Goal: Navigation & Orientation: Find specific page/section

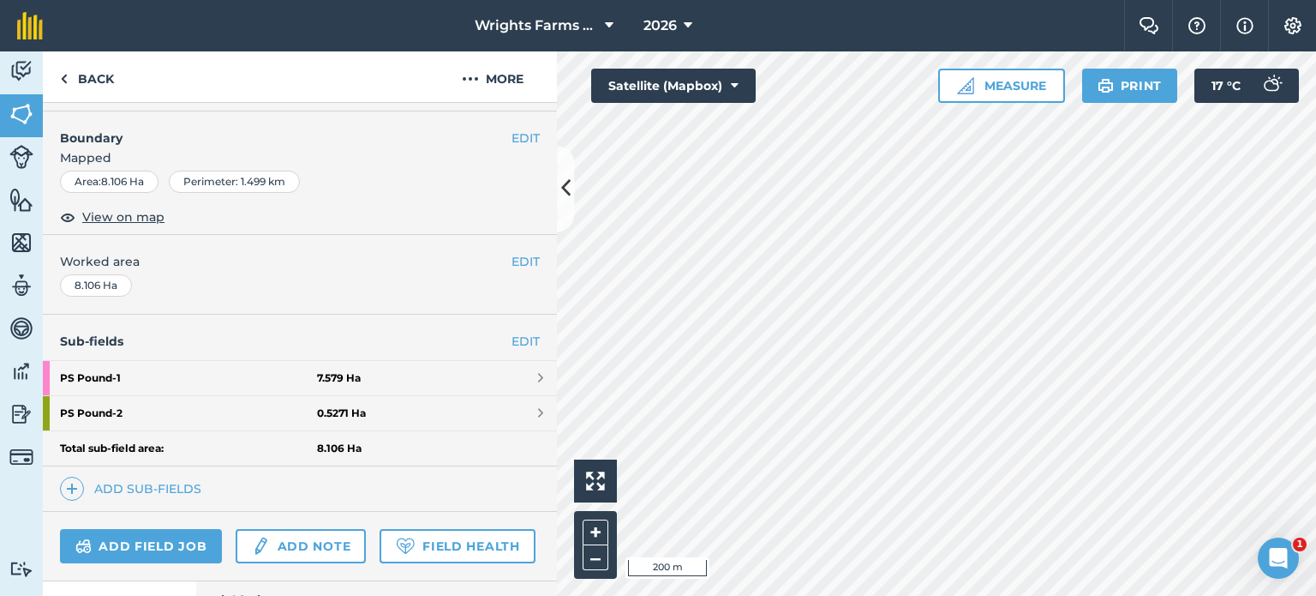
scroll to position [216, 0]
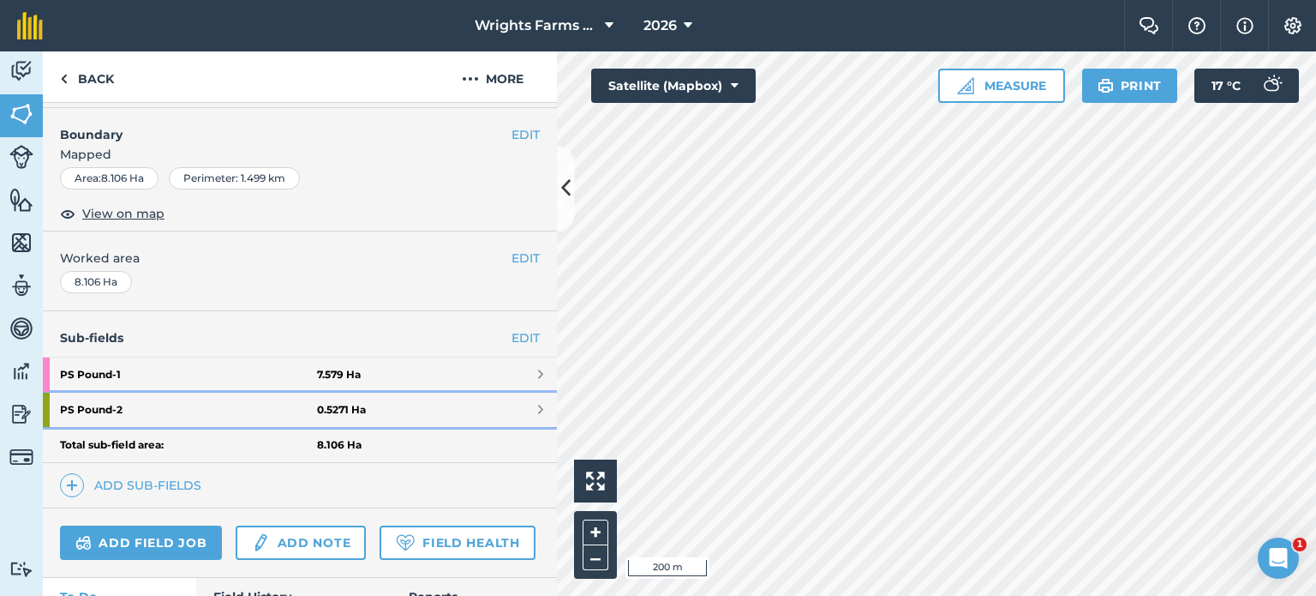
click at [500, 410] on link "PS Pound - 2 0.5271 Ha" at bounding box center [300, 409] width 514 height 34
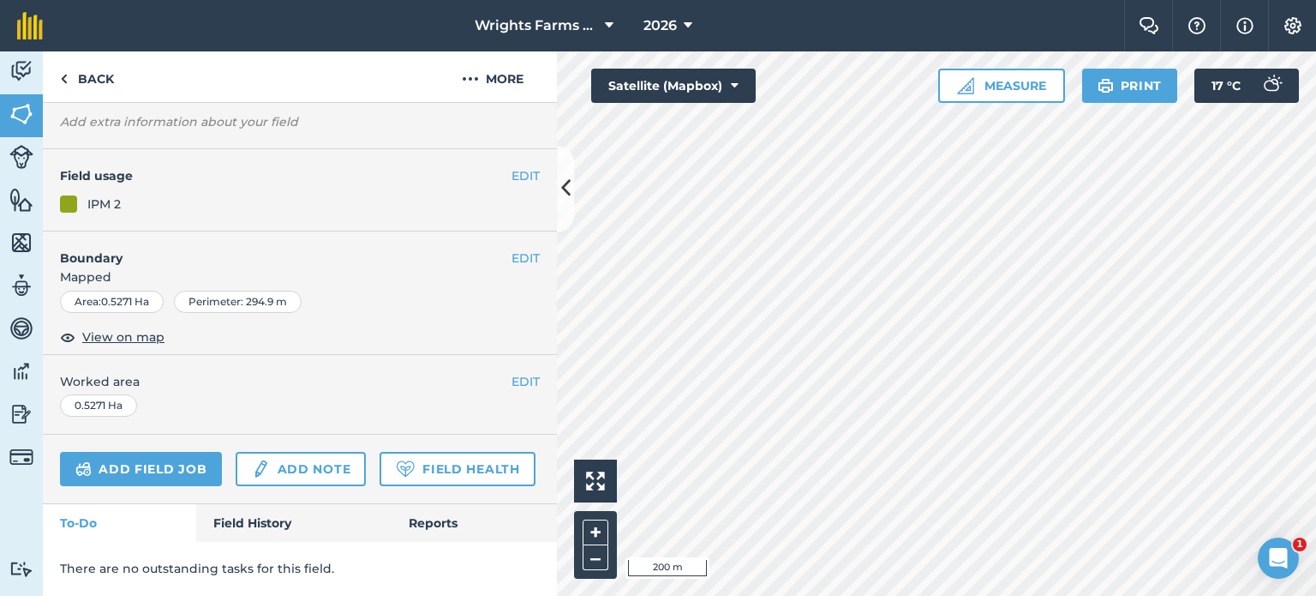
scroll to position [176, 0]
click at [93, 71] on link "Back" at bounding box center [87, 76] width 88 height 51
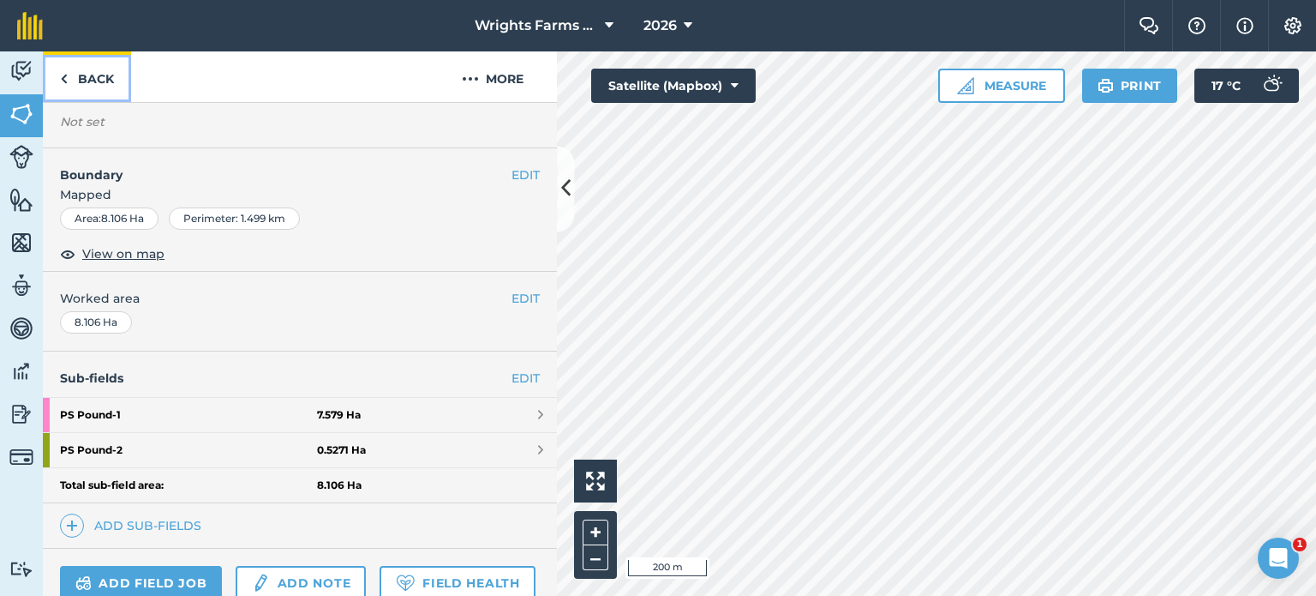
scroll to position [216, 0]
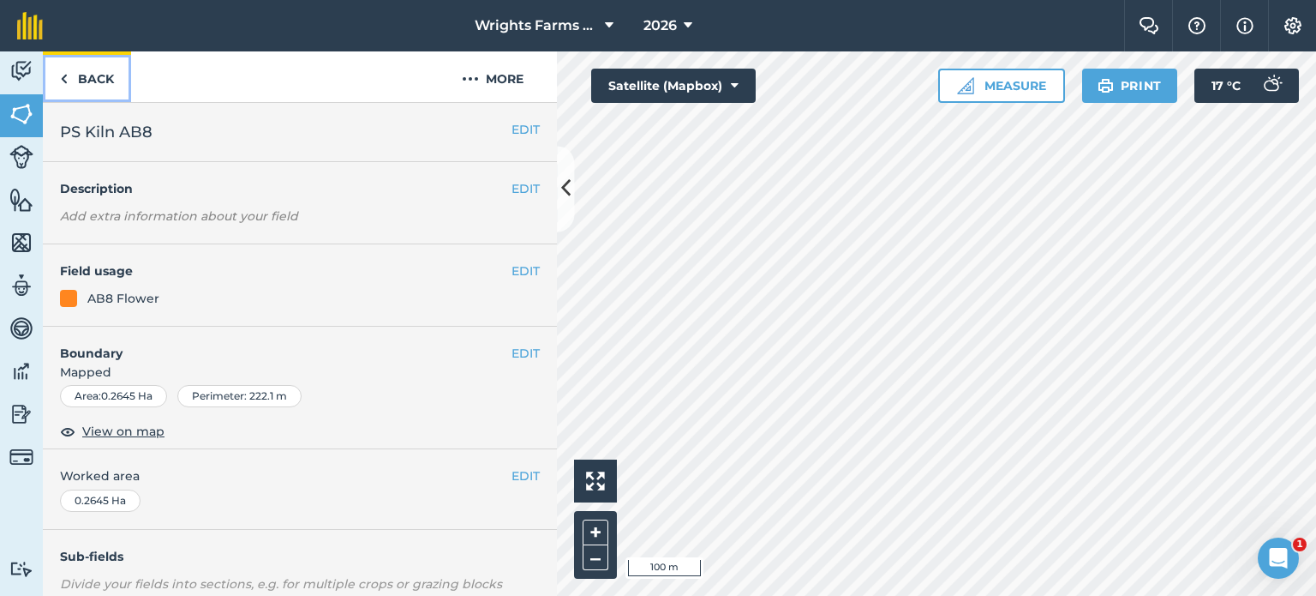
click at [113, 92] on link "Back" at bounding box center [87, 76] width 88 height 51
click at [82, 86] on link "Back" at bounding box center [87, 76] width 88 height 51
click at [870, 30] on div "Wrights Farms Contracting 2026 Farm Chat Help Info Settings Wrights Farms Contr…" at bounding box center [658, 298] width 1316 height 596
click at [875, 41] on div "Wrights Farms Contracting 2026 Farm Chat Help Info Settings Wrights Farms Contr…" at bounding box center [658, 298] width 1316 height 596
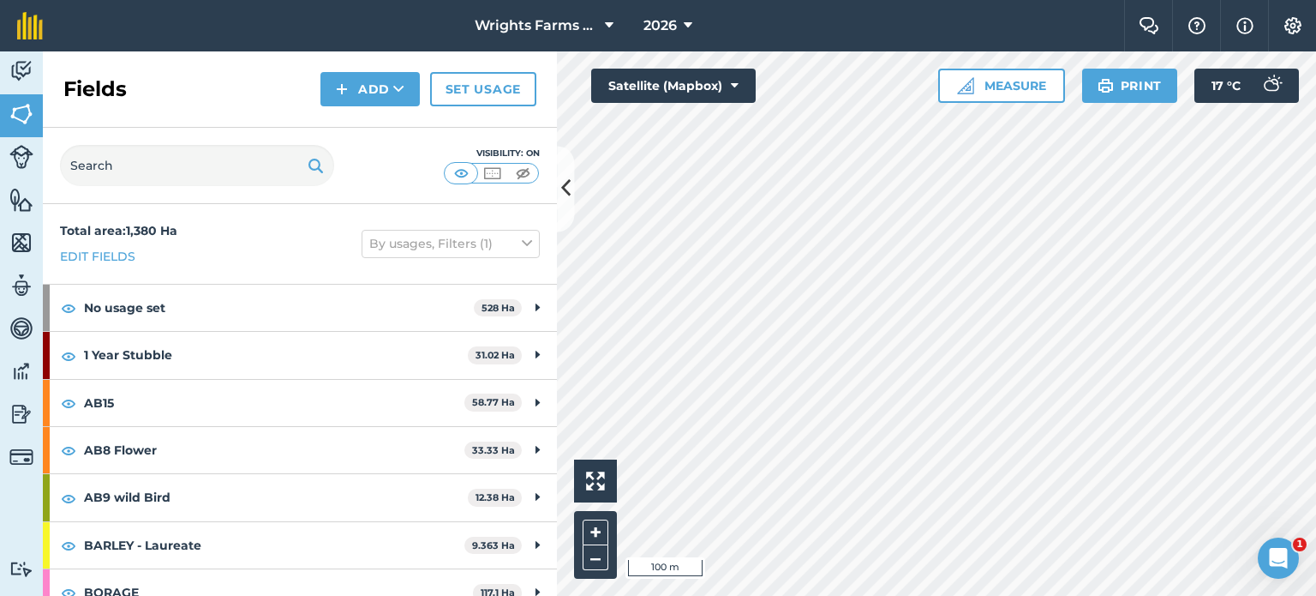
click at [1051, 595] on html "Wrights Farms Contracting 2026 Farm Chat Help Info Settings Wrights Farms Contr…" at bounding box center [658, 298] width 1316 height 596
click at [542, 14] on button "Wrights Farms Contracting" at bounding box center [544, 25] width 153 height 51
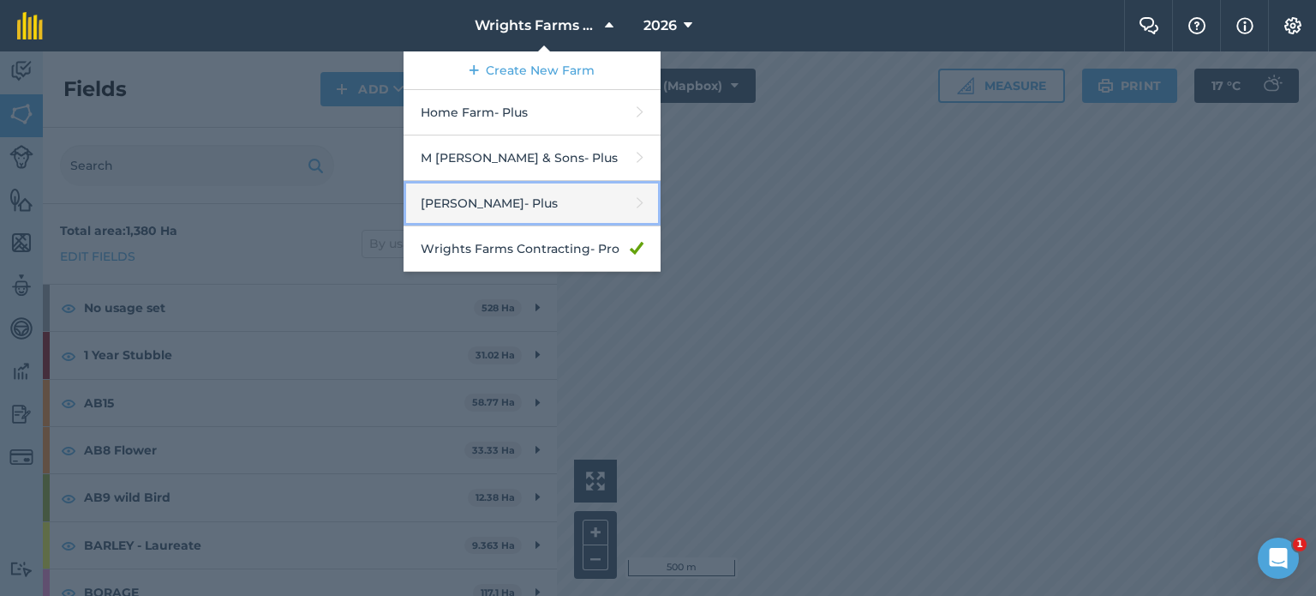
click at [560, 196] on link "[PERSON_NAME] - Plus" at bounding box center [532, 203] width 257 height 45
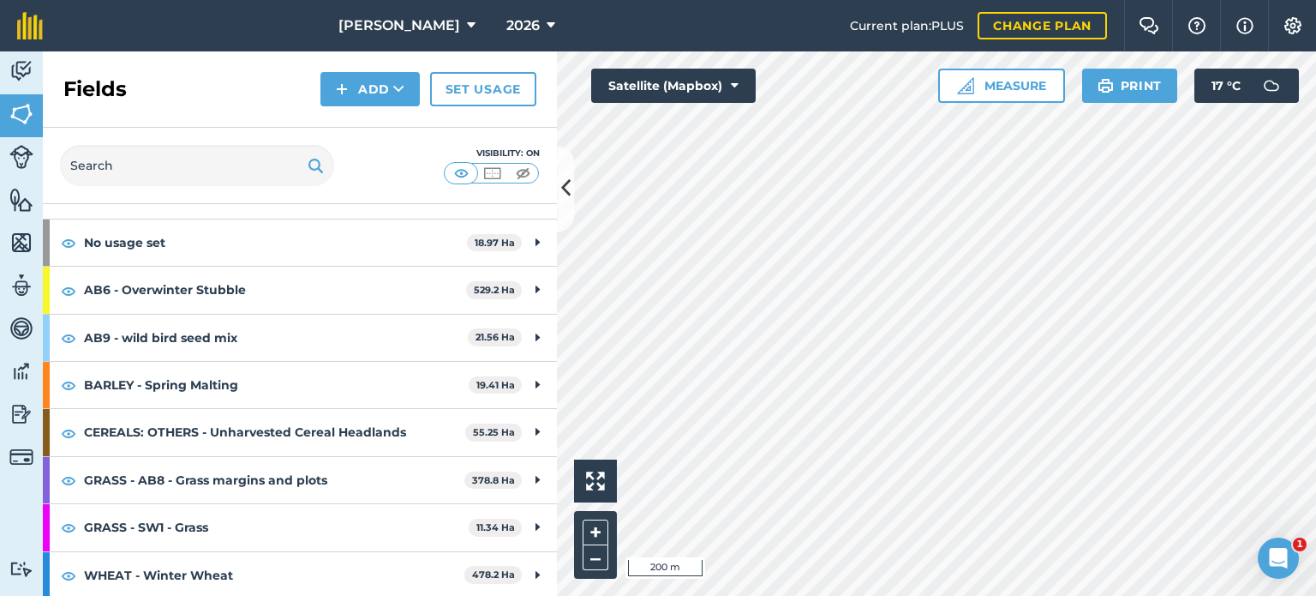
scroll to position [84, 0]
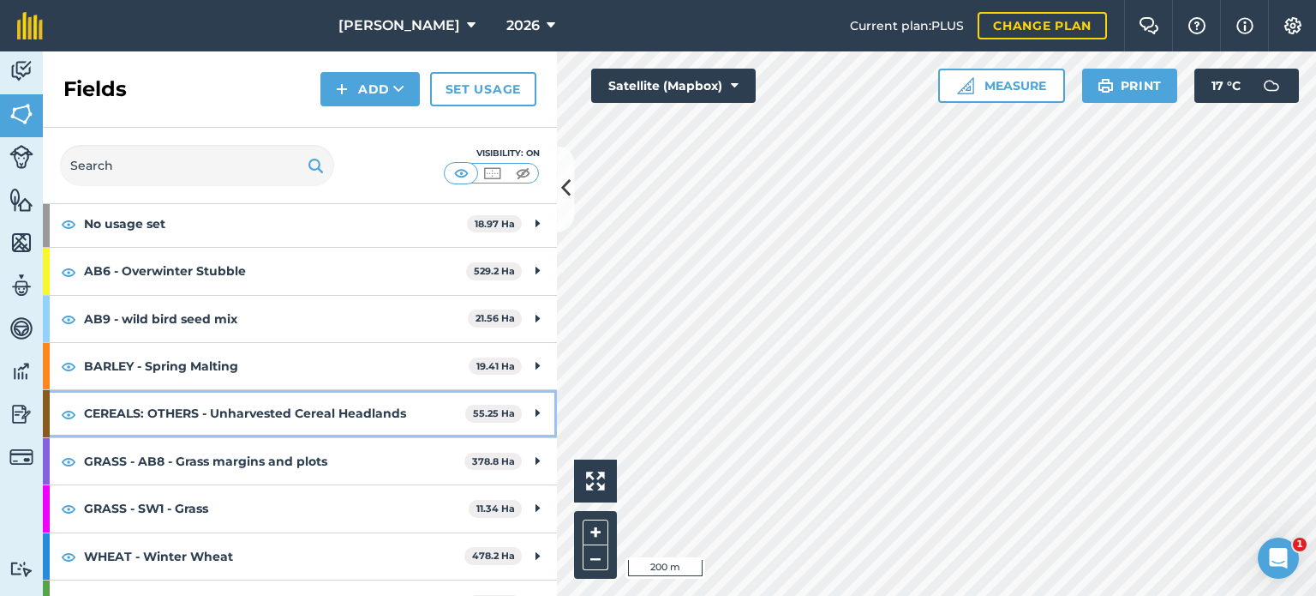
click at [514, 416] on div "CEREALS: OTHERS - Unharvested Cereal Headlands 55.25 Ha" at bounding box center [300, 413] width 514 height 46
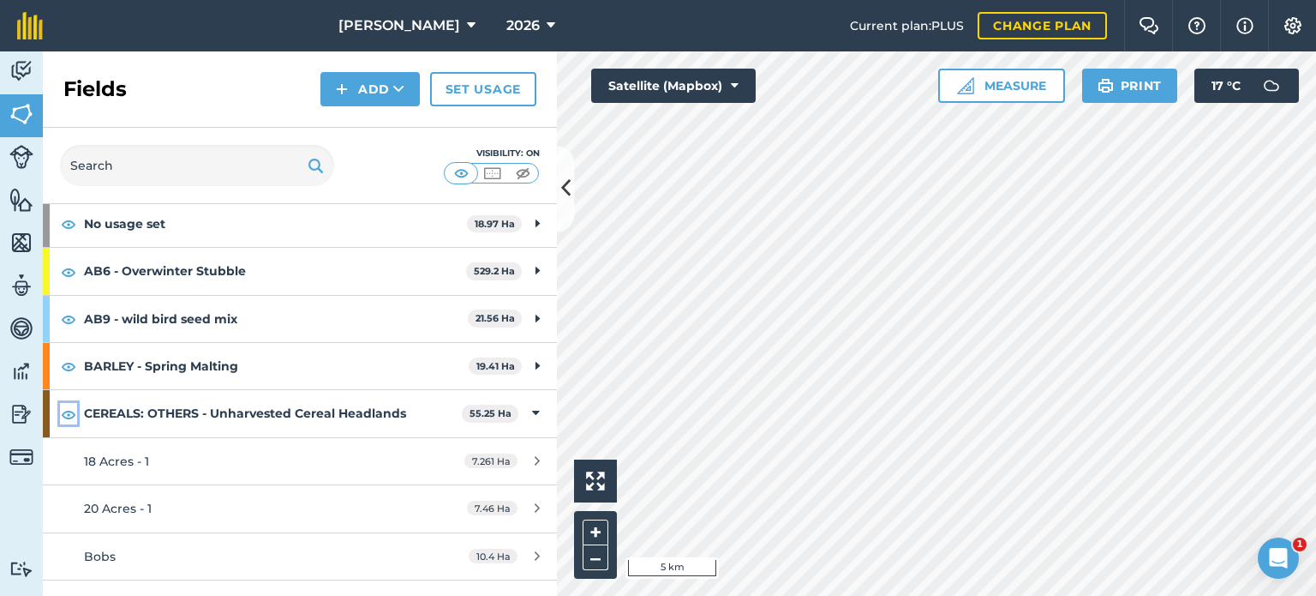
click at [72, 414] on img at bounding box center [68, 414] width 15 height 21
click at [69, 416] on img at bounding box center [68, 414] width 15 height 21
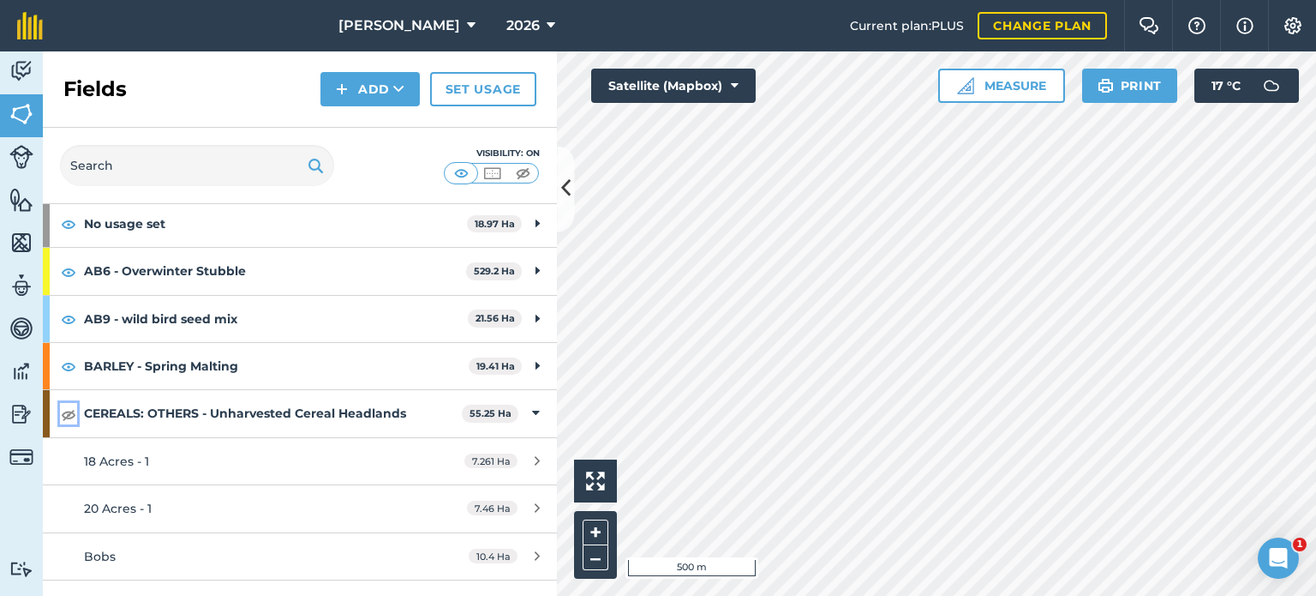
click at [69, 416] on img at bounding box center [68, 414] width 15 height 21
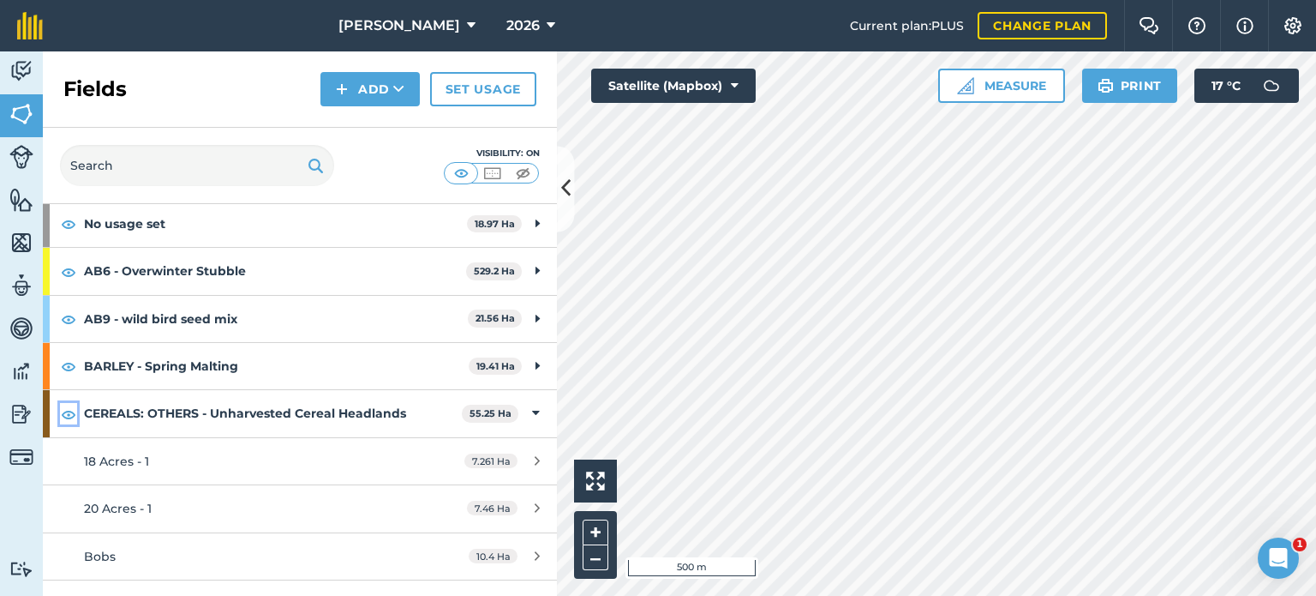
click at [69, 416] on img at bounding box center [68, 414] width 15 height 21
click at [71, 414] on img at bounding box center [68, 414] width 15 height 21
click at [70, 362] on img at bounding box center [68, 366] width 15 height 21
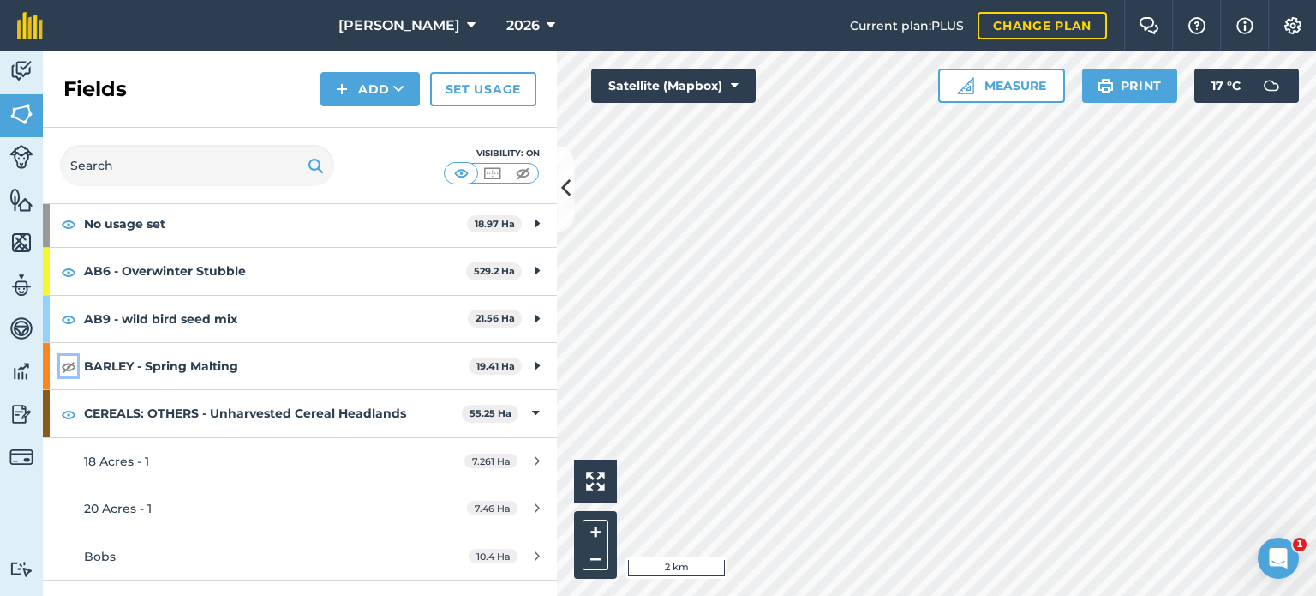
click at [73, 362] on img at bounding box center [68, 366] width 15 height 21
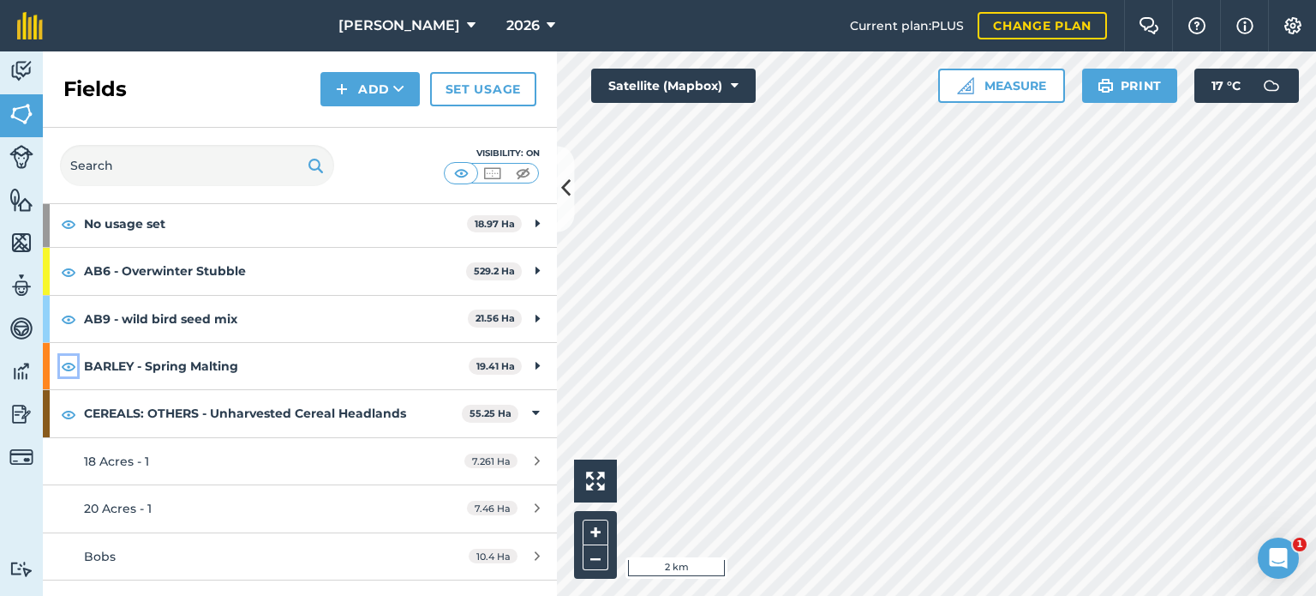
click at [73, 362] on img at bounding box center [68, 366] width 15 height 21
click at [70, 366] on img at bounding box center [68, 366] width 15 height 21
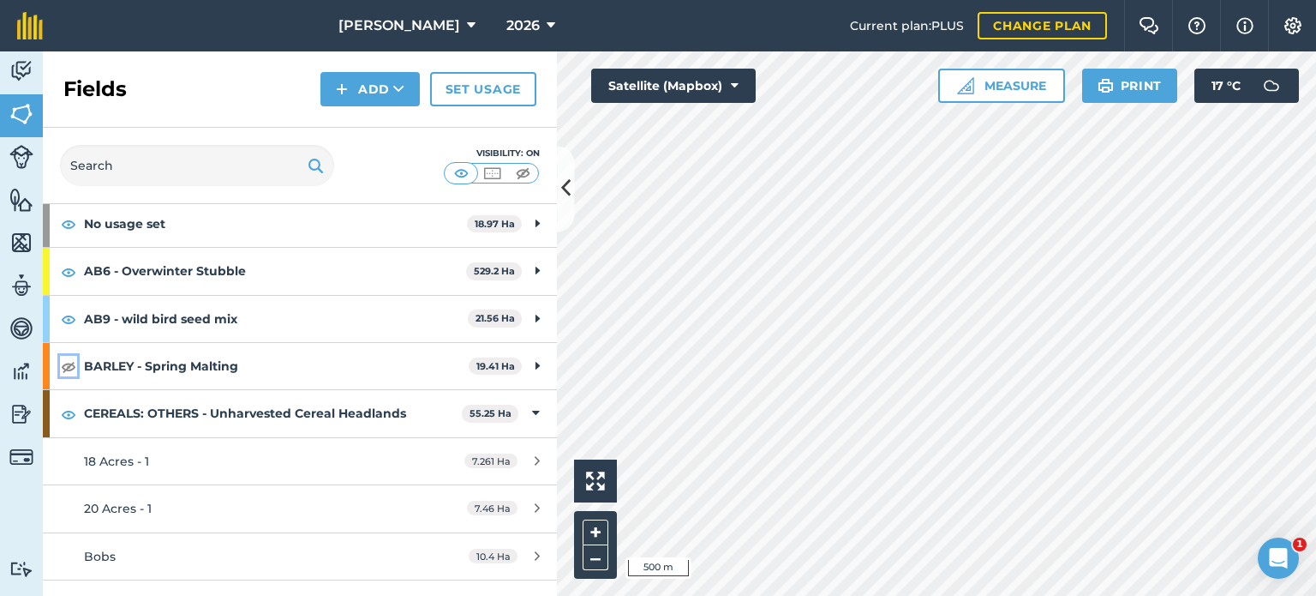
click at [70, 366] on img at bounding box center [68, 366] width 15 height 21
click at [65, 362] on img at bounding box center [68, 366] width 15 height 21
click at [66, 368] on img at bounding box center [68, 366] width 15 height 21
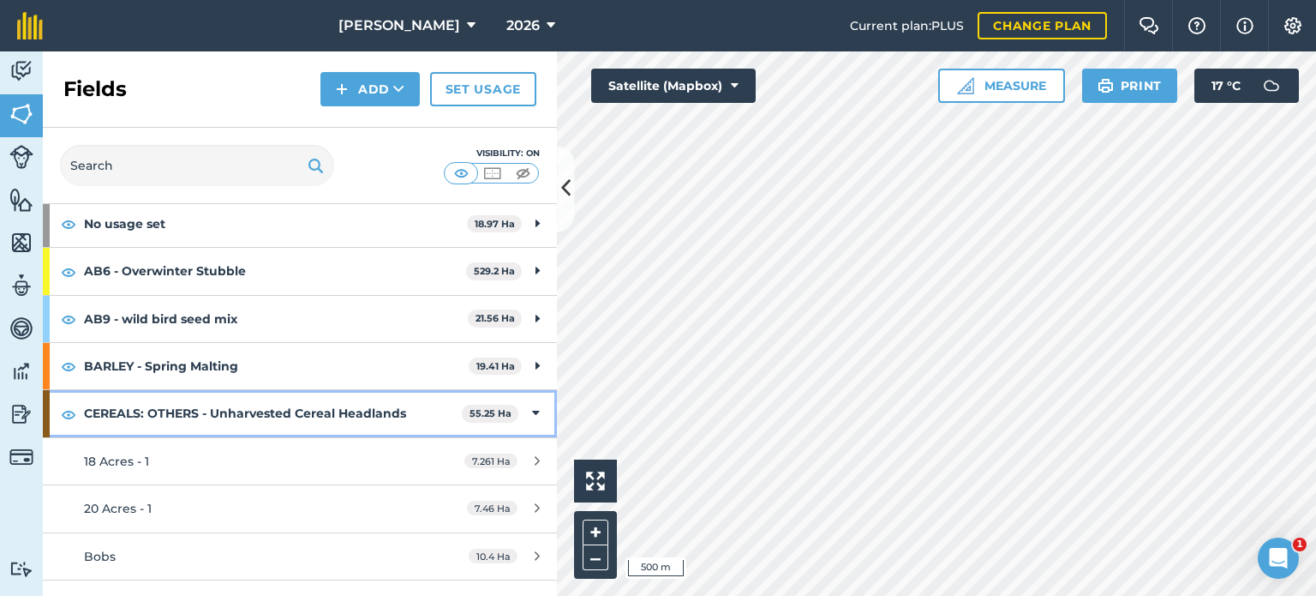
click at [530, 410] on div "CEREALS: OTHERS - Unharvested Cereal Headlands 55.25 Ha" at bounding box center [300, 413] width 514 height 46
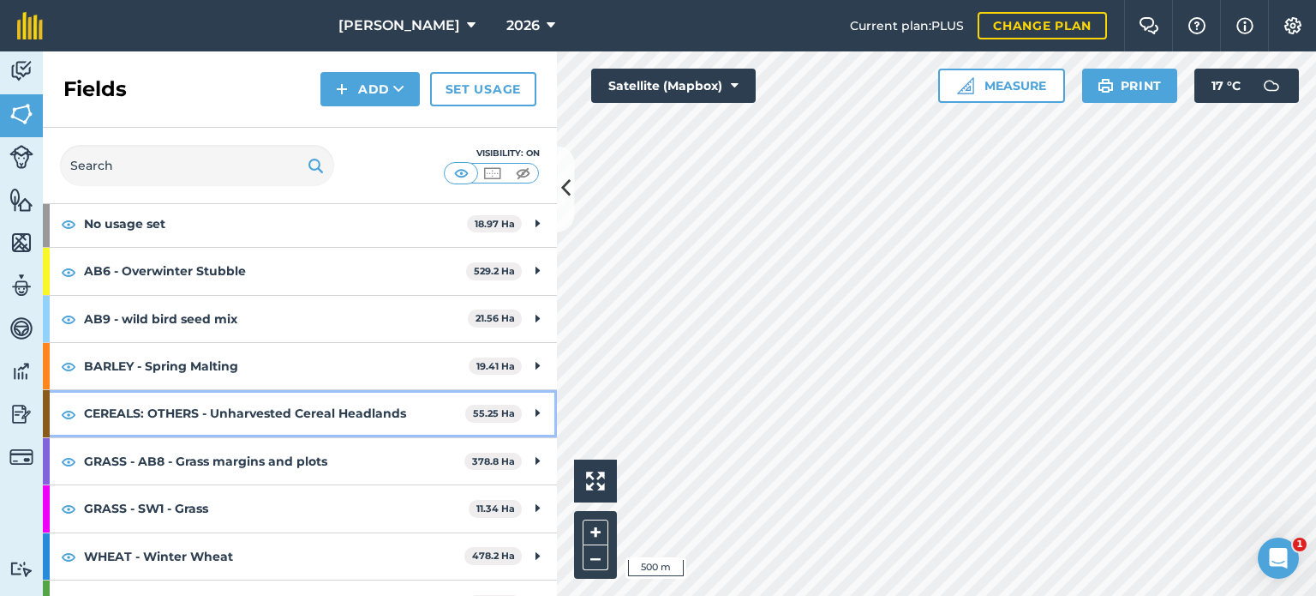
scroll to position [113, 0]
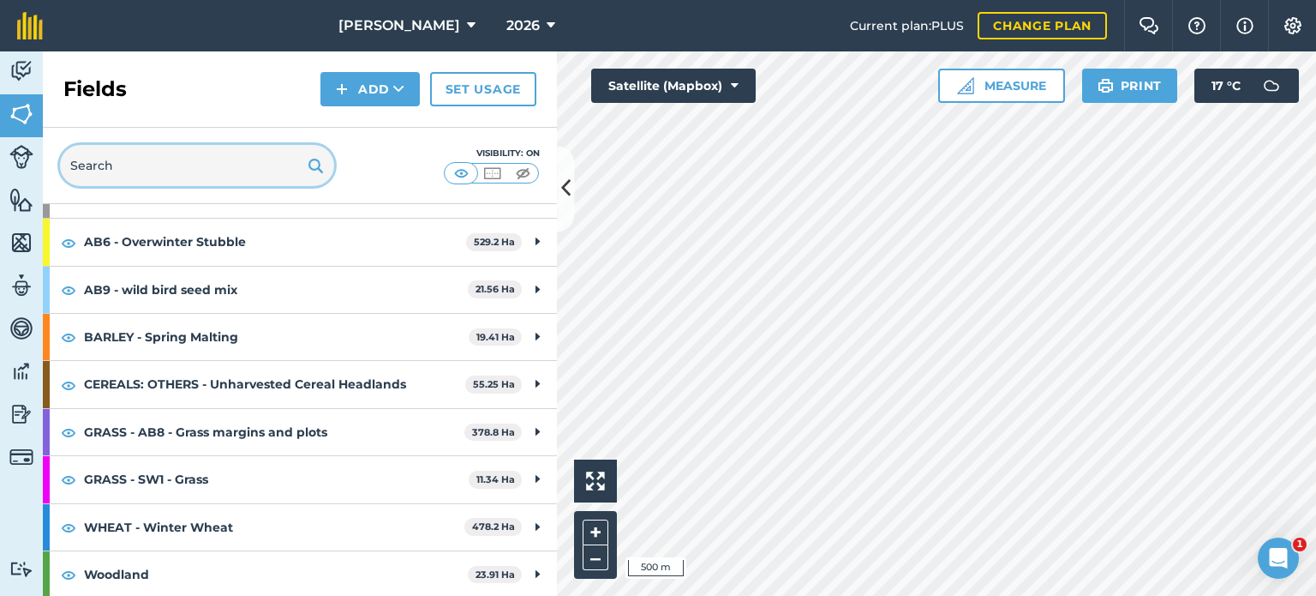
click at [169, 171] on input "text" at bounding box center [197, 165] width 274 height 41
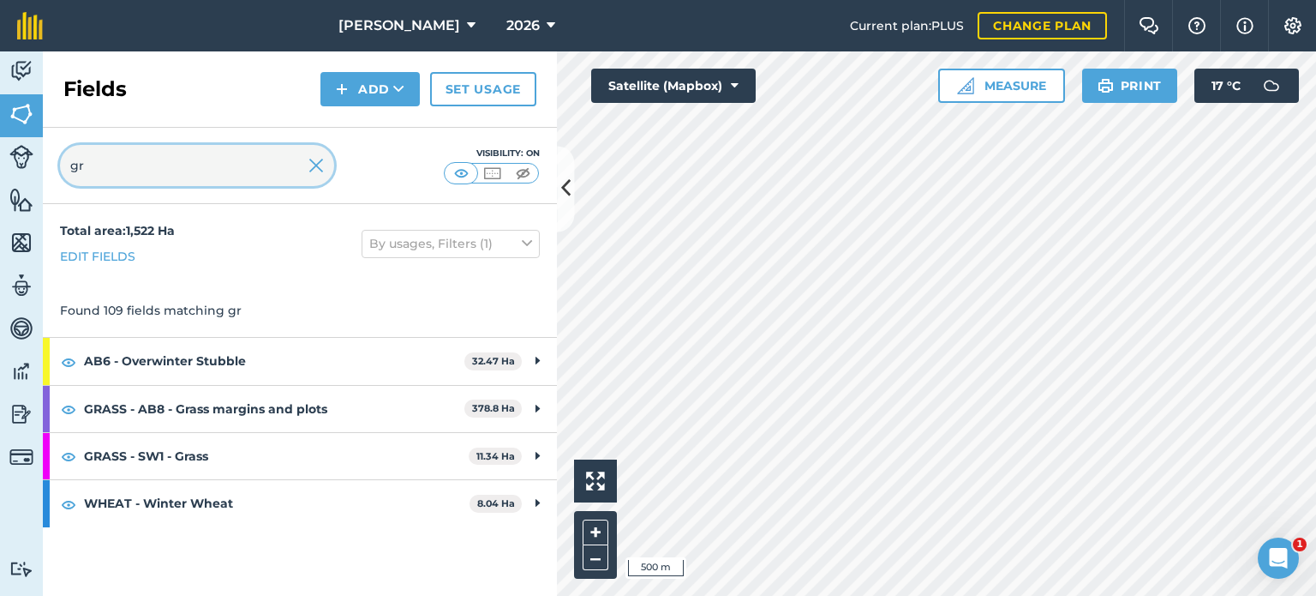
scroll to position [0, 0]
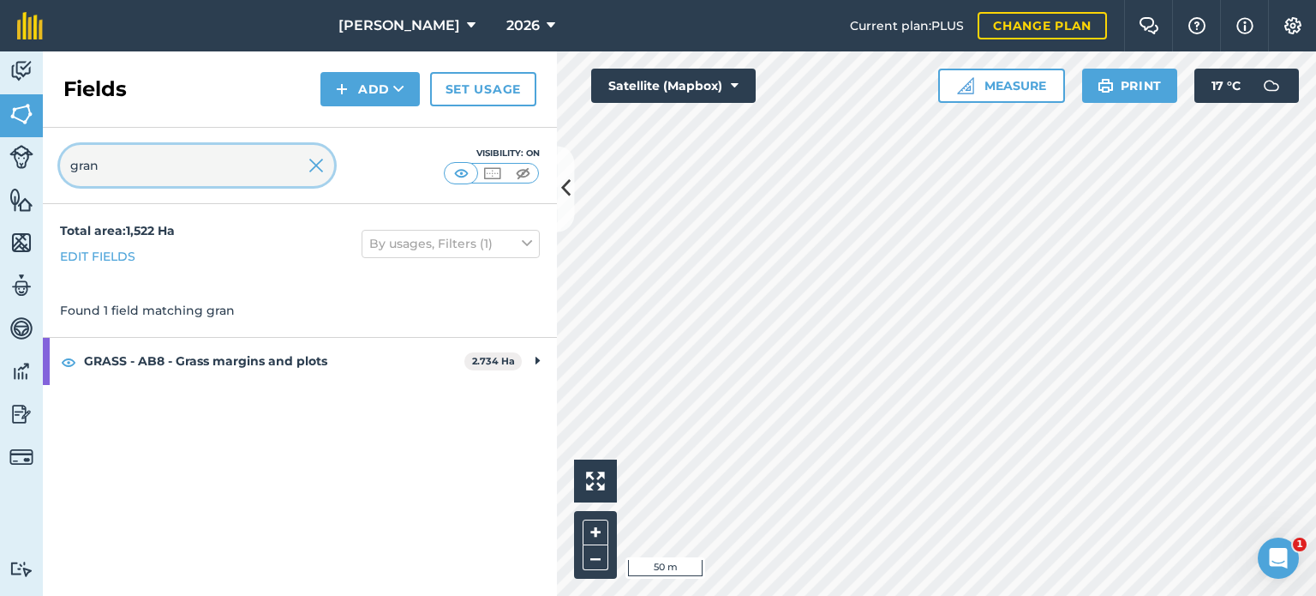
type input "gran"
click at [65, 357] on img at bounding box center [68, 361] width 15 height 21
click at [151, 161] on input "gran" at bounding box center [197, 165] width 274 height 41
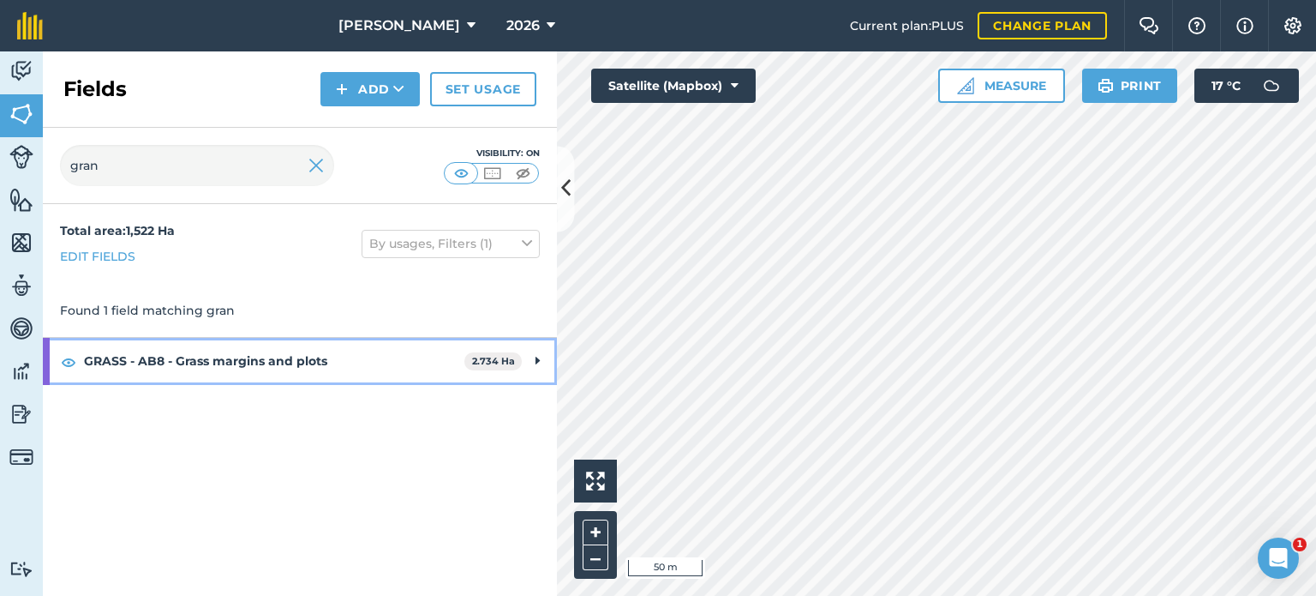
click at [266, 368] on strong "GRASS - AB8 - Grass margins and plots" at bounding box center [274, 361] width 380 height 46
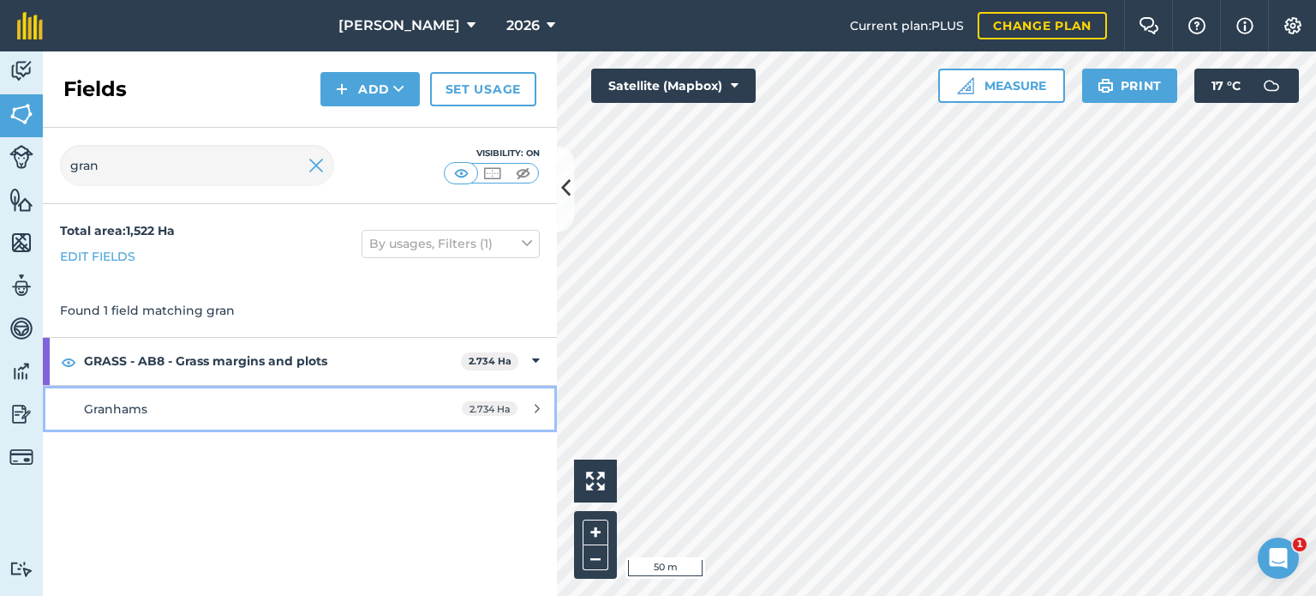
click at [467, 403] on span "2.734 Ha" at bounding box center [490, 408] width 56 height 15
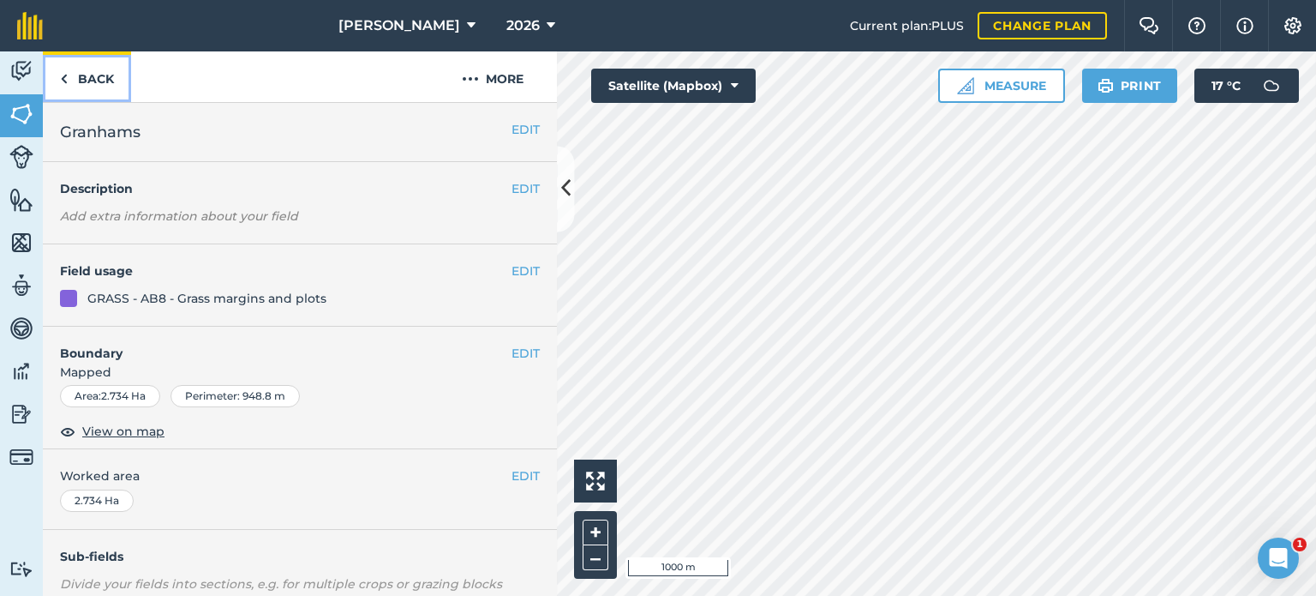
click at [86, 85] on link "Back" at bounding box center [87, 76] width 88 height 51
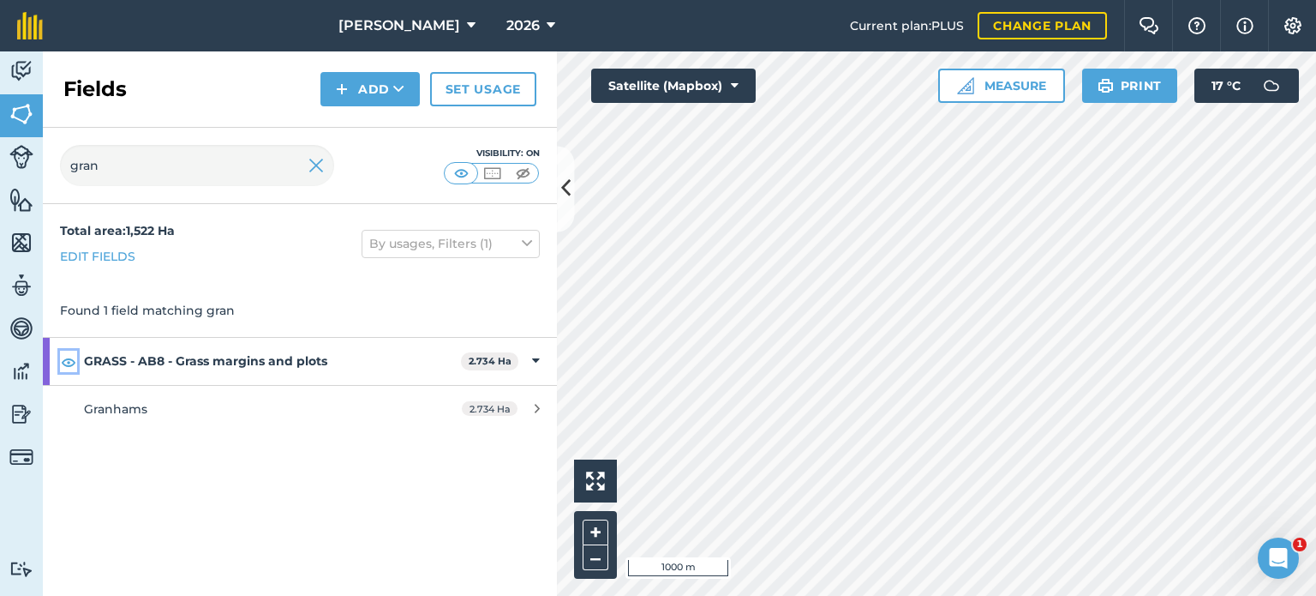
click at [69, 359] on img at bounding box center [68, 361] width 15 height 21
click at [69, 362] on img at bounding box center [68, 361] width 15 height 21
click at [74, 362] on img at bounding box center [68, 361] width 15 height 21
click at [120, 177] on input "gran" at bounding box center [197, 165] width 274 height 41
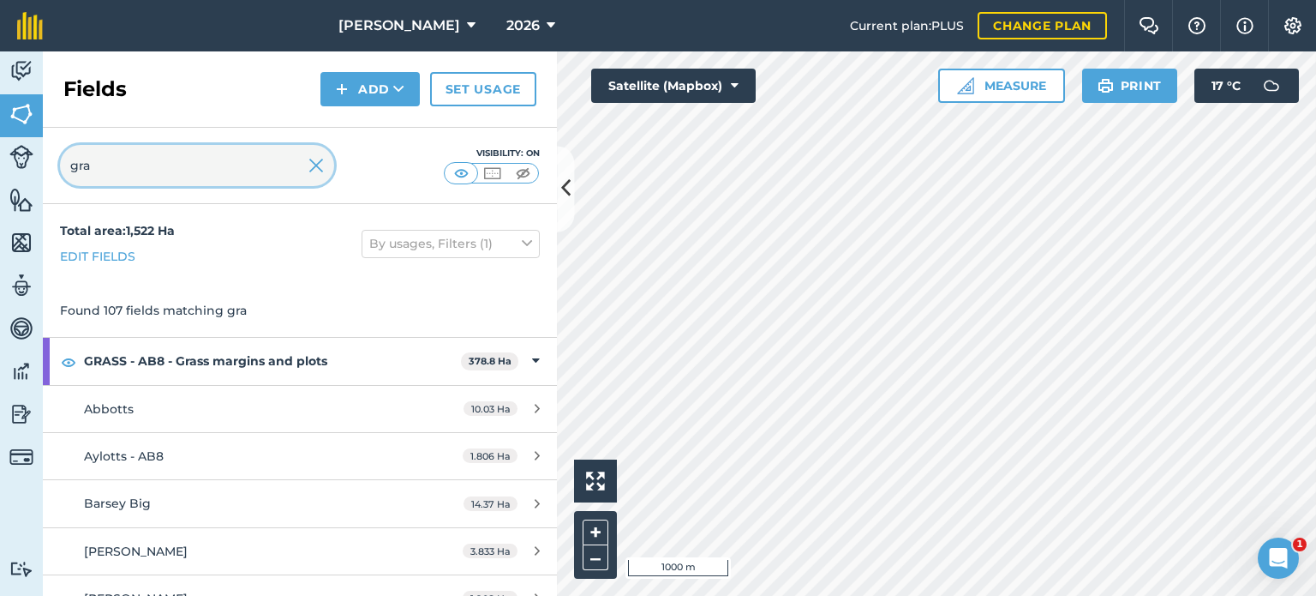
type input "gran"
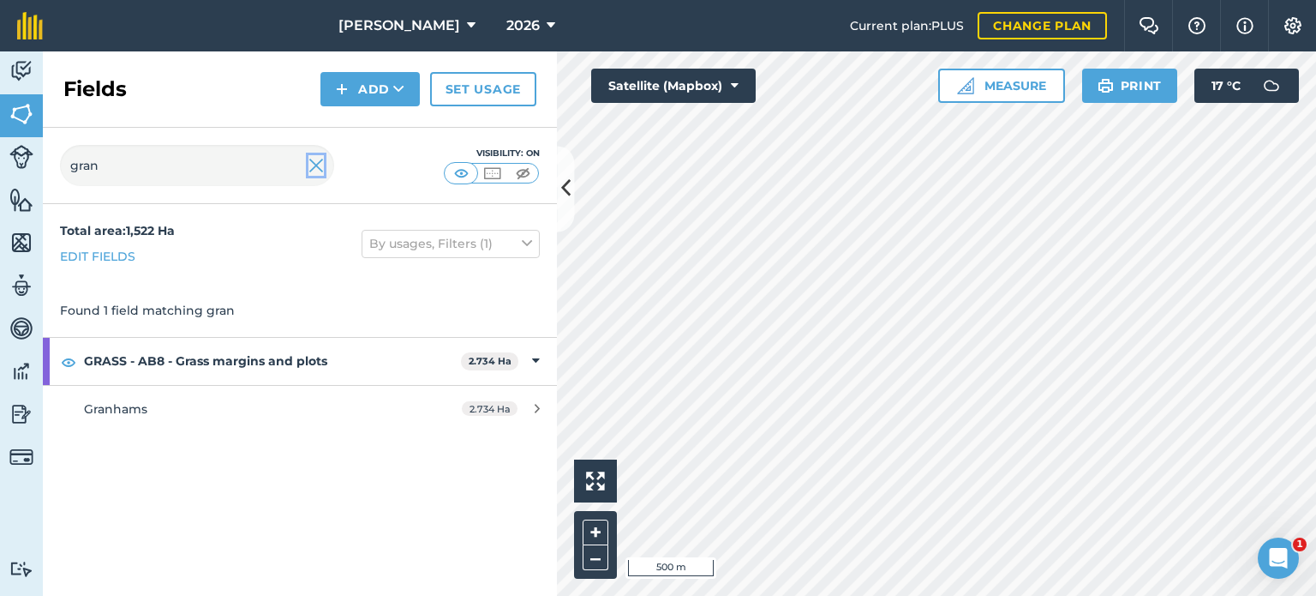
click at [320, 173] on img at bounding box center [315, 165] width 15 height 21
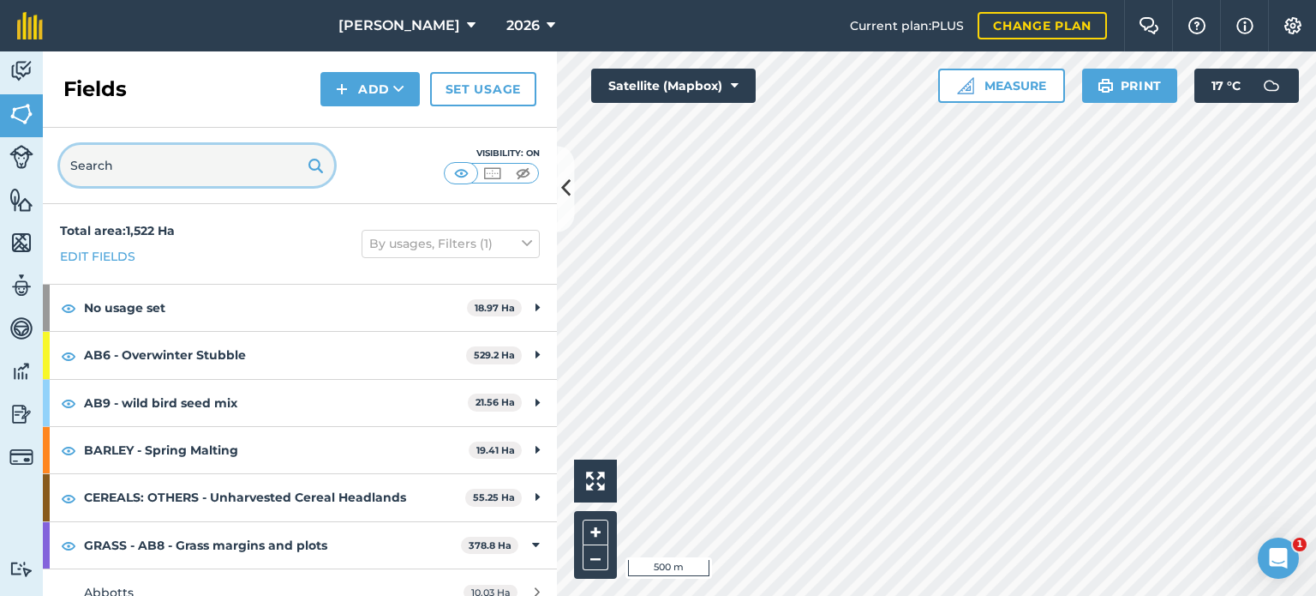
click at [123, 171] on input "text" at bounding box center [197, 165] width 274 height 41
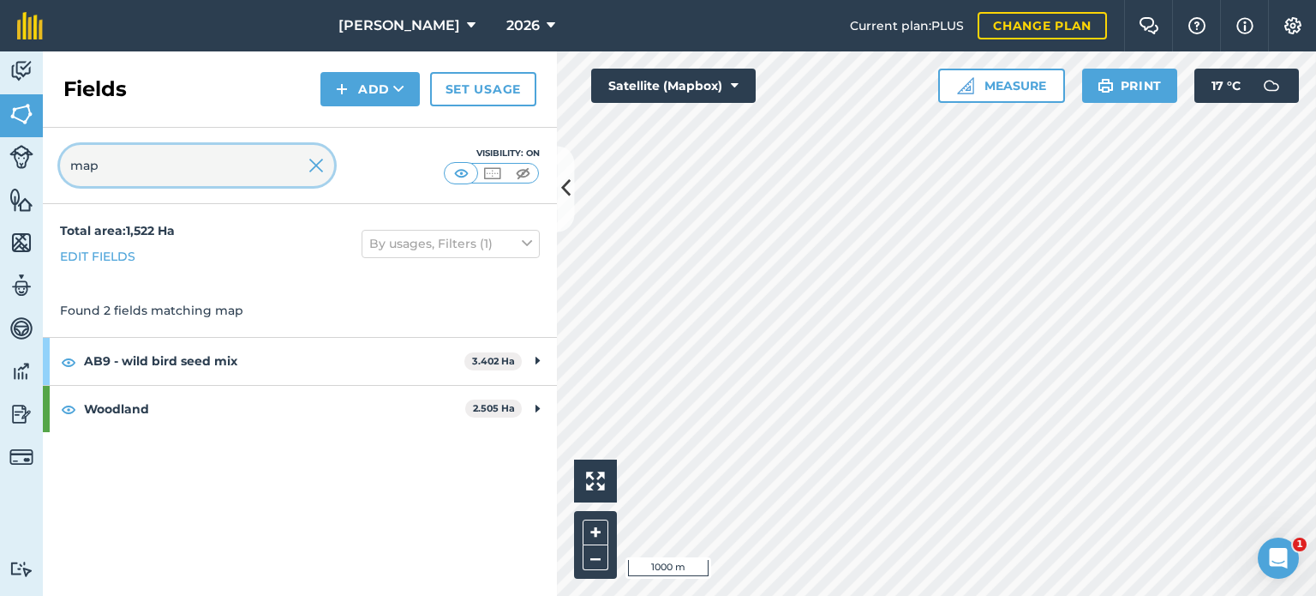
click at [134, 166] on input "map" at bounding box center [197, 165] width 274 height 41
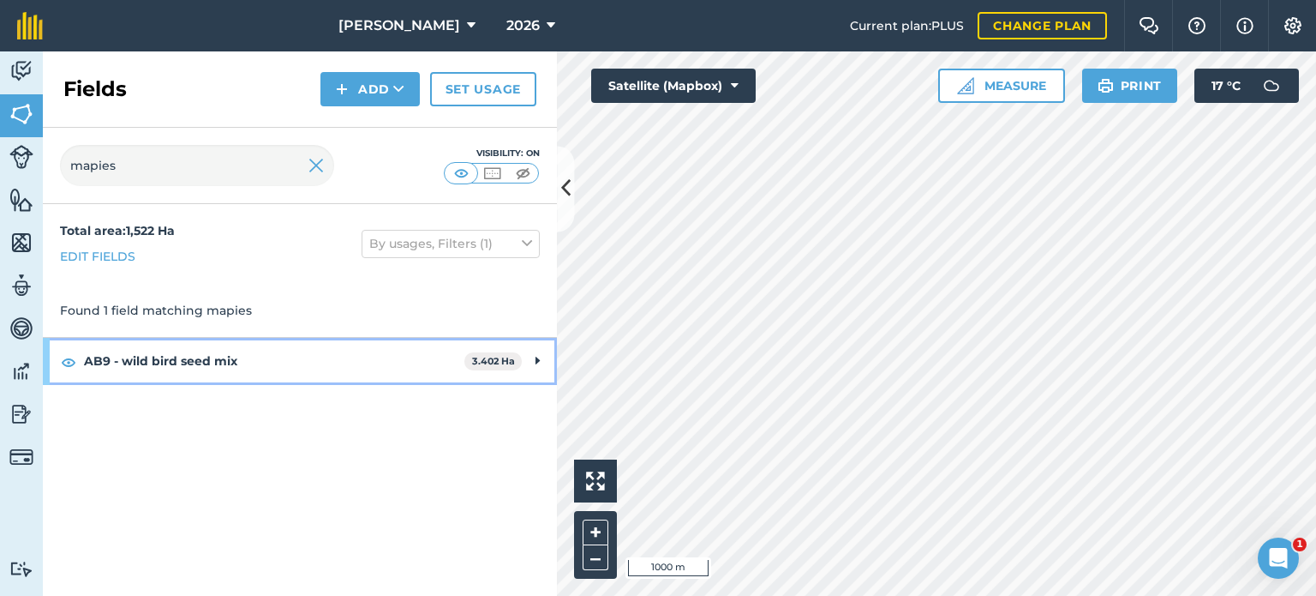
click at [537, 356] on icon at bounding box center [538, 360] width 4 height 19
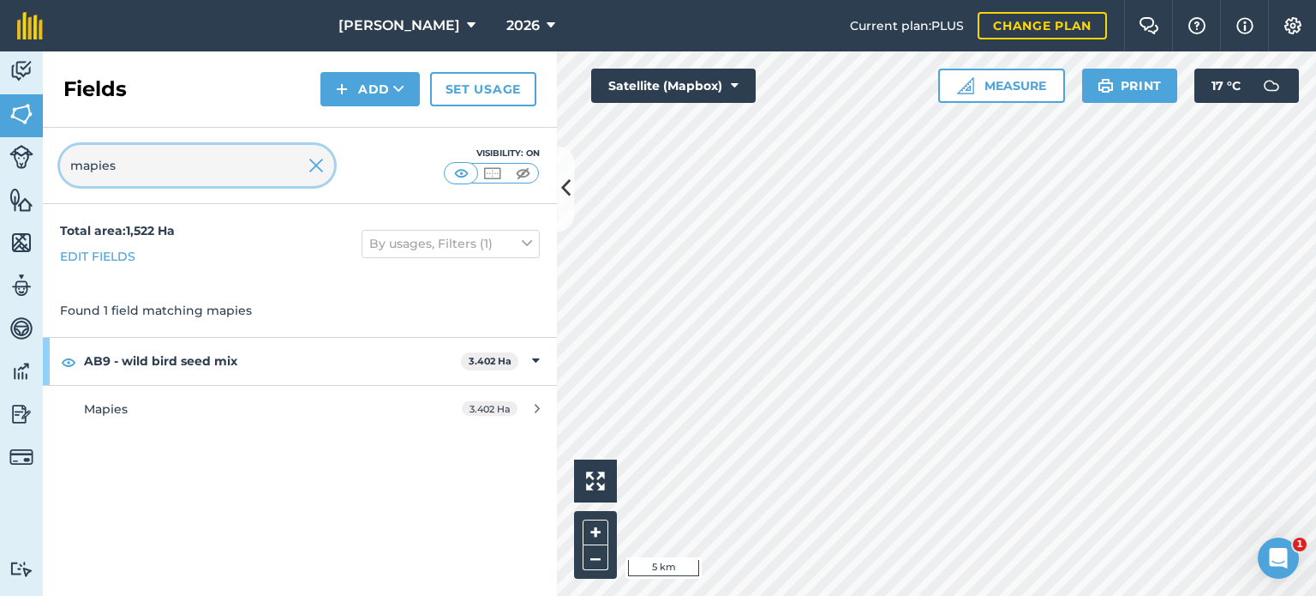
click at [178, 174] on input "mapies" at bounding box center [197, 165] width 274 height 41
click at [103, 159] on input "map" at bounding box center [197, 165] width 274 height 41
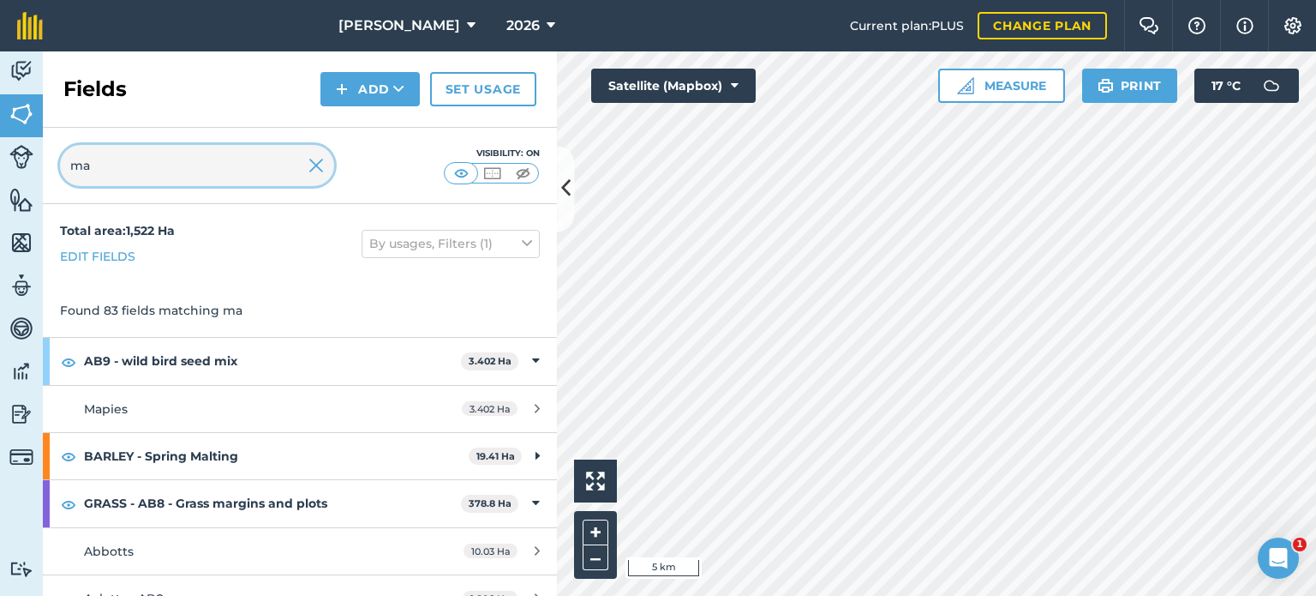
type input "m"
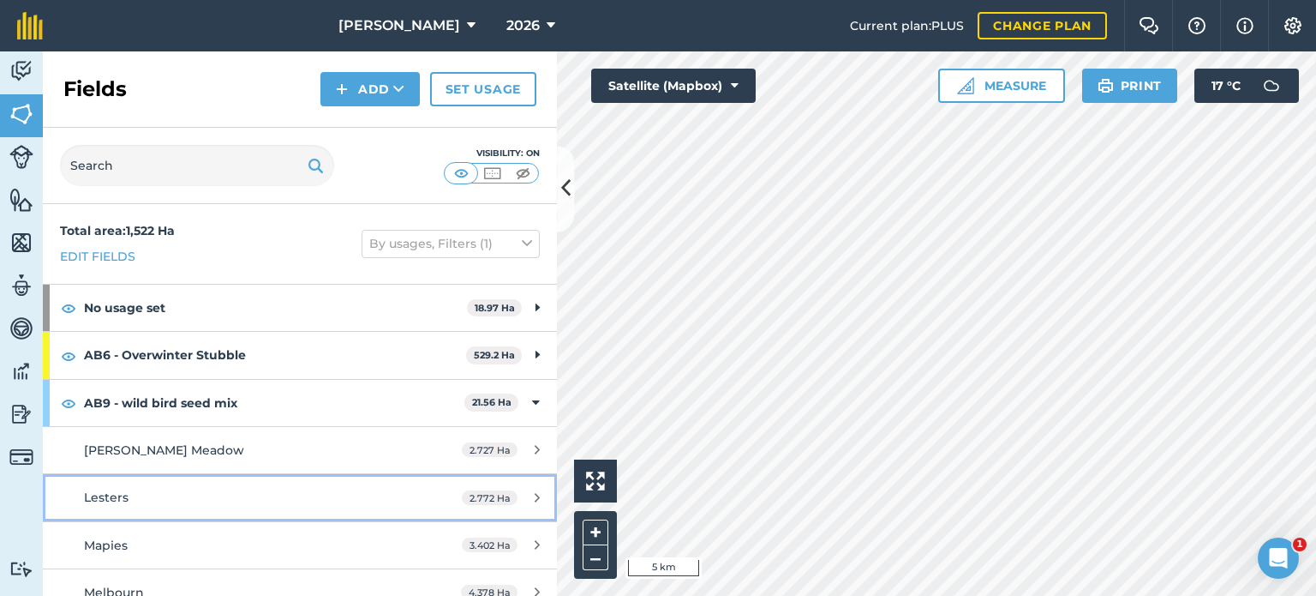
click at [535, 495] on icon at bounding box center [537, 497] width 5 height 13
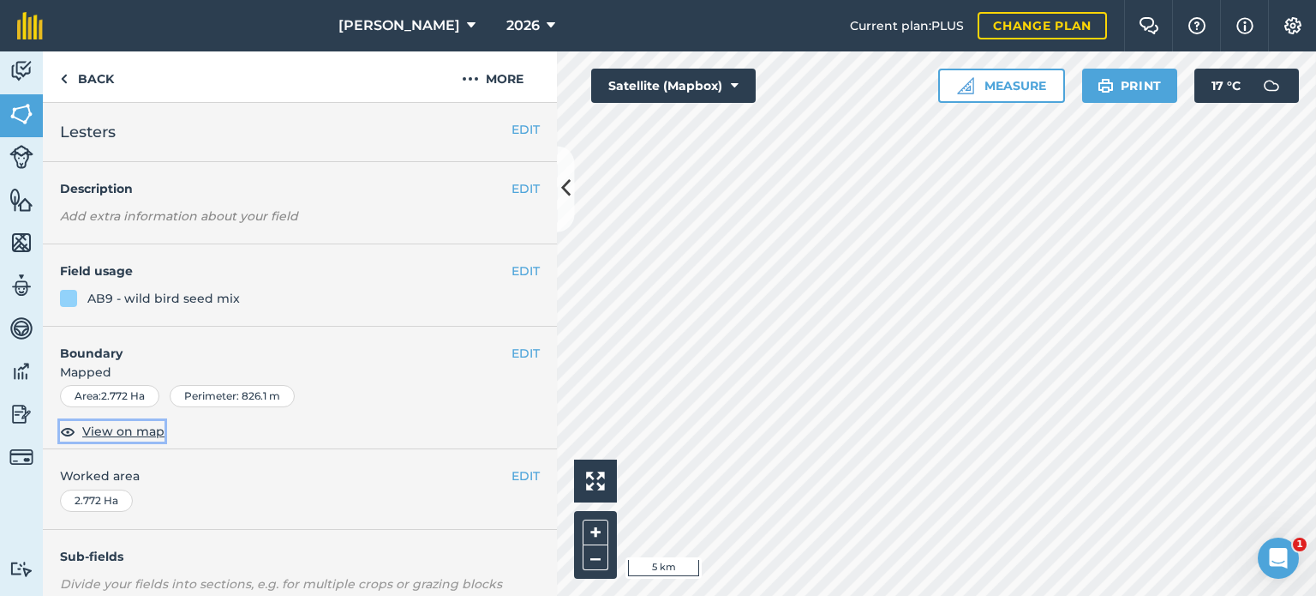
click at [131, 433] on span "View on map" at bounding box center [123, 431] width 82 height 19
click at [96, 81] on link "Back" at bounding box center [87, 76] width 88 height 51
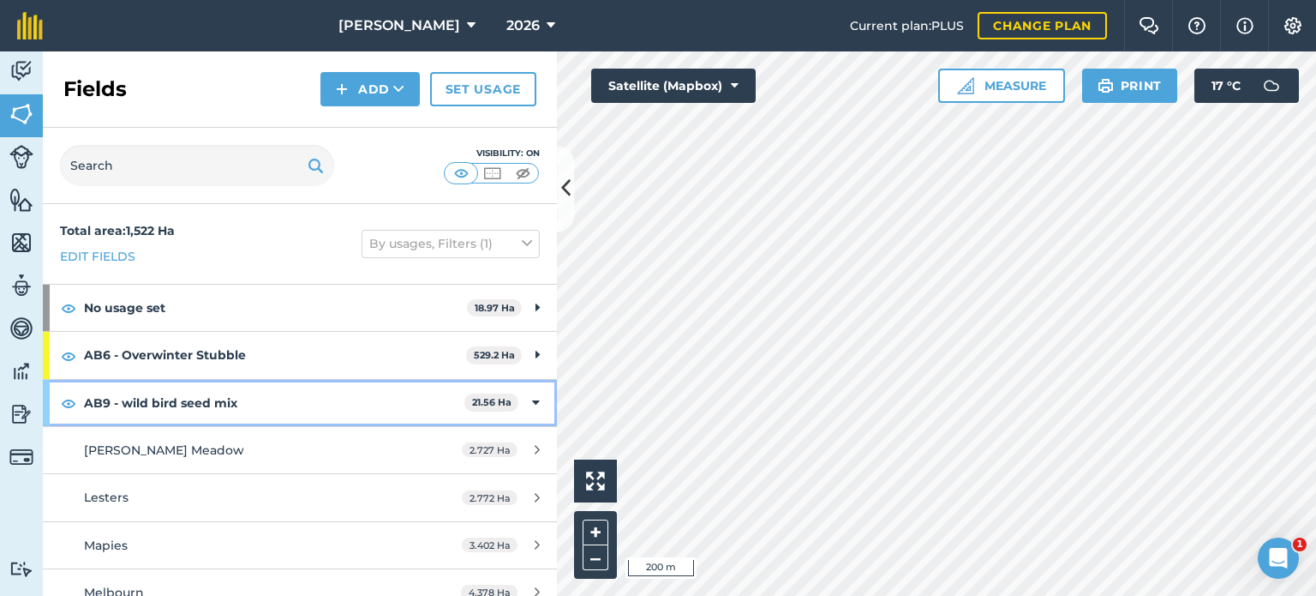
click at [531, 399] on div "AB9 - wild bird seed mix 21.56 Ha" at bounding box center [300, 403] width 514 height 46
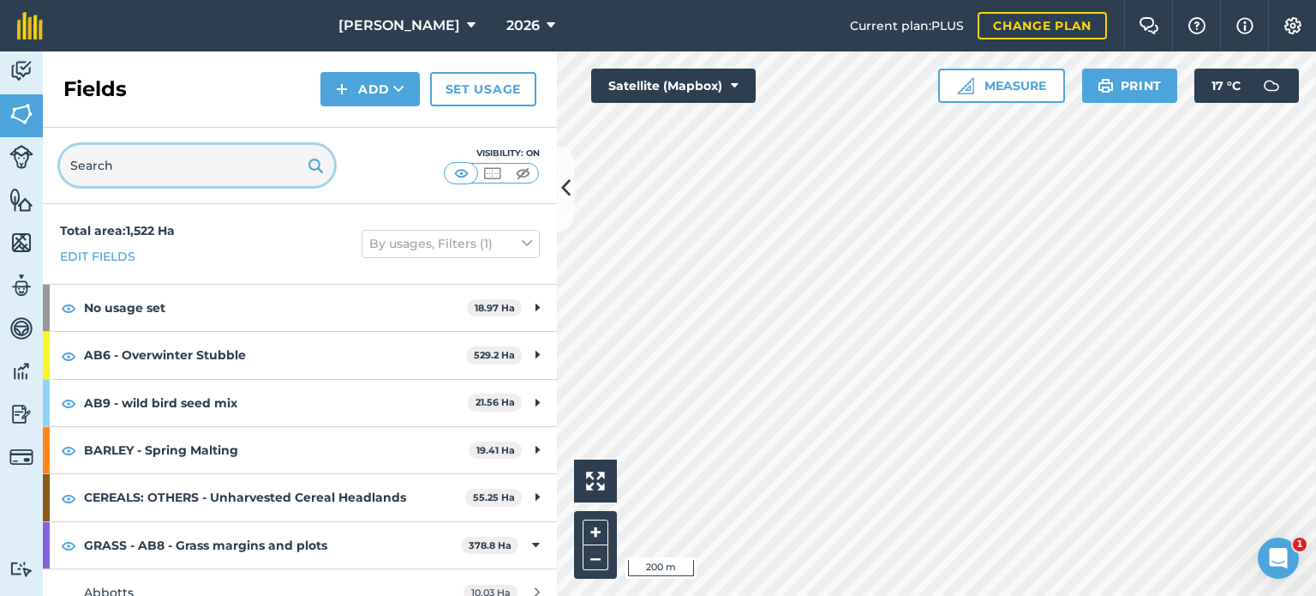
click at [134, 177] on input "text" at bounding box center [197, 165] width 274 height 41
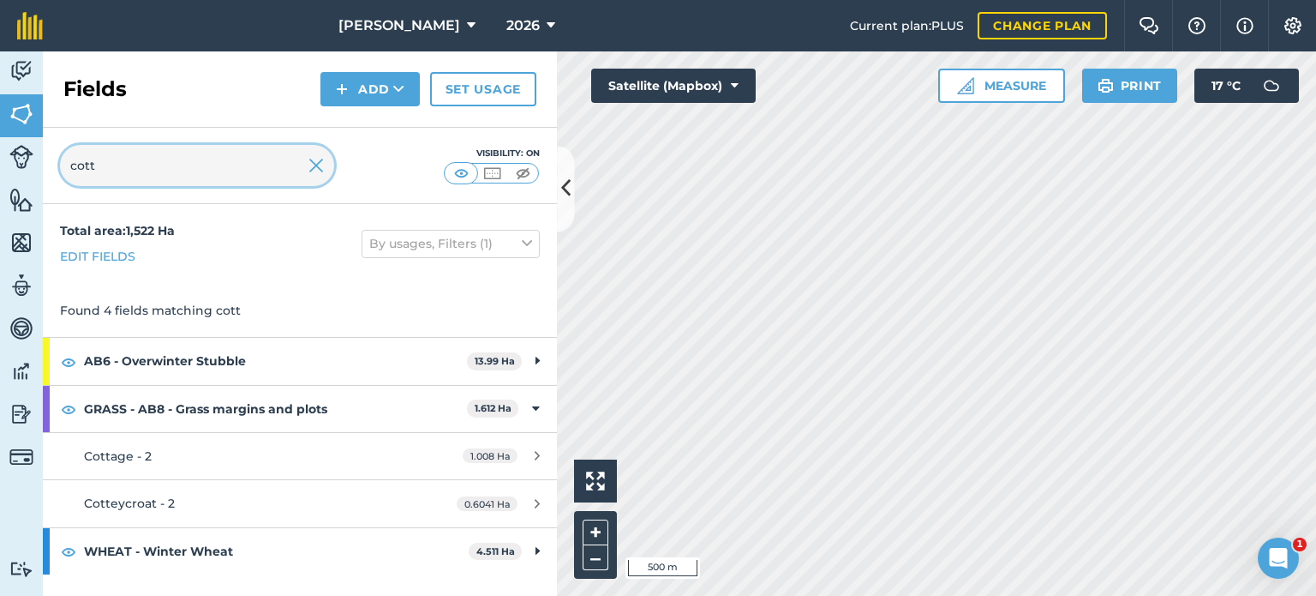
type input "cott"
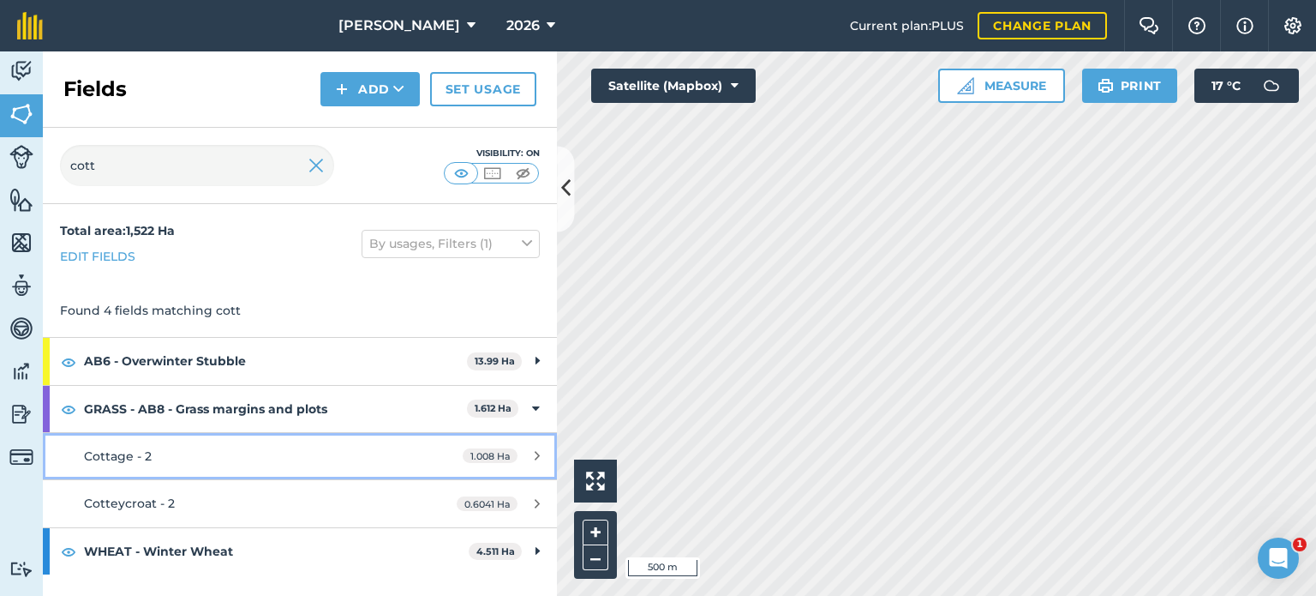
click at [510, 447] on link "Cottage - 2 1.008 Ha" at bounding box center [300, 456] width 514 height 46
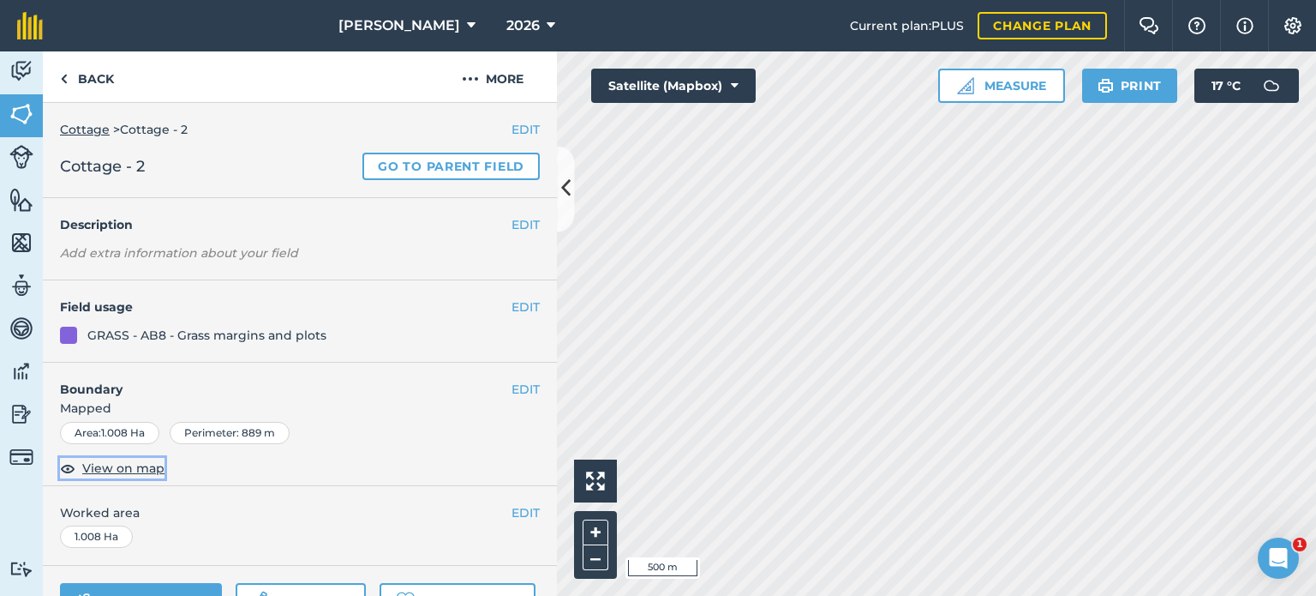
click at [120, 468] on span "View on map" at bounding box center [123, 467] width 82 height 19
click at [99, 81] on link "Back" at bounding box center [87, 76] width 88 height 51
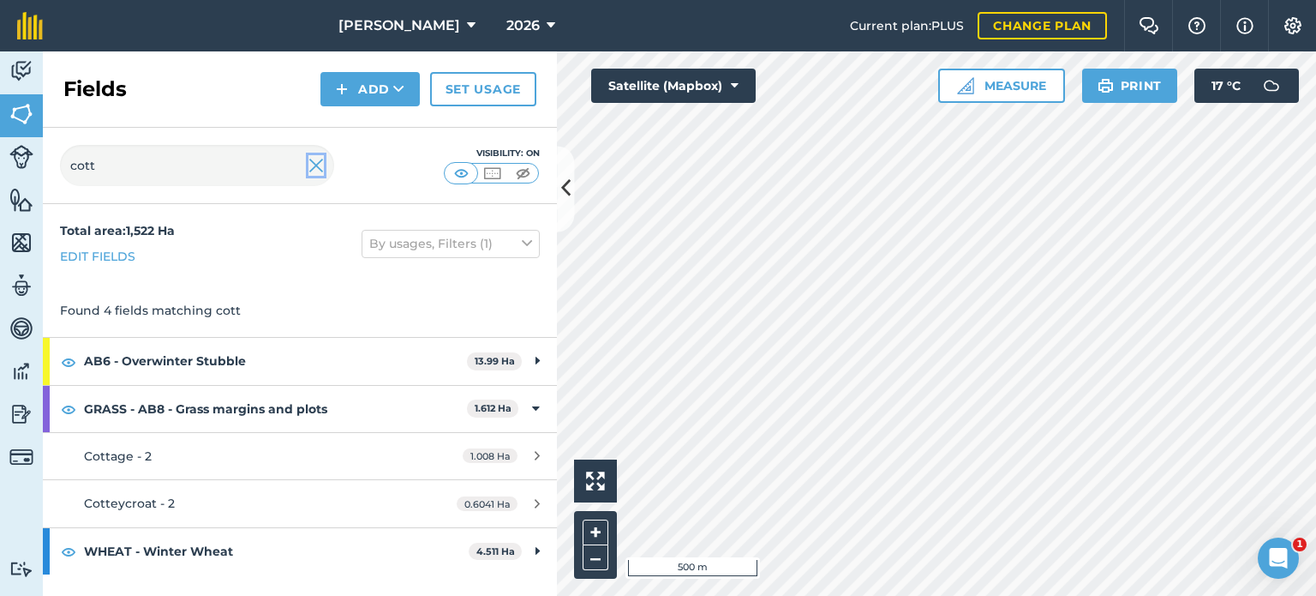
click at [312, 167] on img at bounding box center [315, 165] width 15 height 21
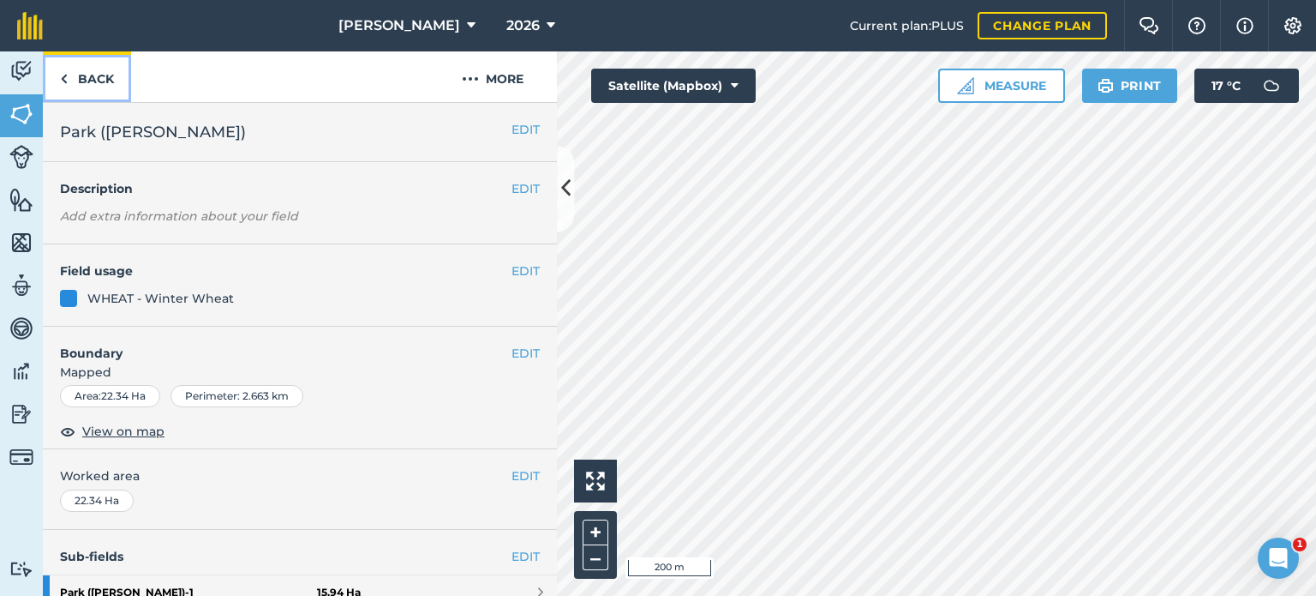
click at [61, 69] on img at bounding box center [64, 79] width 8 height 21
click at [79, 71] on link "Back" at bounding box center [87, 76] width 88 height 51
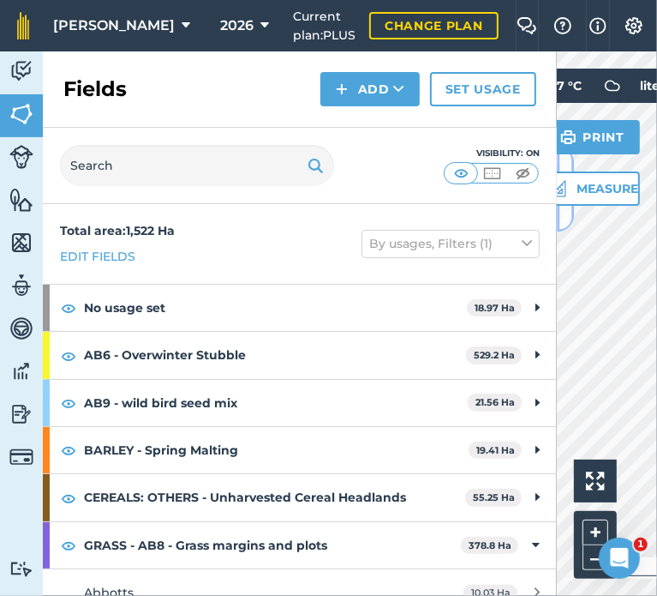
click at [560, 219] on button at bounding box center [565, 189] width 17 height 86
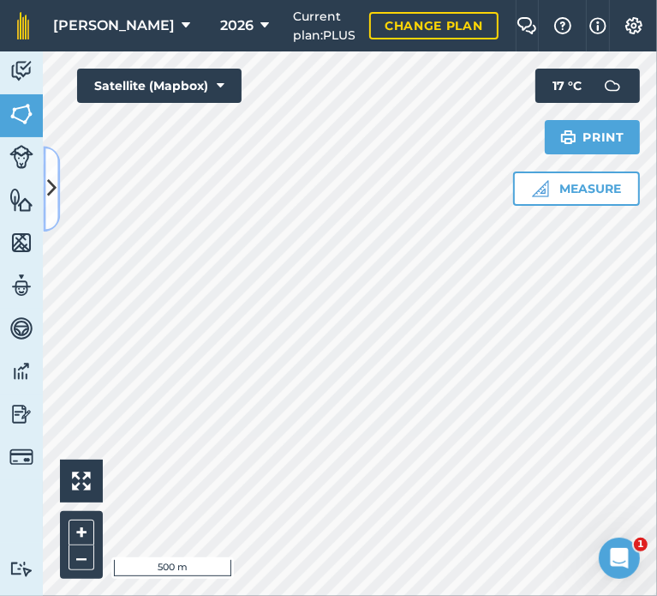
click at [49, 213] on button at bounding box center [51, 189] width 17 height 86
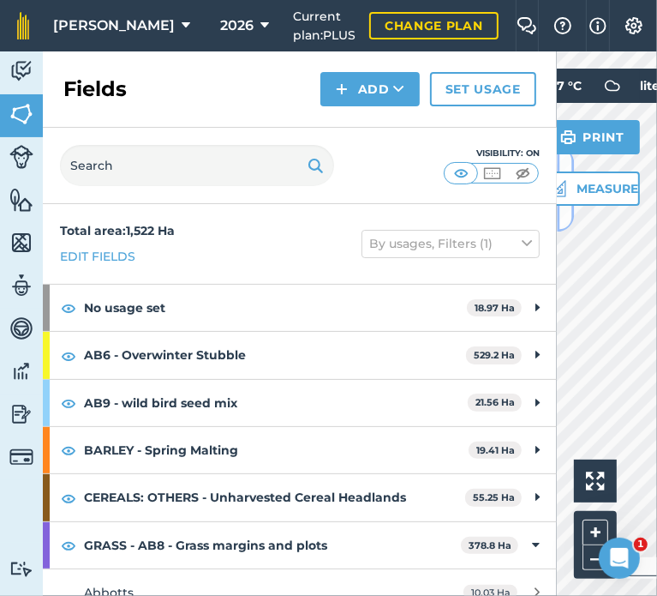
click at [564, 214] on button at bounding box center [565, 189] width 17 height 86
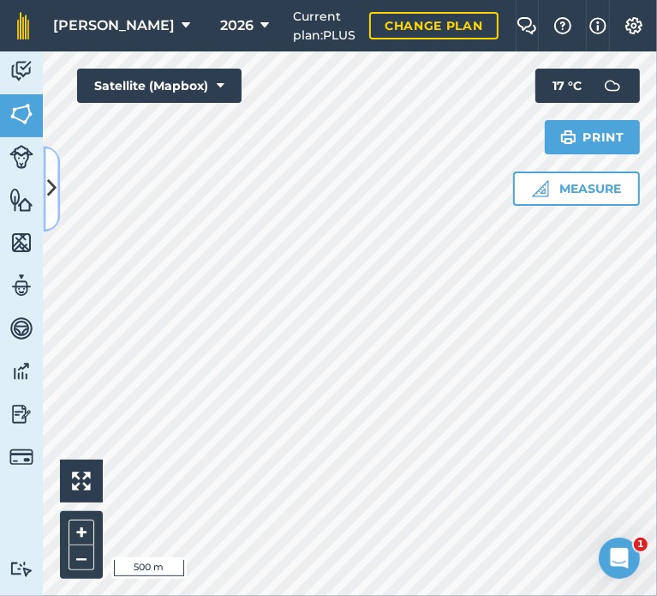
click at [49, 207] on button at bounding box center [51, 189] width 17 height 86
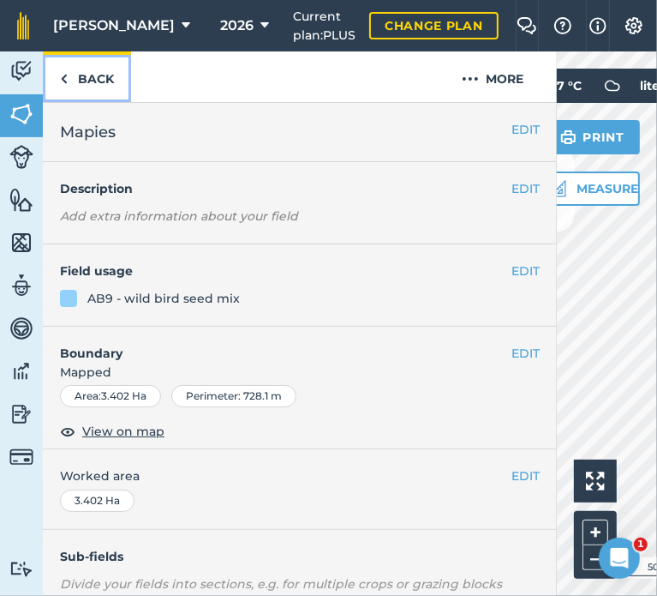
click at [89, 71] on link "Back" at bounding box center [87, 76] width 88 height 51
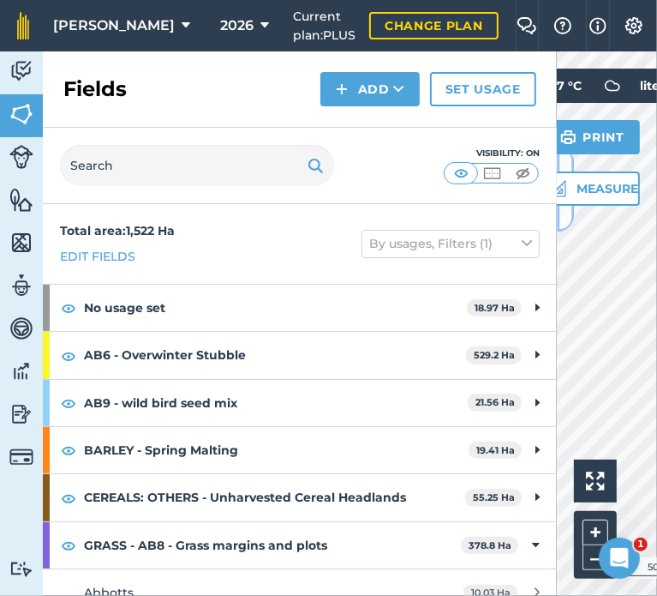
click at [564, 215] on button at bounding box center [565, 189] width 17 height 86
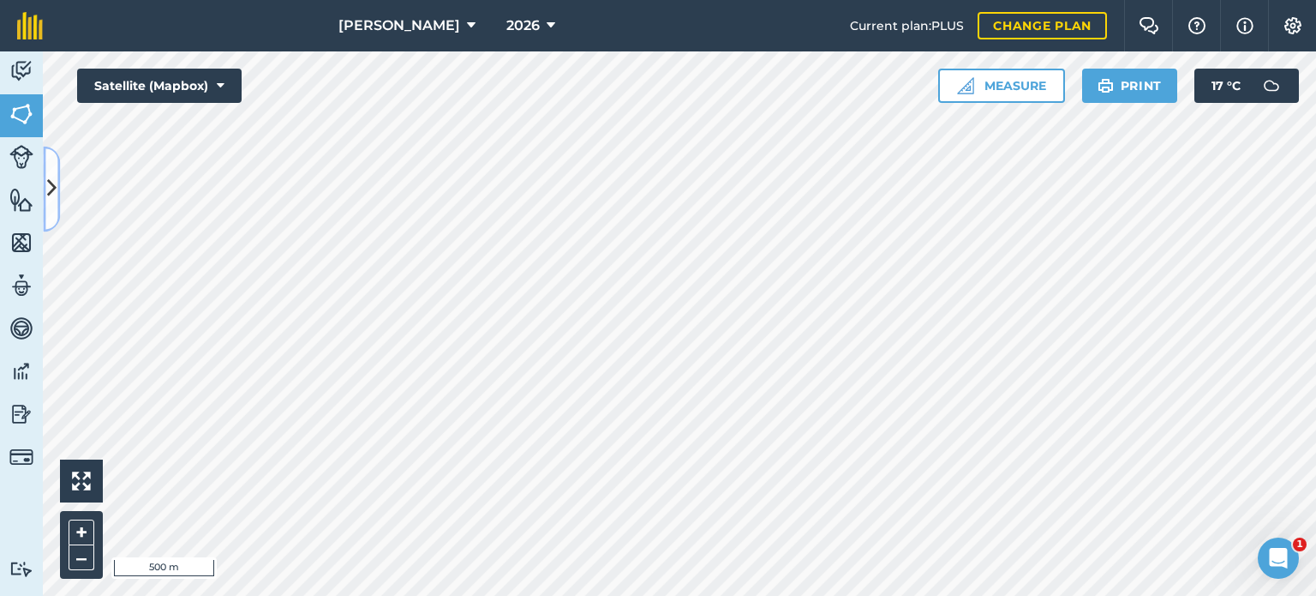
click at [56, 186] on icon at bounding box center [51, 189] width 9 height 30
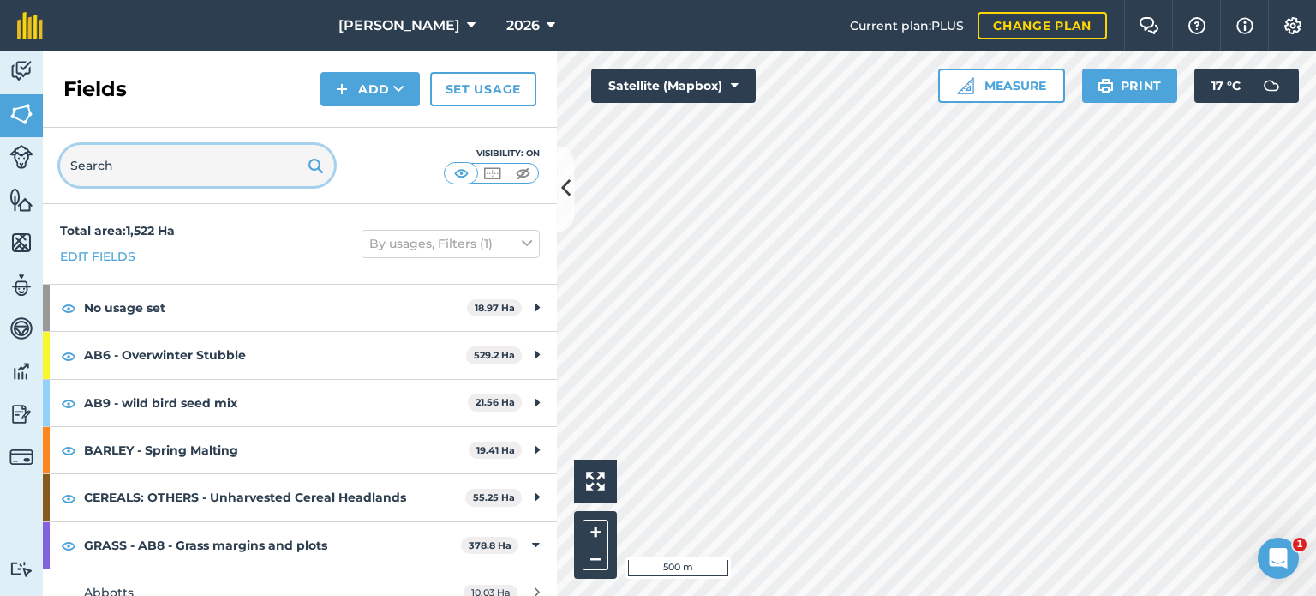
click at [146, 172] on input "text" at bounding box center [197, 165] width 274 height 41
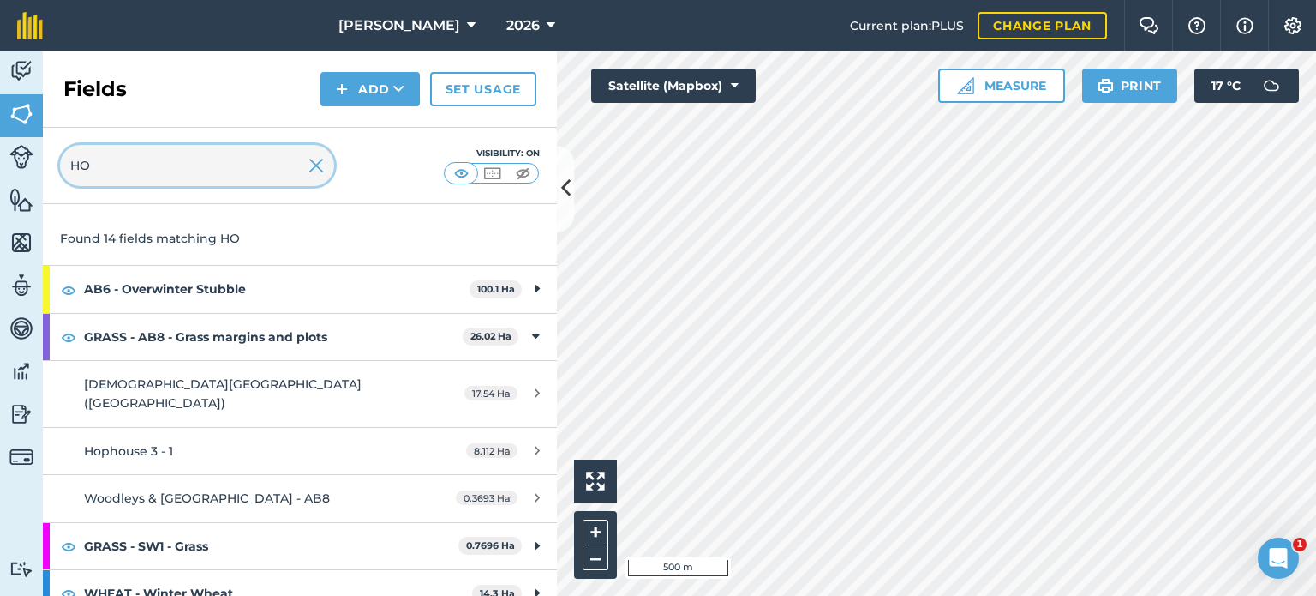
scroll to position [68, 0]
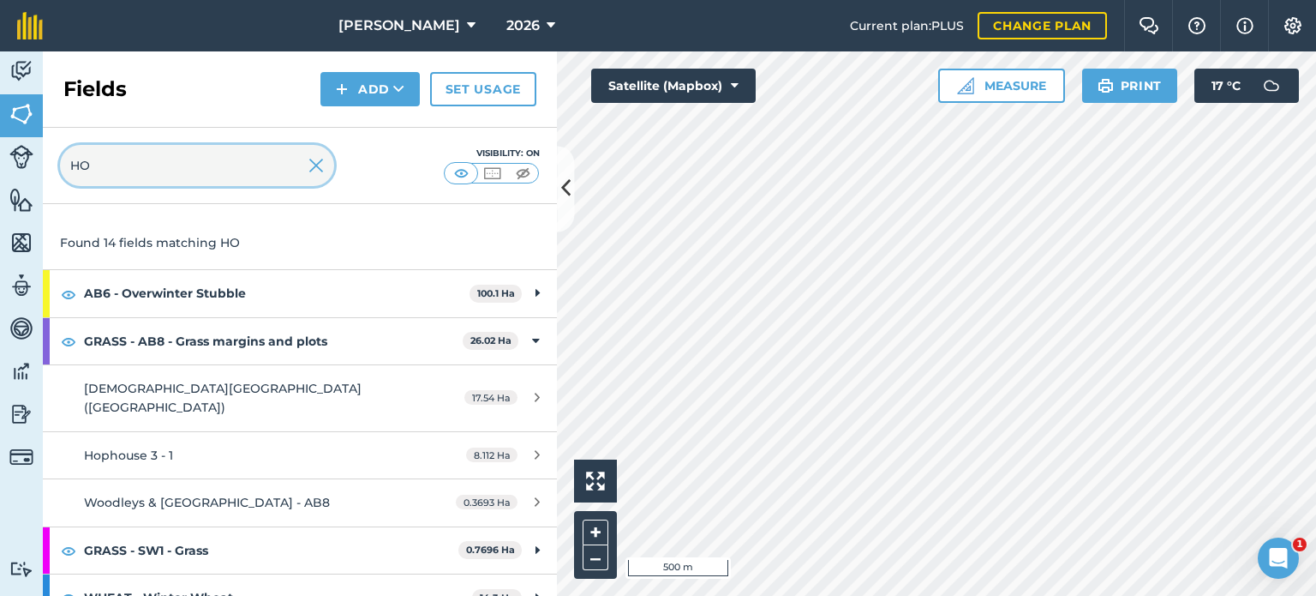
type input "HO"
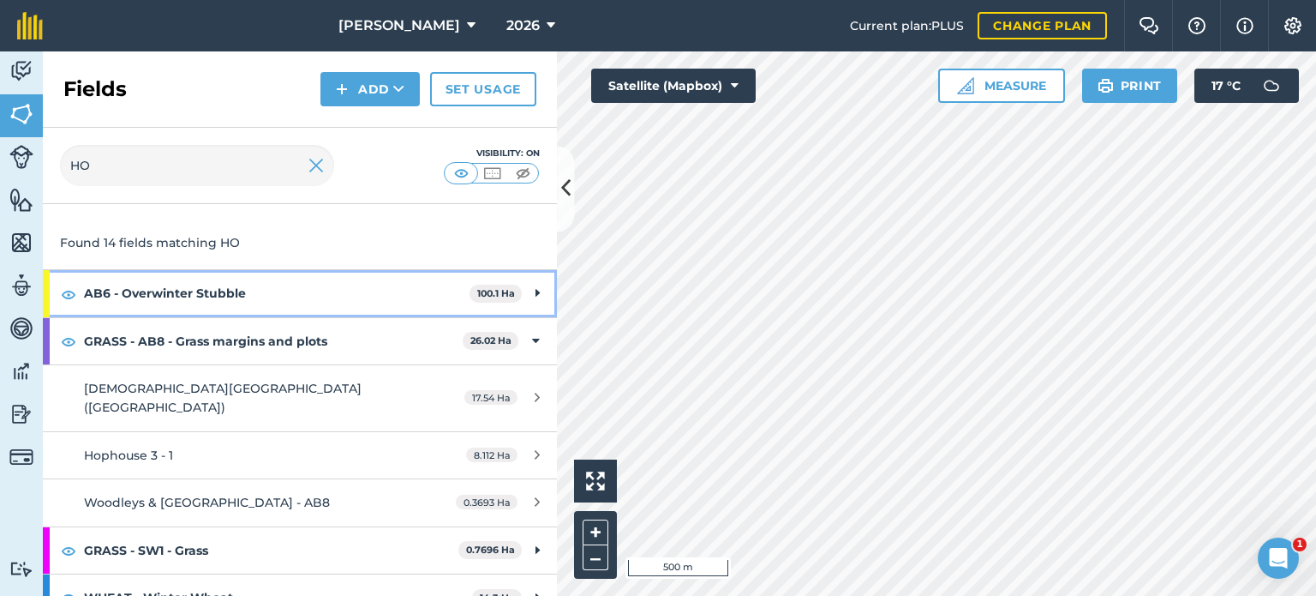
click at [521, 289] on div "AB6 - Overwinter Stubble 100.1 Ha" at bounding box center [300, 293] width 514 height 46
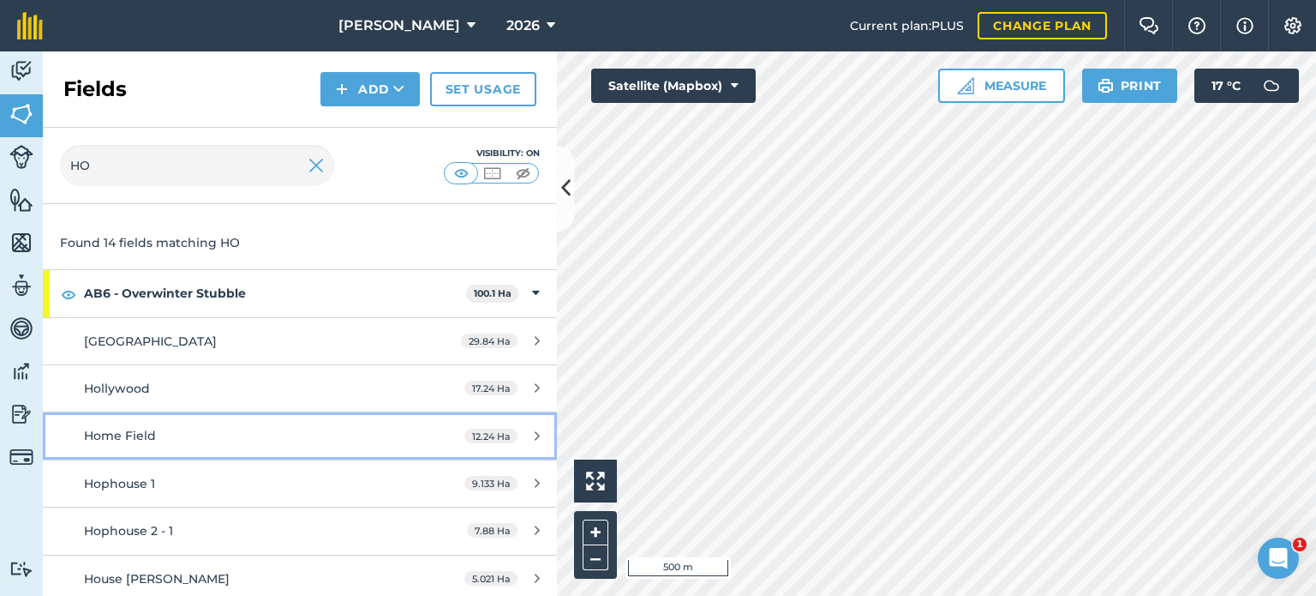
click at [535, 433] on icon at bounding box center [537, 435] width 5 height 13
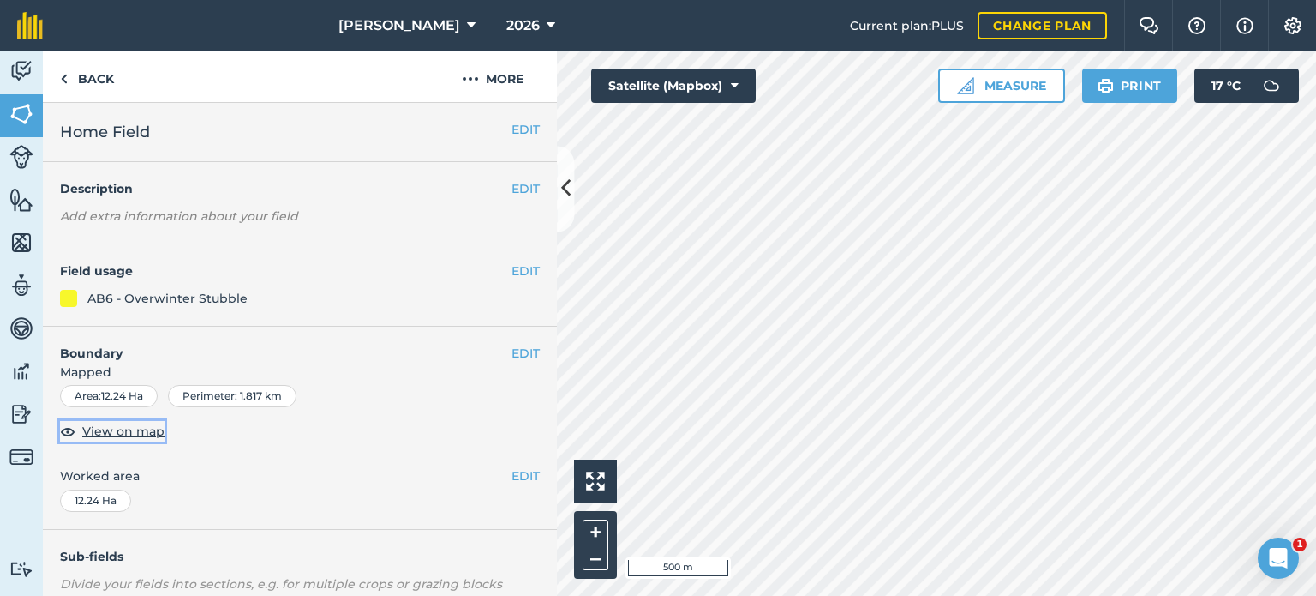
click at [117, 434] on span "View on map" at bounding box center [123, 431] width 82 height 19
click at [71, 78] on link "Back" at bounding box center [87, 76] width 88 height 51
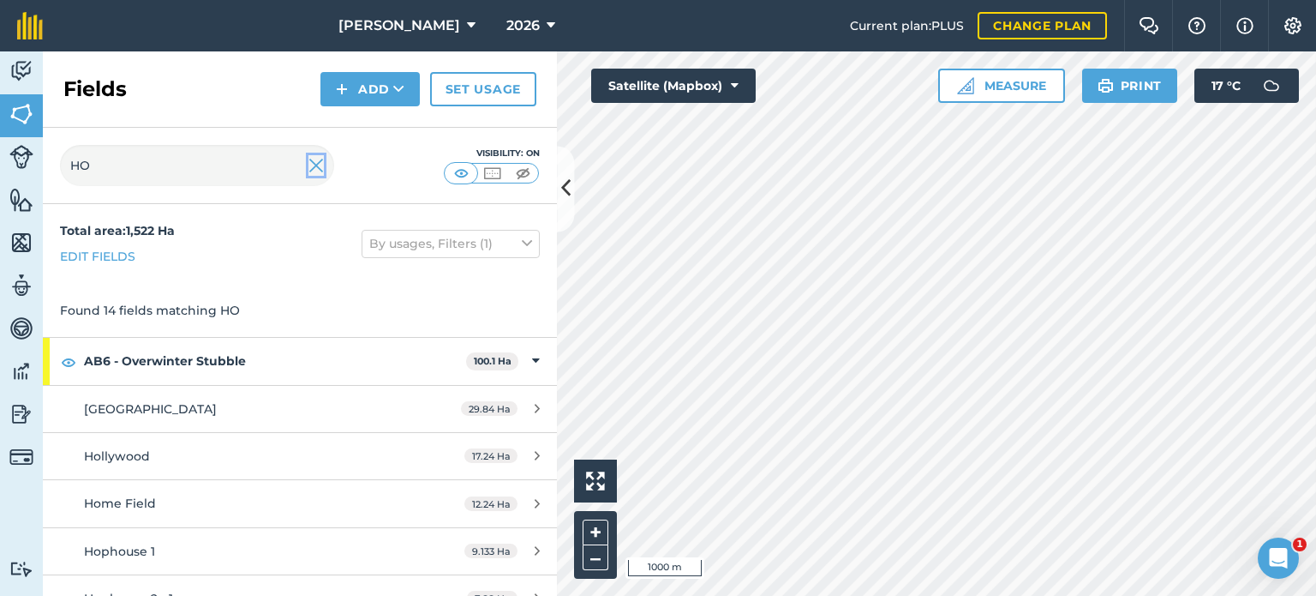
click at [315, 167] on img at bounding box center [315, 165] width 15 height 21
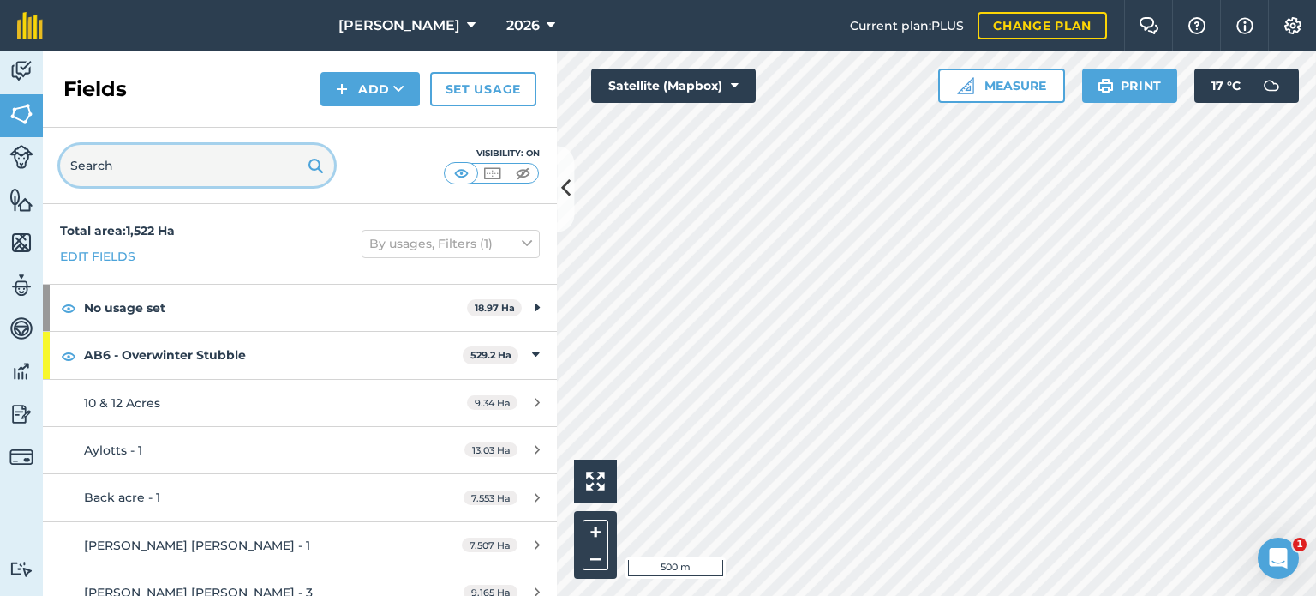
click at [158, 169] on input "text" at bounding box center [197, 165] width 274 height 41
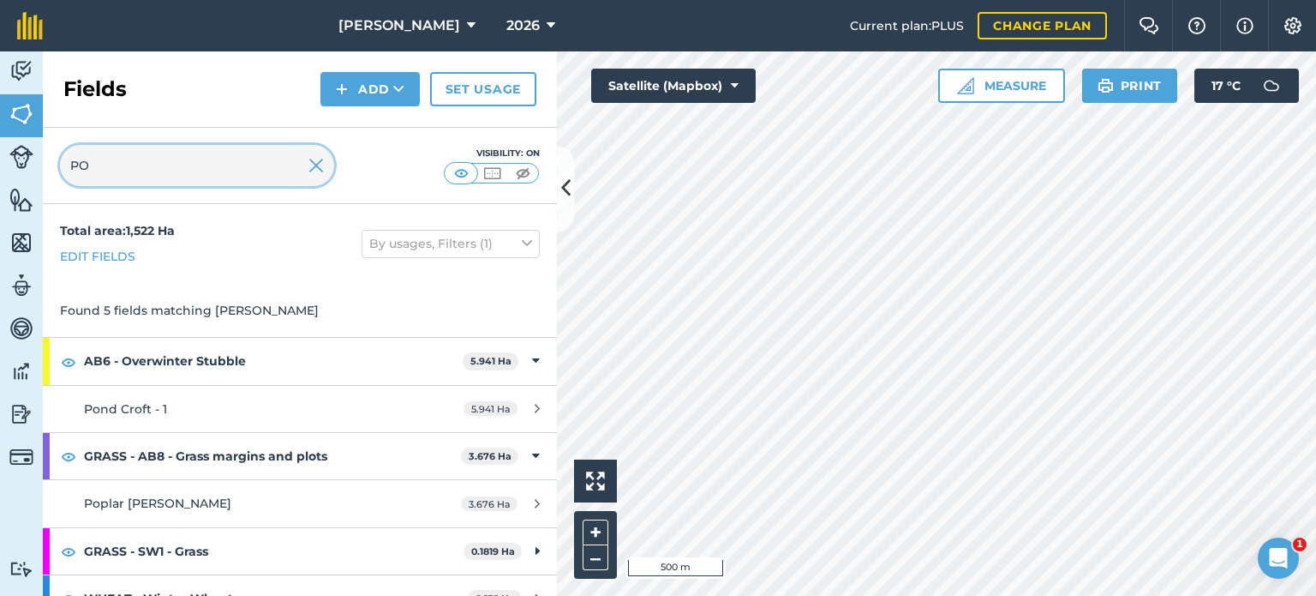
scroll to position [24, 0]
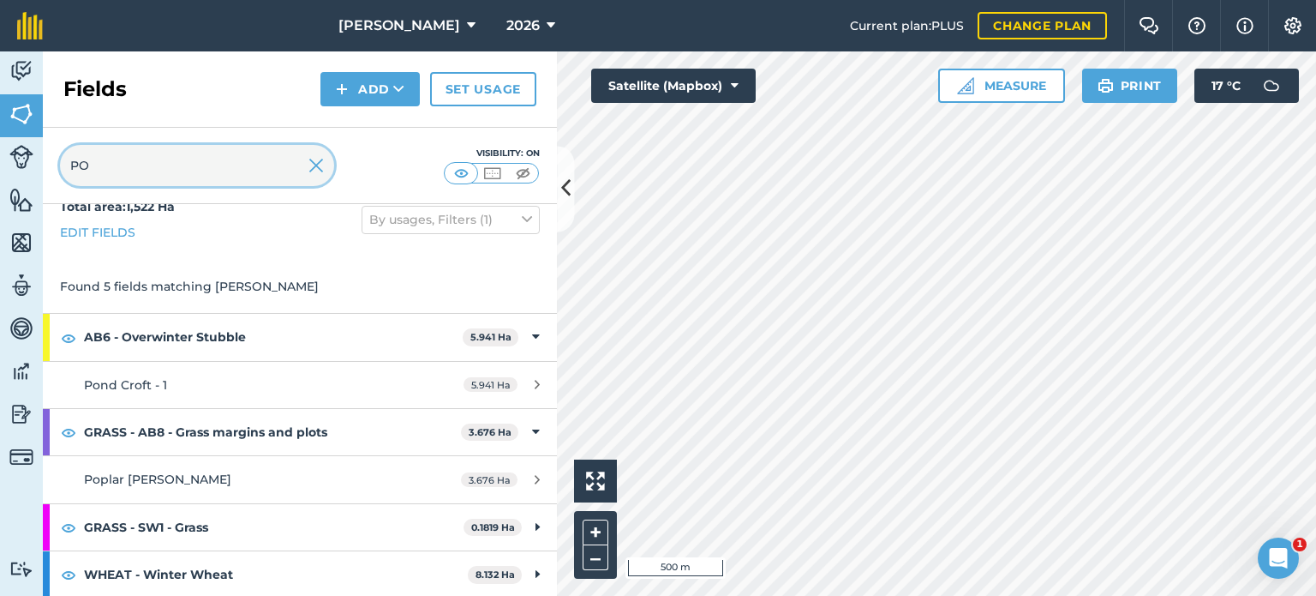
type input "PO"
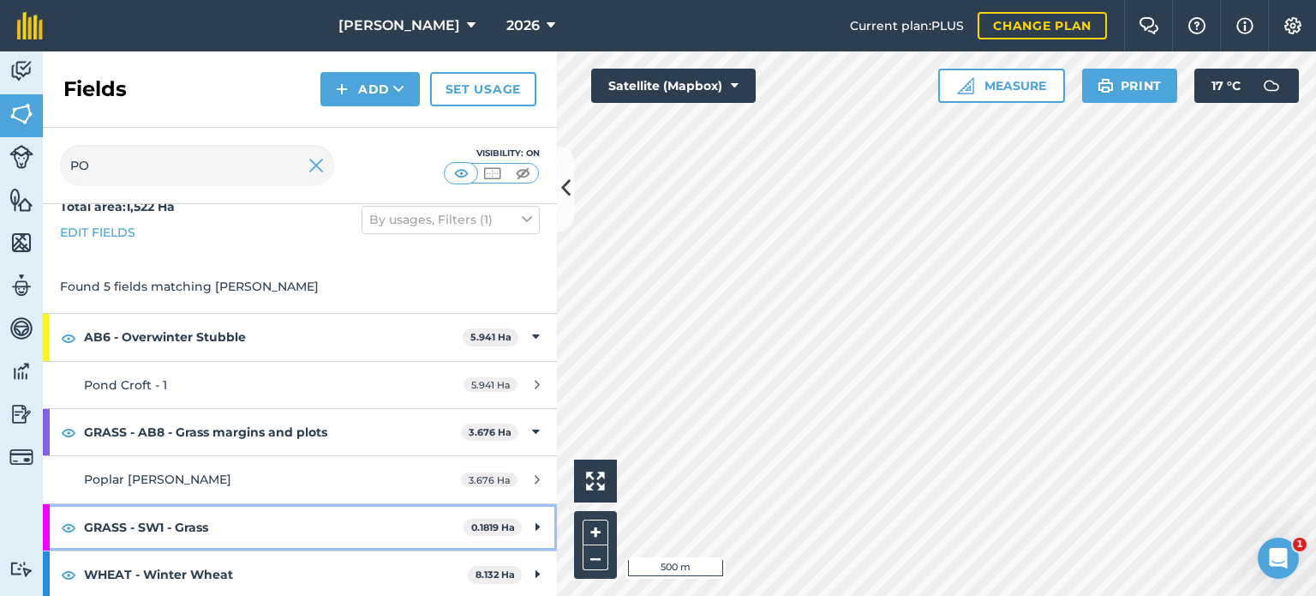
click at [439, 531] on strong "GRASS - SW1 - Grass" at bounding box center [274, 527] width 380 height 46
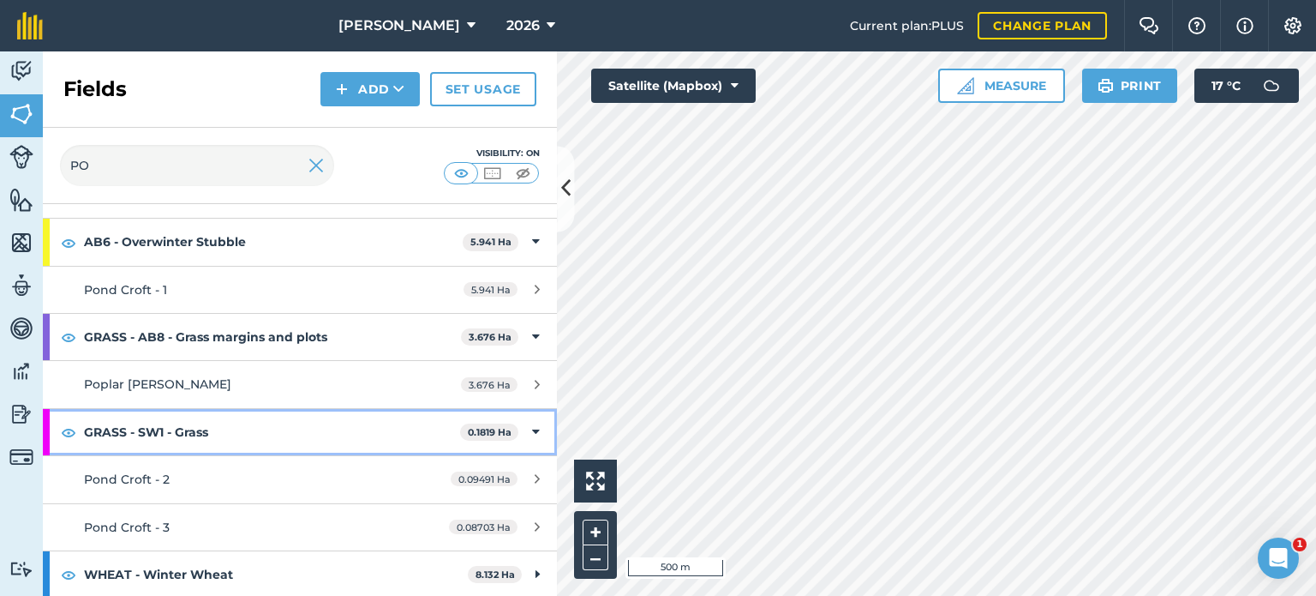
scroll to position [117, 0]
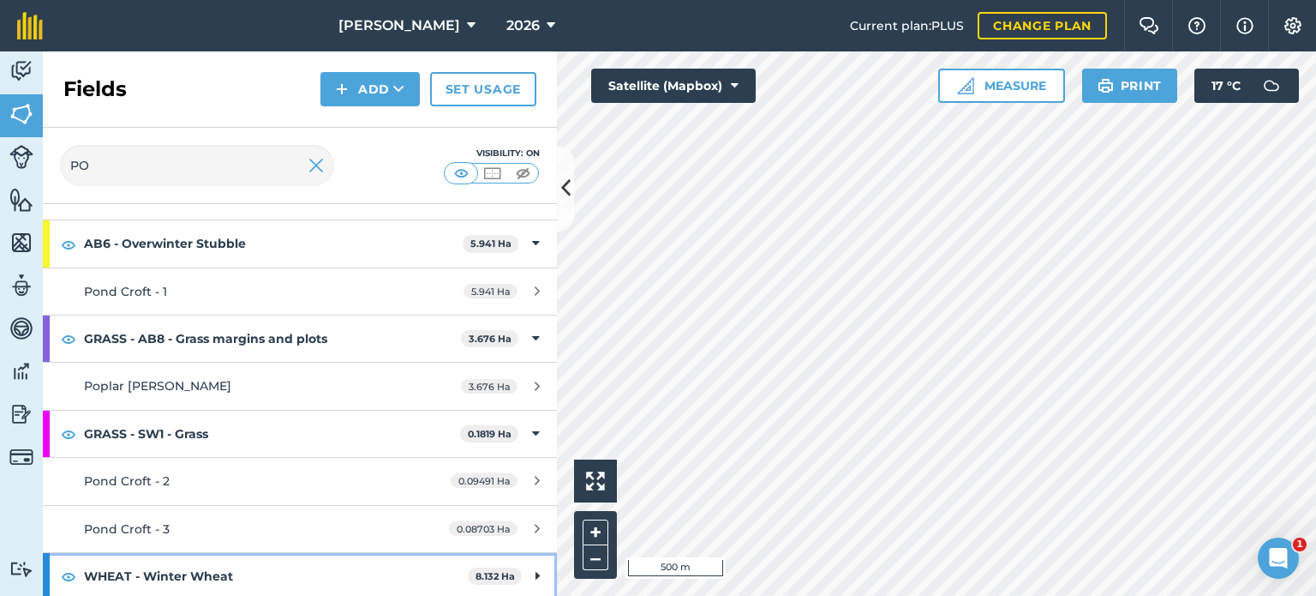
click at [500, 570] on strong "8.132 Ha" at bounding box center [495, 576] width 39 height 12
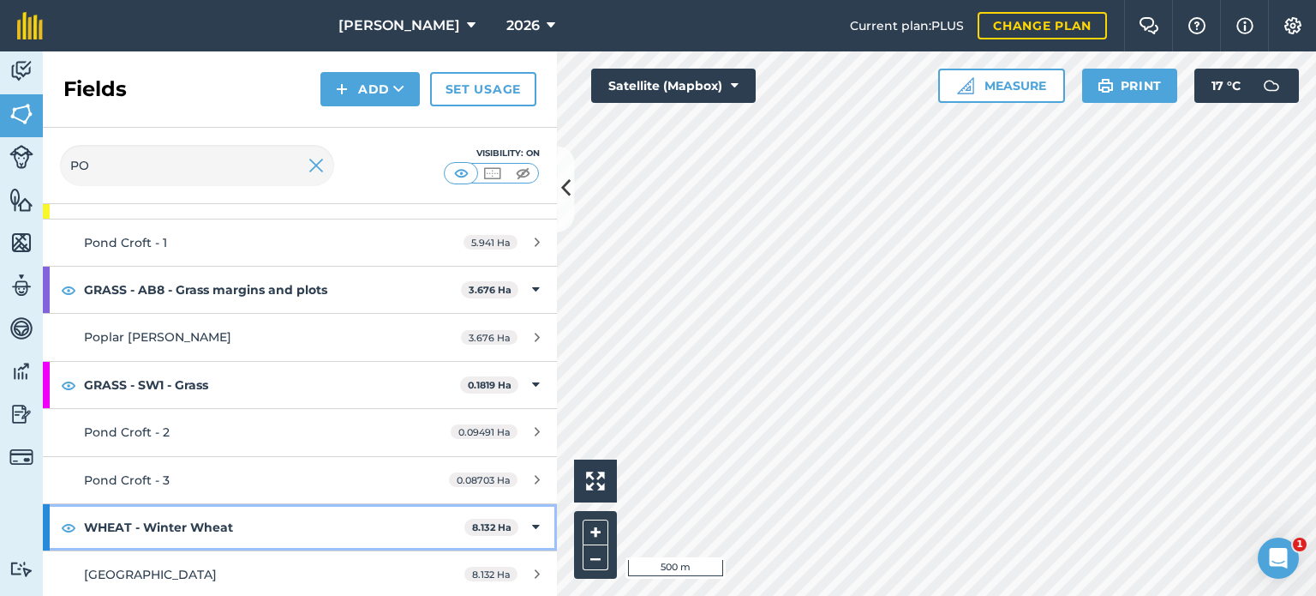
scroll to position [0, 0]
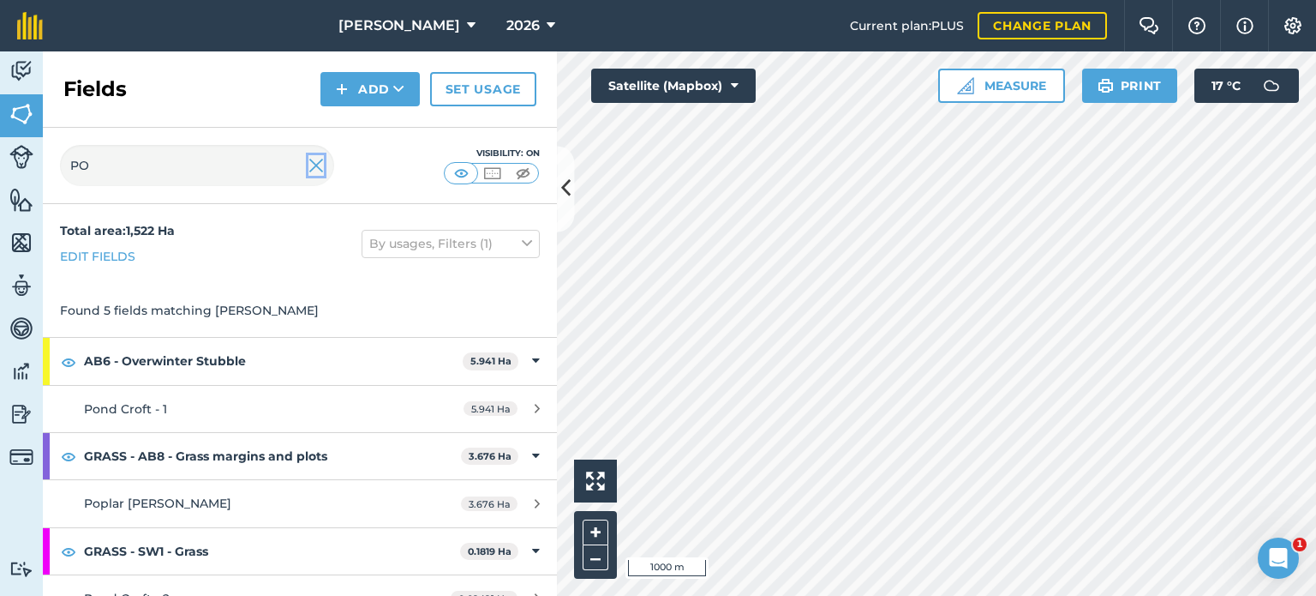
click at [321, 165] on img at bounding box center [315, 165] width 15 height 21
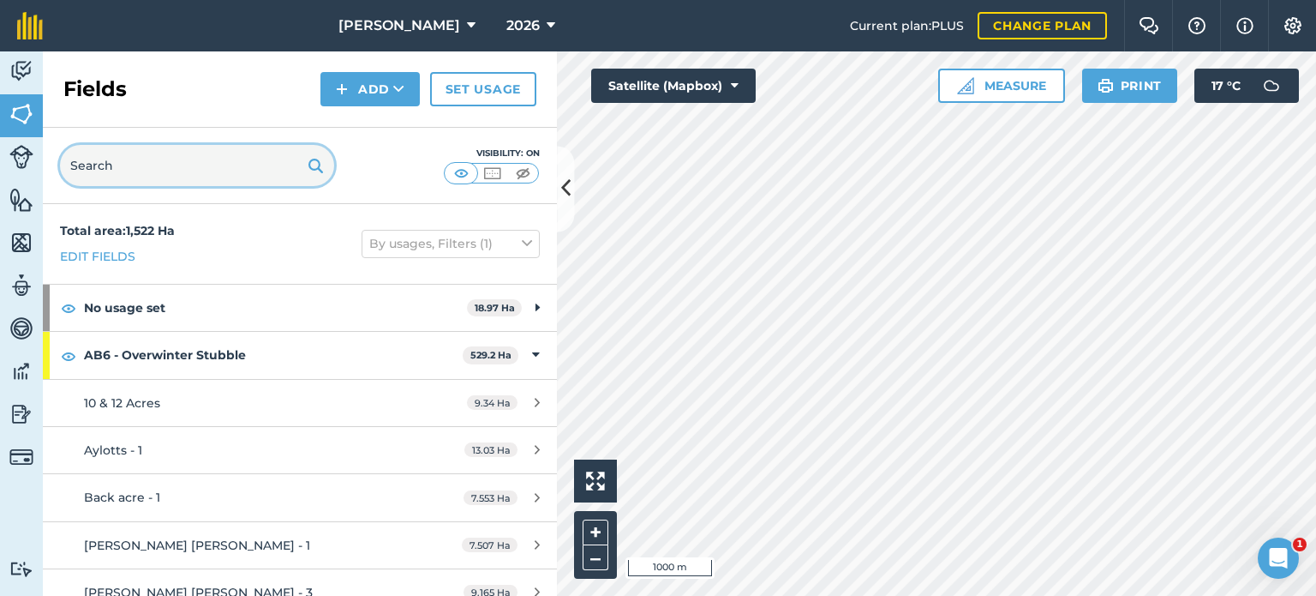
click at [154, 164] on input "text" at bounding box center [197, 165] width 274 height 41
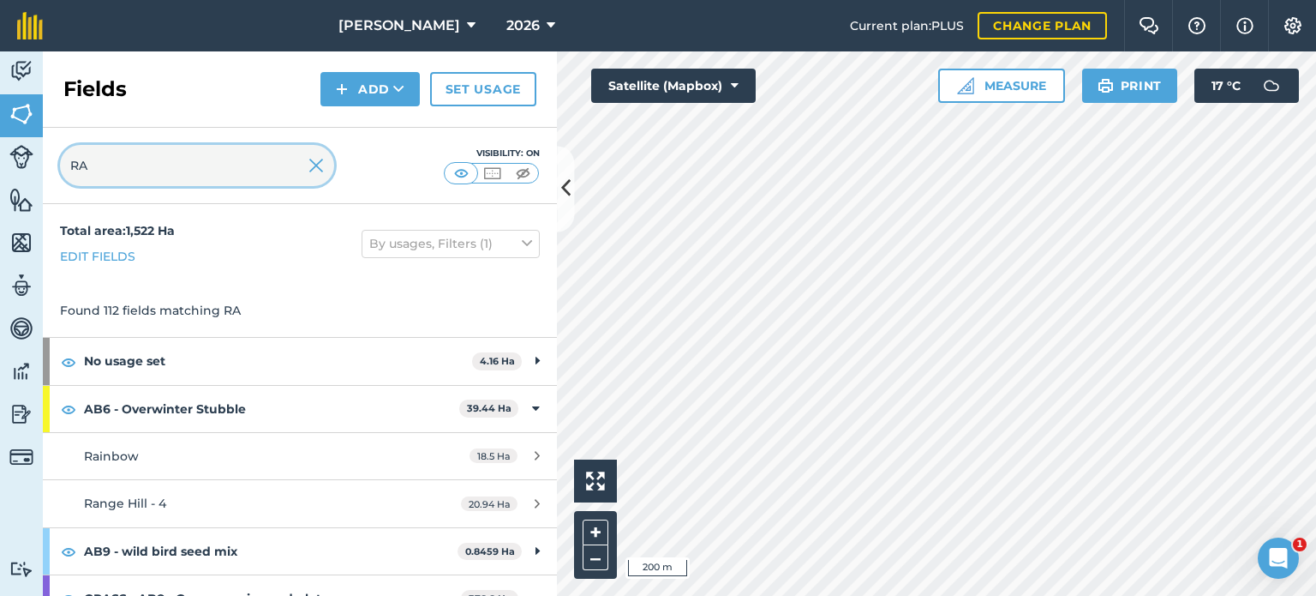
type input "RA"
click at [309, 166] on img at bounding box center [315, 165] width 15 height 21
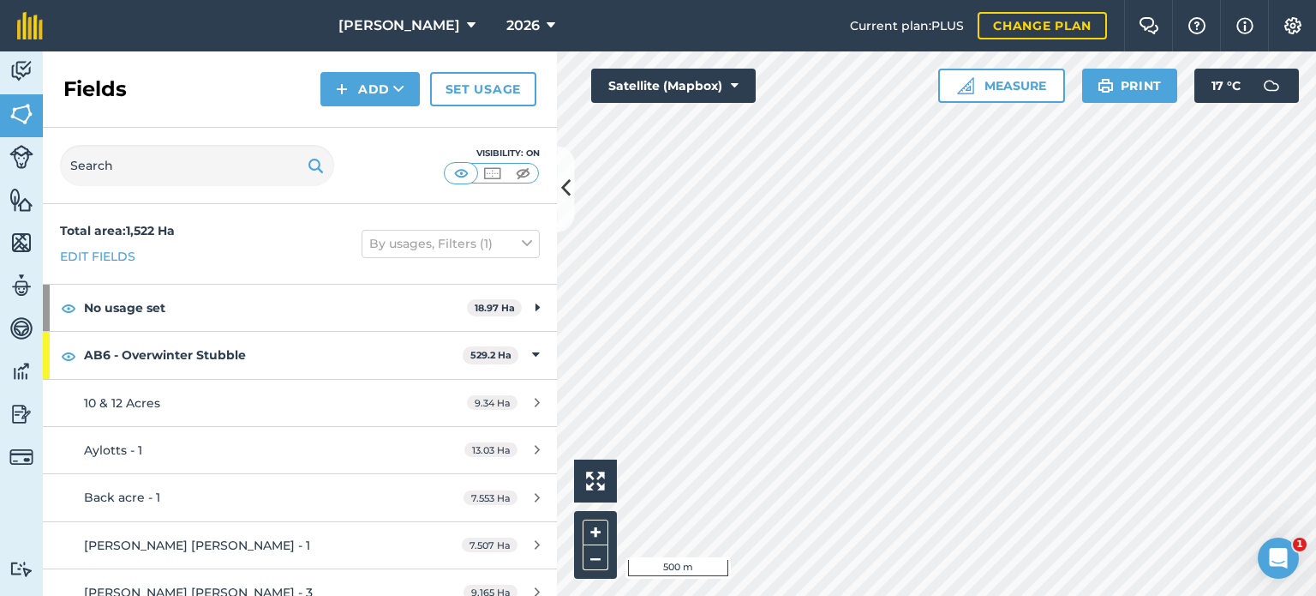
click at [668, 99] on div "Hello i 500 m + – Satellite (Mapbox) Measure Print 17 ° C" at bounding box center [936, 323] width 759 height 544
click at [158, 162] on input "text" at bounding box center [197, 165] width 274 height 41
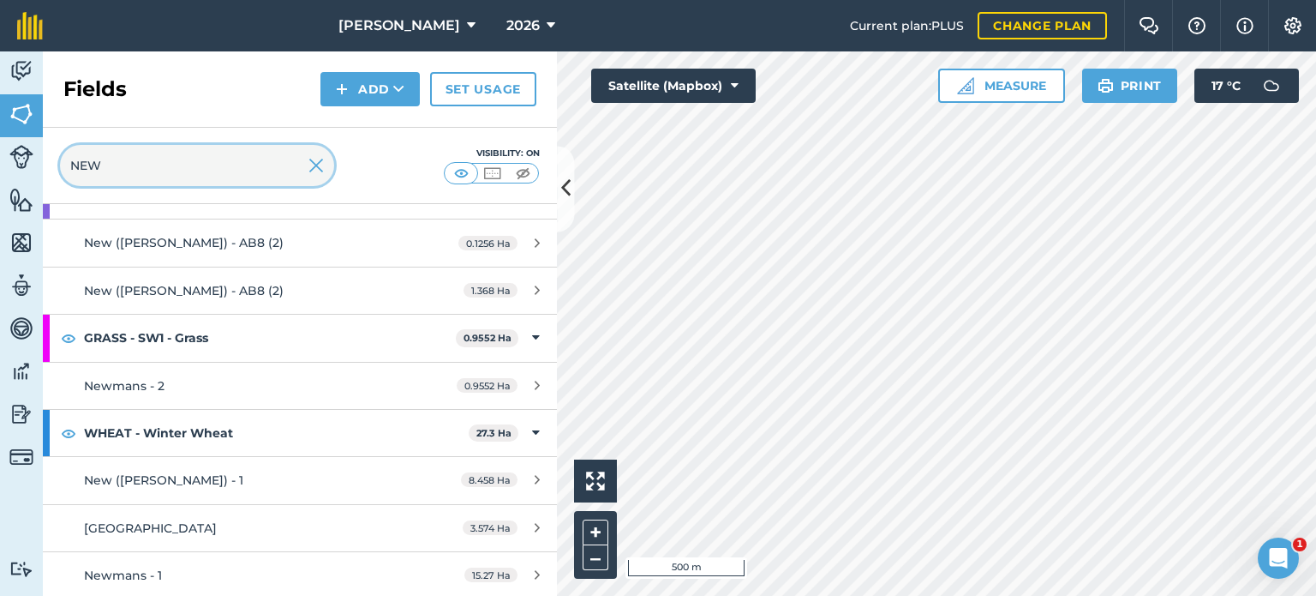
scroll to position [260, 0]
type input "NEW"
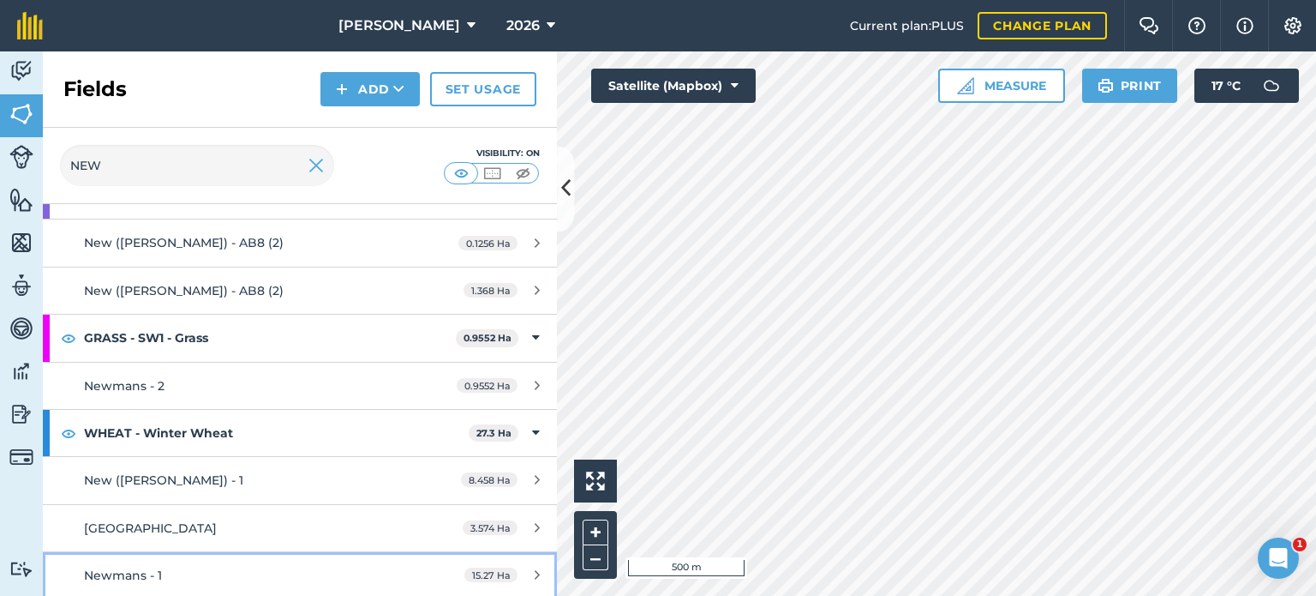
click at [414, 568] on link "Newmans - 1 15.27 Ha" at bounding box center [300, 575] width 514 height 46
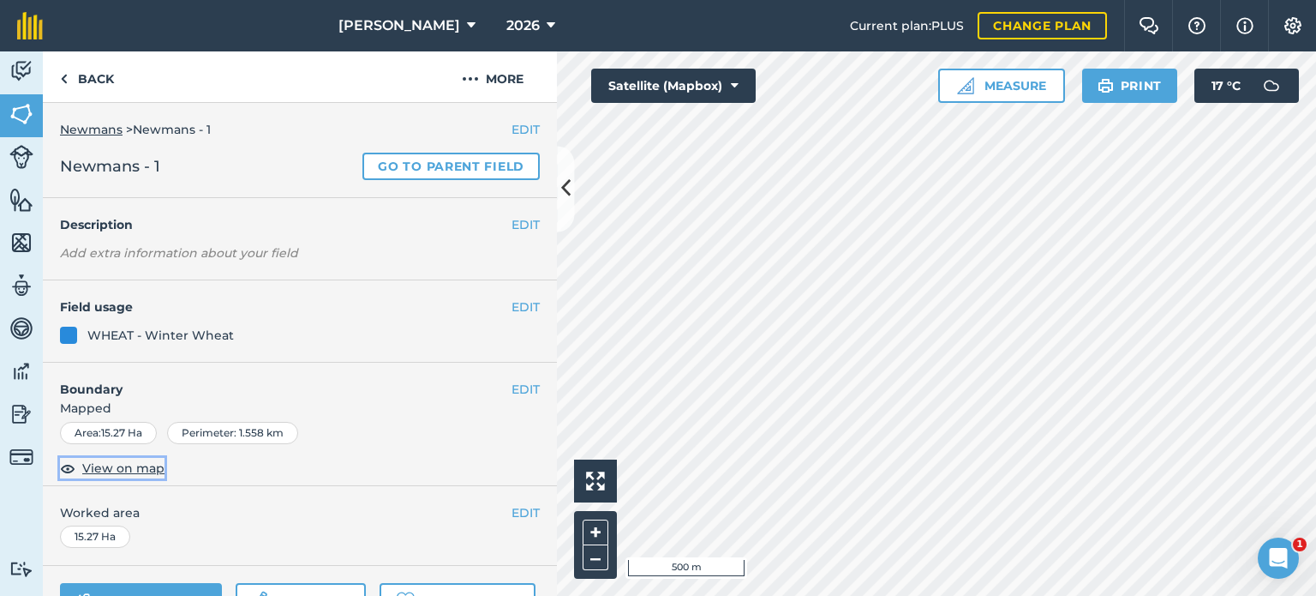
click at [130, 465] on span "View on map" at bounding box center [123, 467] width 82 height 19
click at [90, 75] on link "Back" at bounding box center [87, 76] width 88 height 51
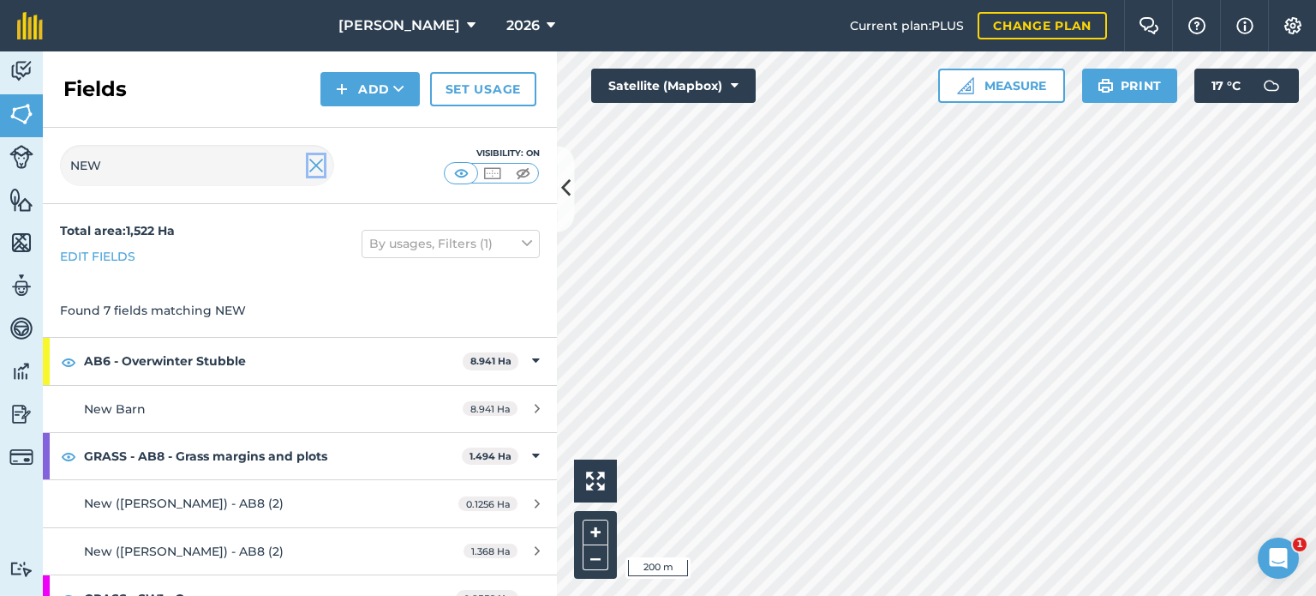
click at [316, 169] on img at bounding box center [315, 165] width 15 height 21
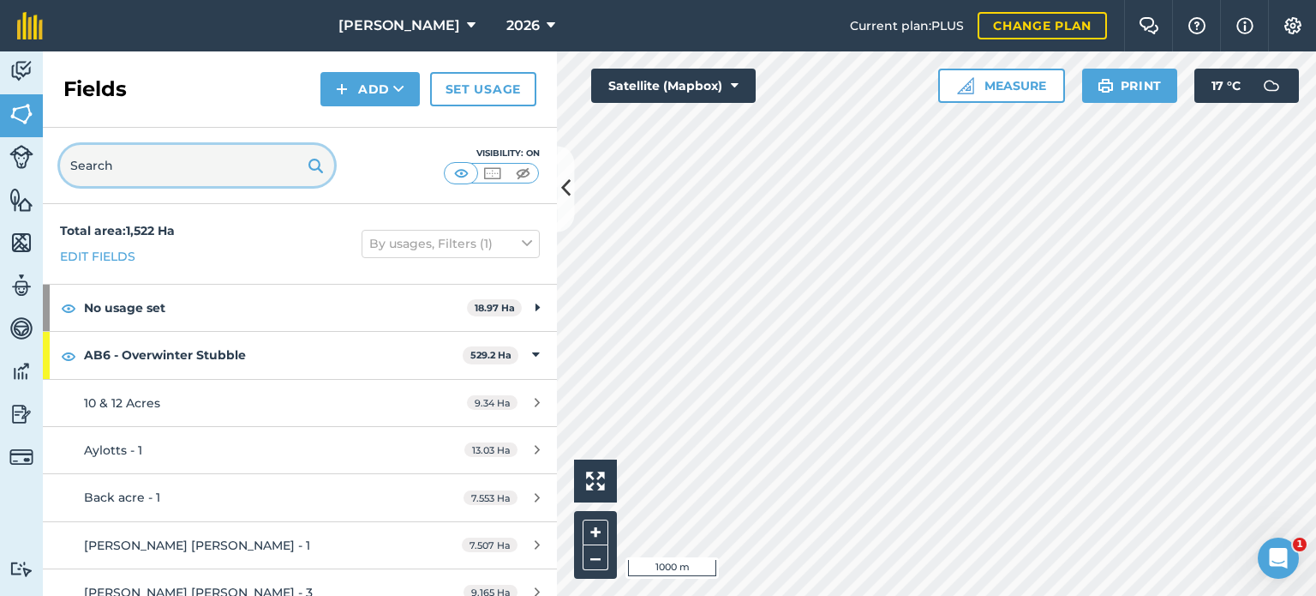
click at [129, 171] on input "text" at bounding box center [197, 165] width 274 height 41
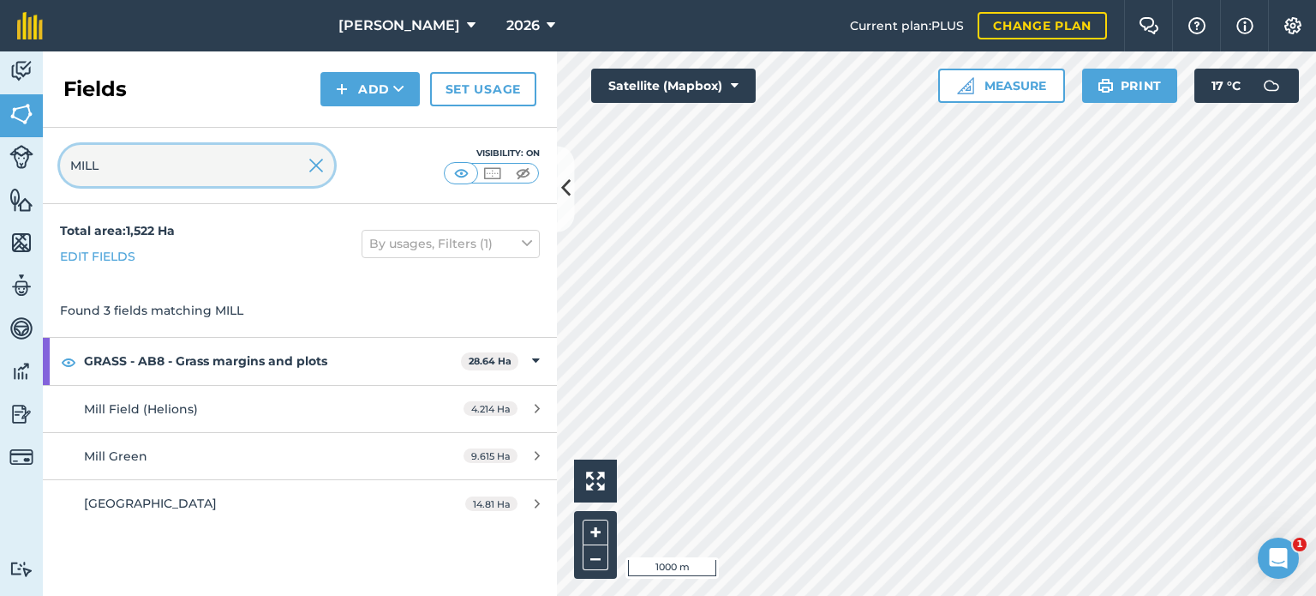
type input "MILL"
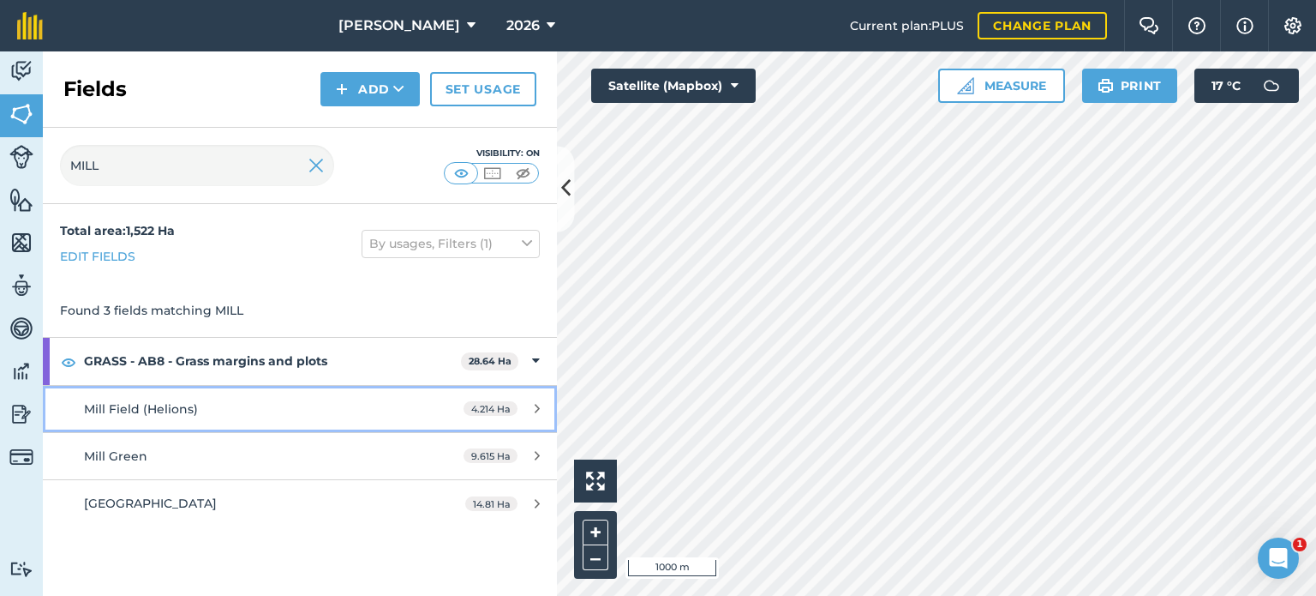
click at [463, 406] on div "4.214 Ha" at bounding box center [501, 409] width 111 height 14
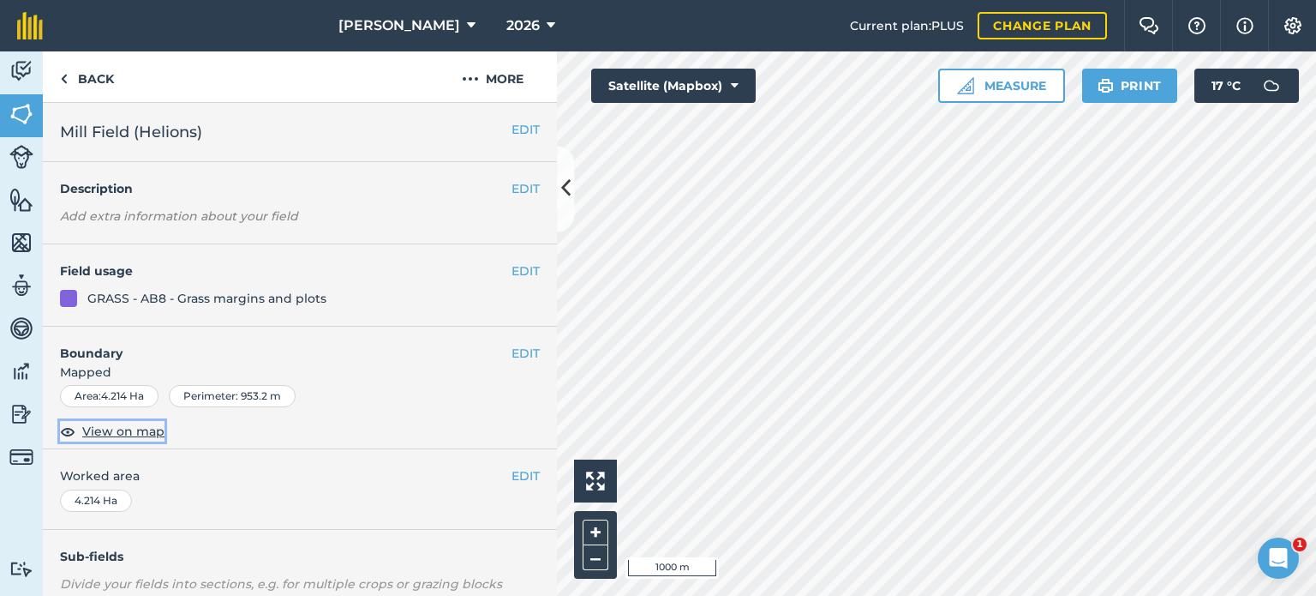
click at [123, 427] on span "View on map" at bounding box center [123, 431] width 82 height 19
click at [75, 85] on link "Back" at bounding box center [87, 76] width 88 height 51
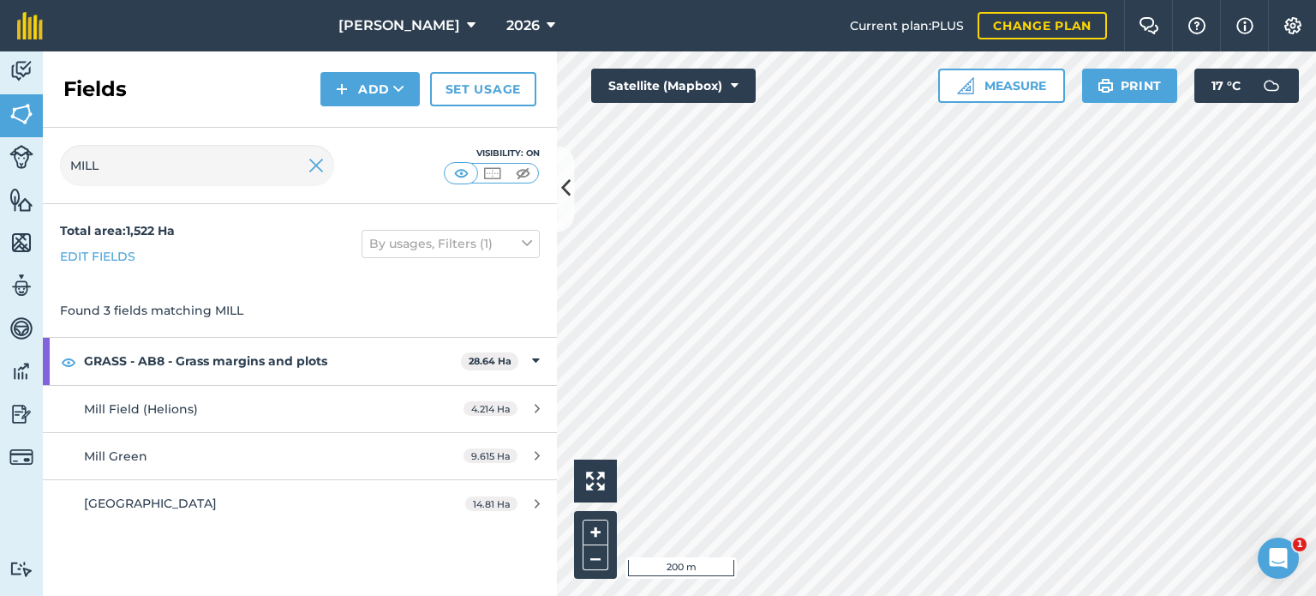
click at [75, 83] on h2 "Fields" at bounding box center [94, 88] width 63 height 27
click at [320, 165] on img at bounding box center [315, 165] width 15 height 21
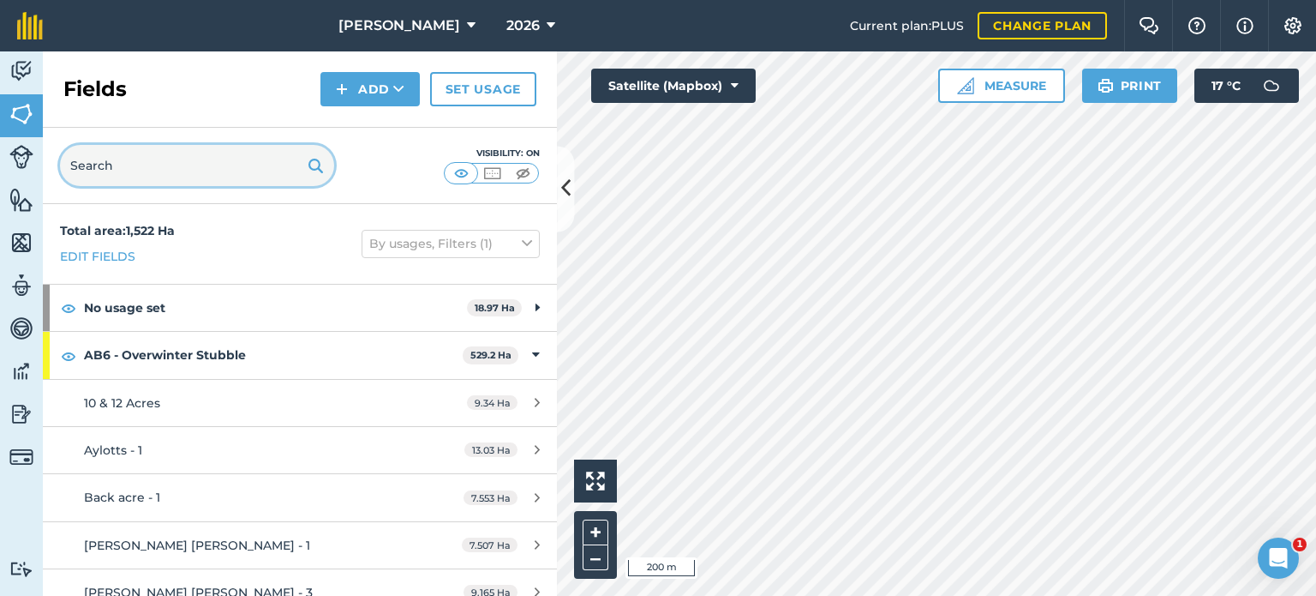
click at [79, 177] on input "text" at bounding box center [197, 165] width 274 height 41
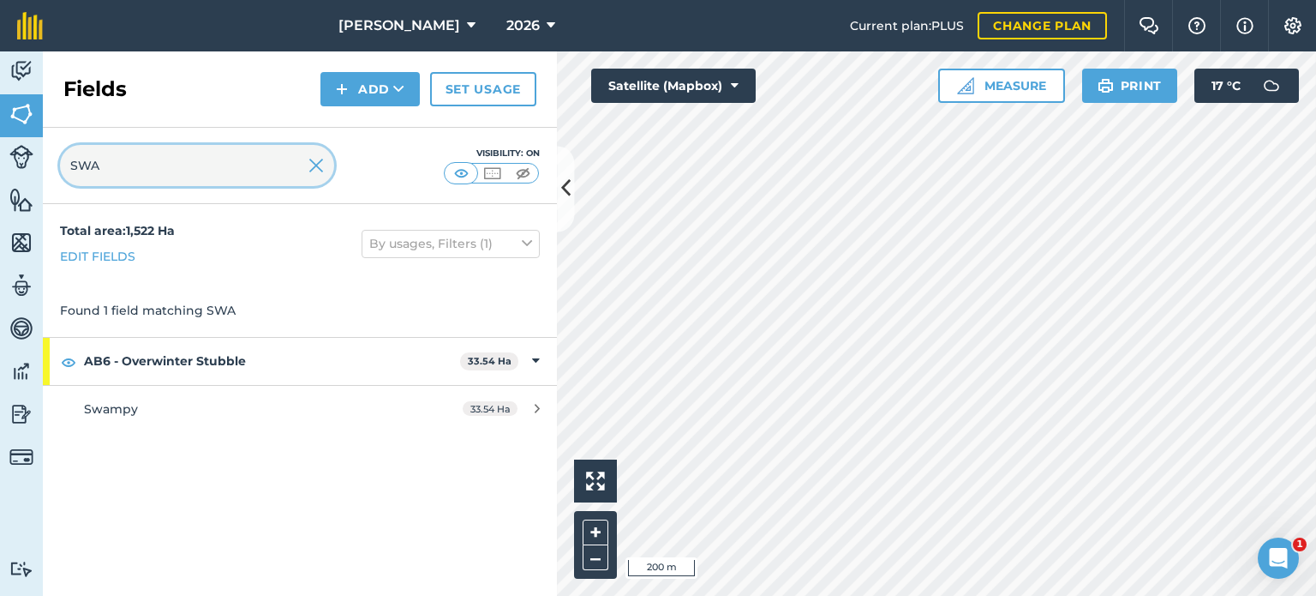
type input "SWA"
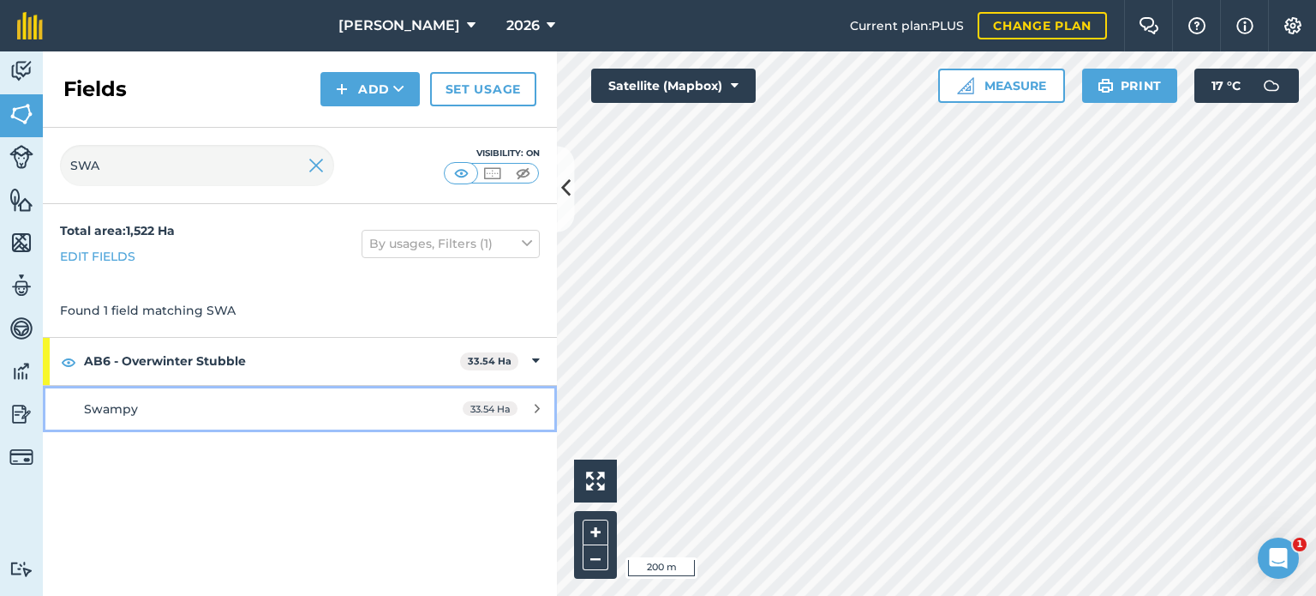
click at [446, 395] on link "Swampy 33.54 Ha" at bounding box center [300, 409] width 514 height 46
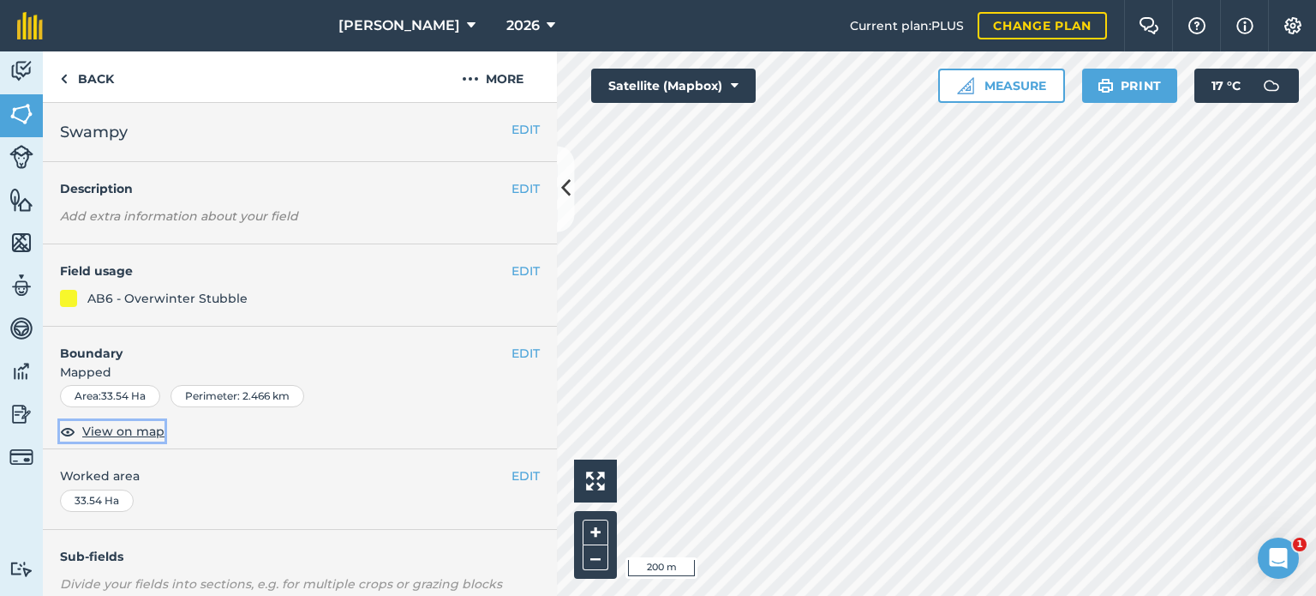
click at [134, 428] on span "View on map" at bounding box center [123, 431] width 82 height 19
click at [93, 77] on link "Back" at bounding box center [87, 76] width 88 height 51
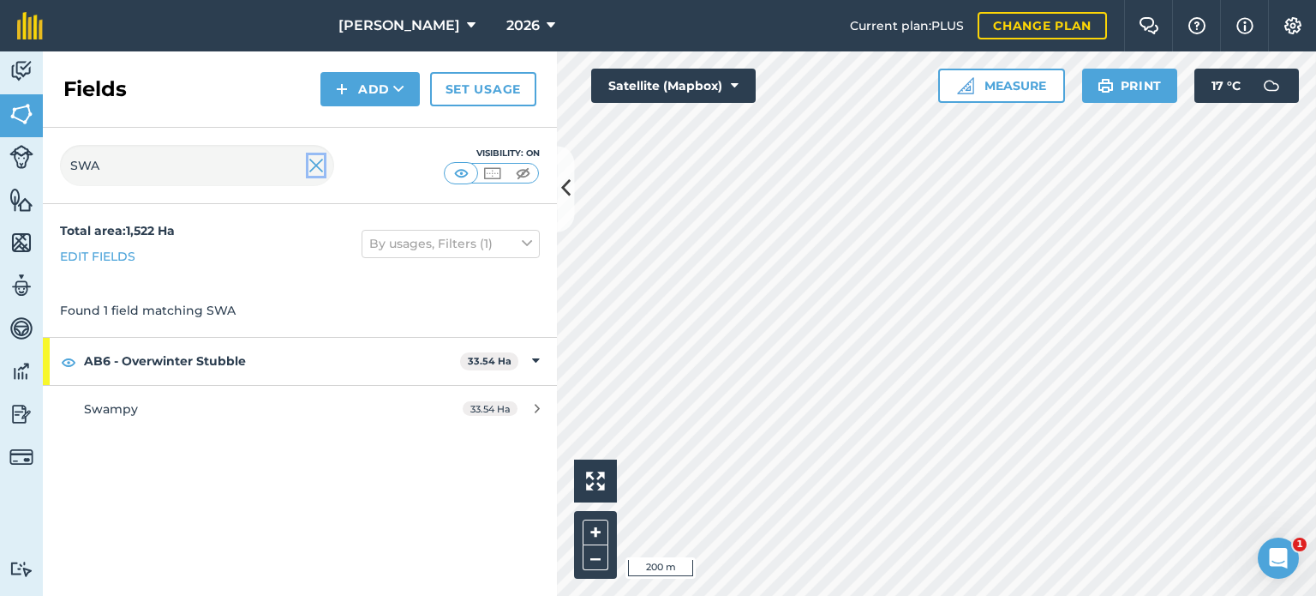
click at [313, 171] on img at bounding box center [315, 165] width 15 height 21
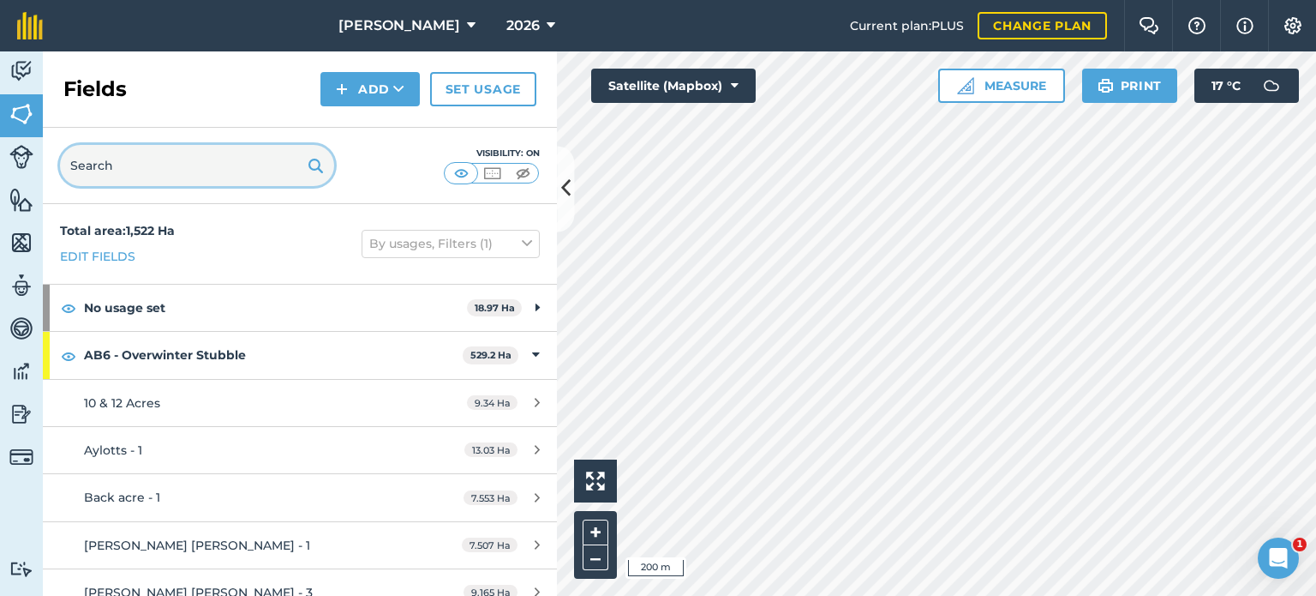
click at [166, 162] on input "text" at bounding box center [197, 165] width 274 height 41
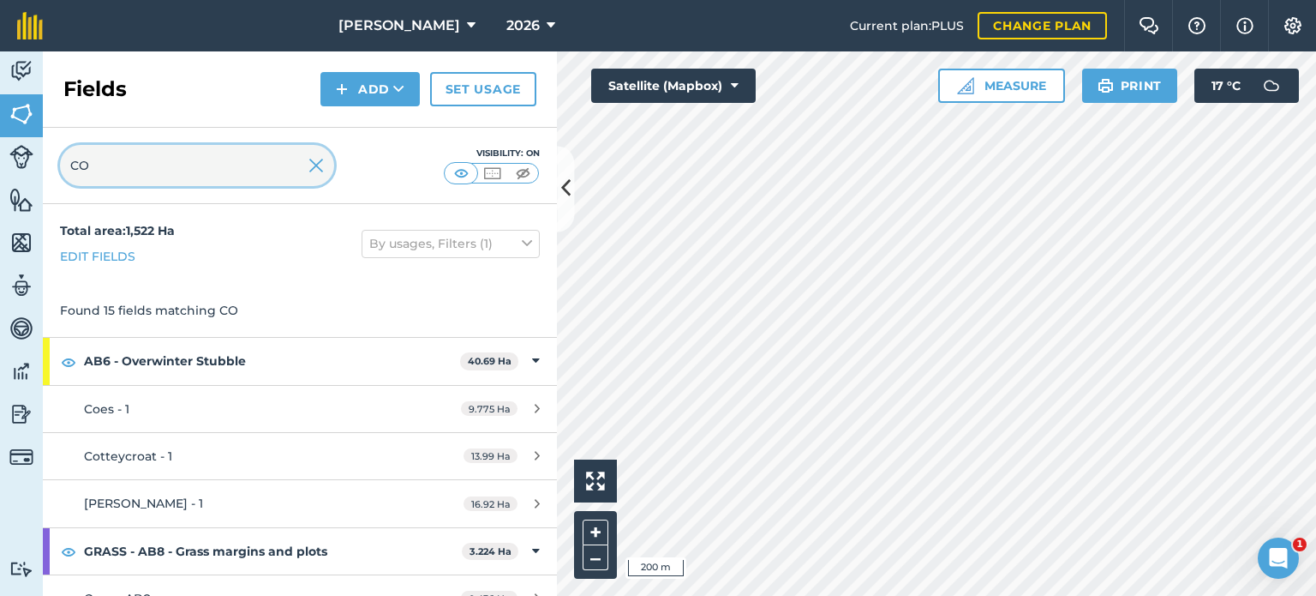
type input "CO"
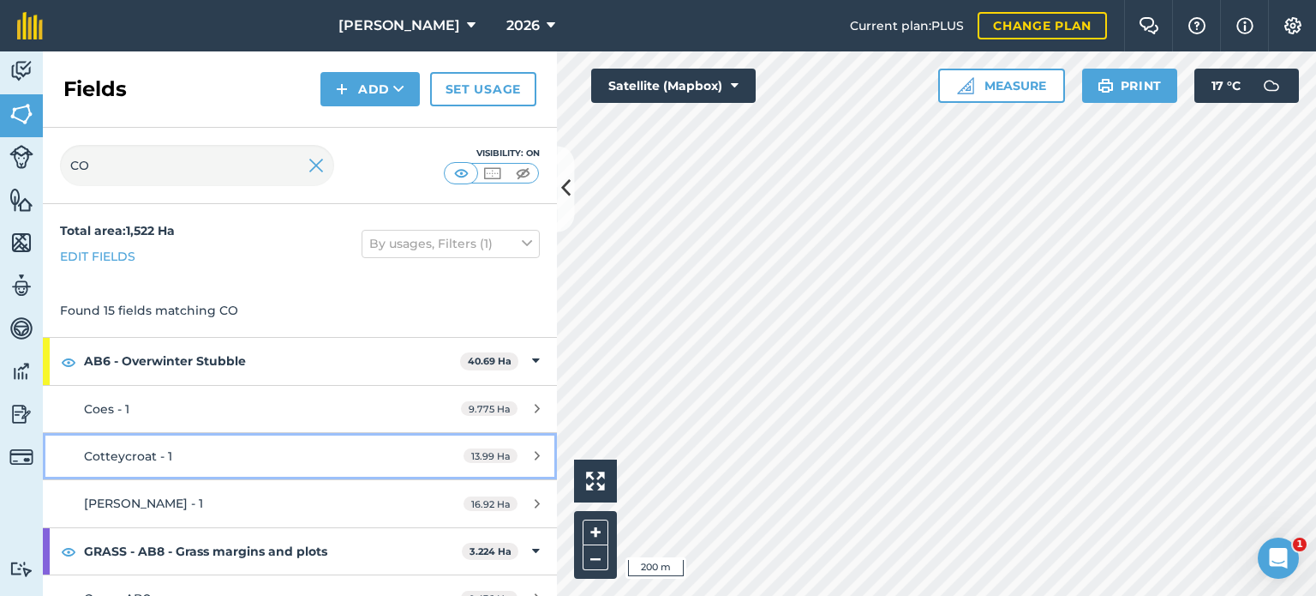
click at [168, 448] on span "Cotteycroat - 1" at bounding box center [128, 455] width 88 height 15
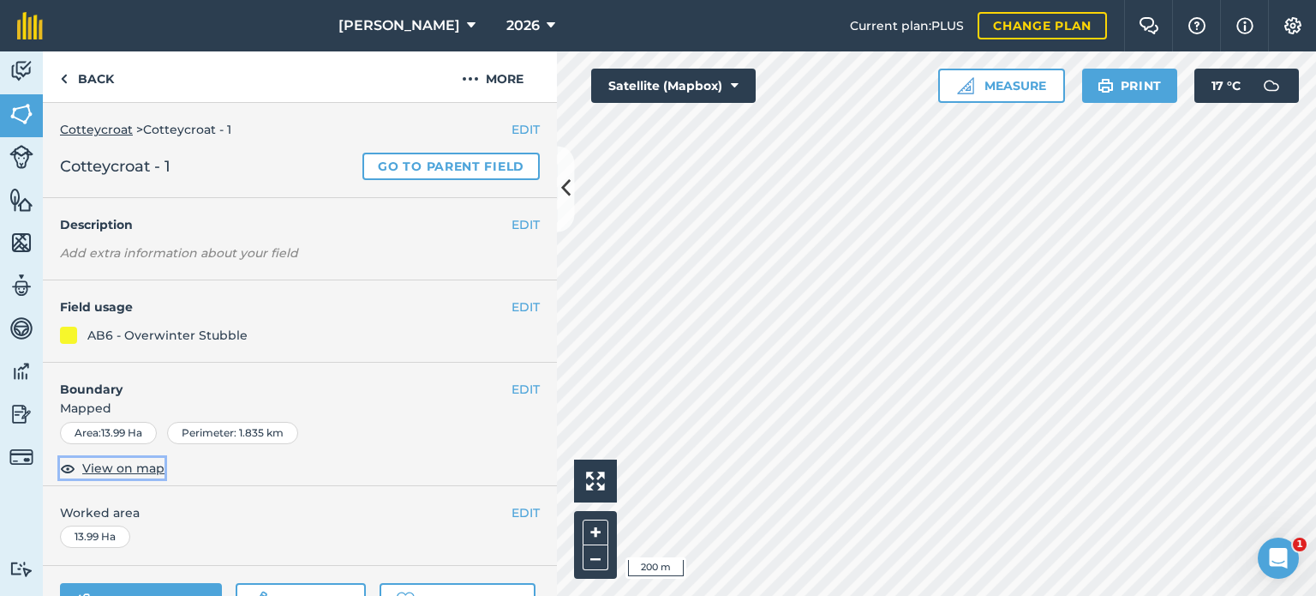
click at [110, 468] on span "View on map" at bounding box center [123, 467] width 82 height 19
click at [92, 85] on link "Back" at bounding box center [87, 76] width 88 height 51
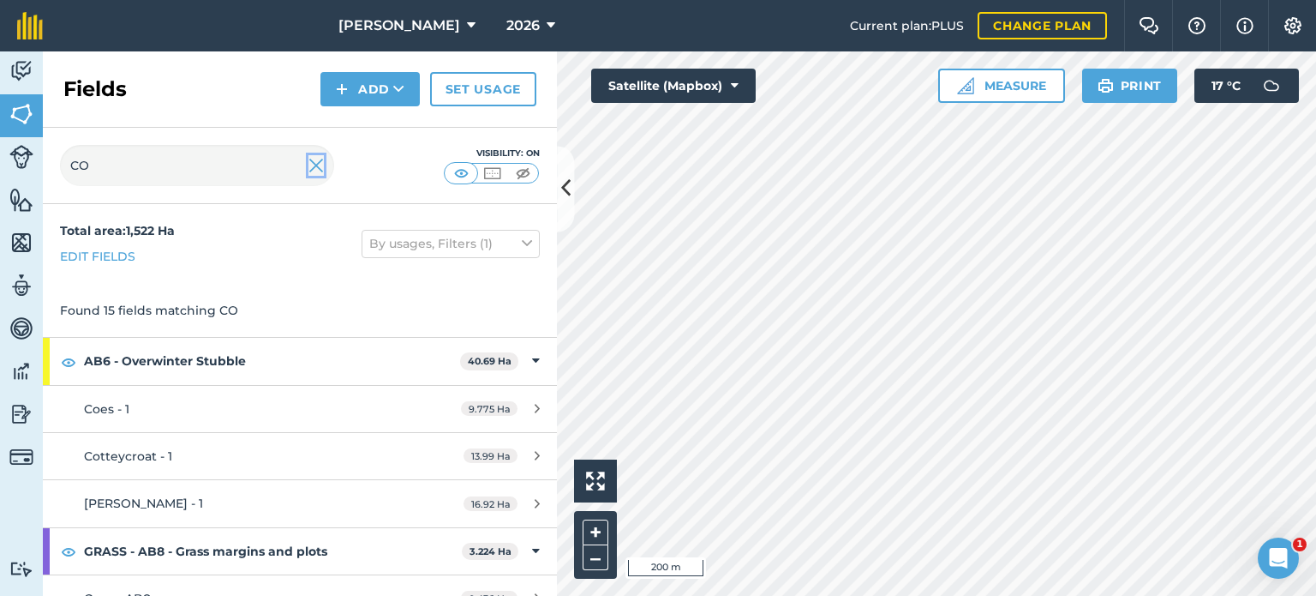
click at [318, 167] on img at bounding box center [315, 165] width 15 height 21
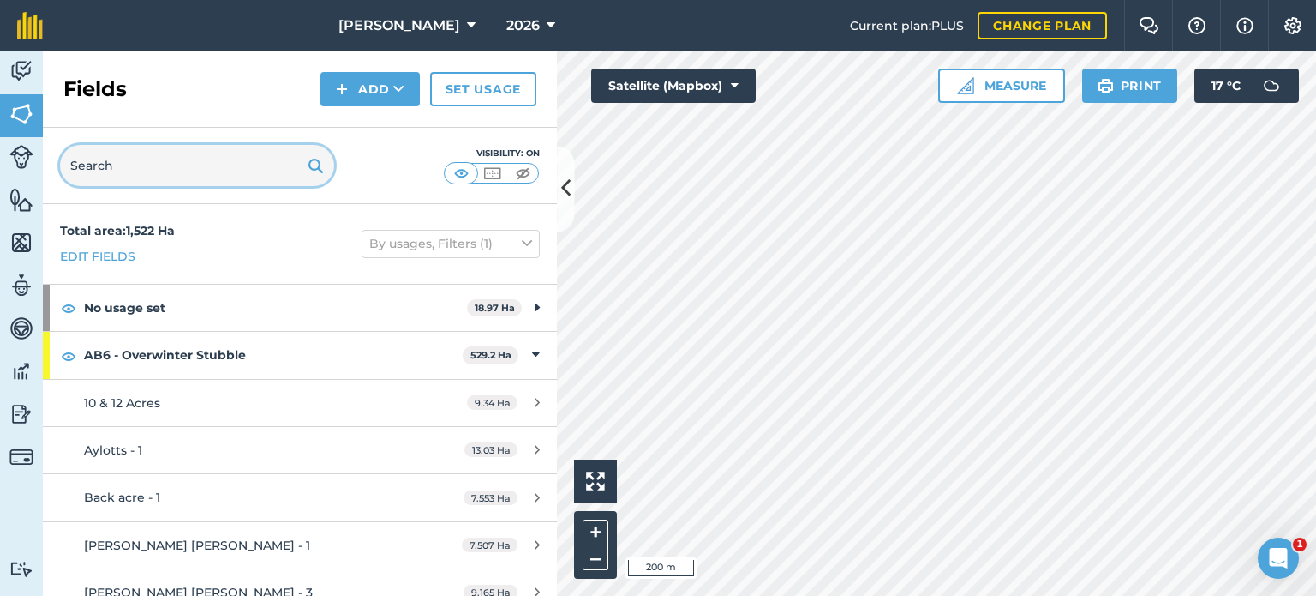
click at [114, 151] on input "text" at bounding box center [197, 165] width 274 height 41
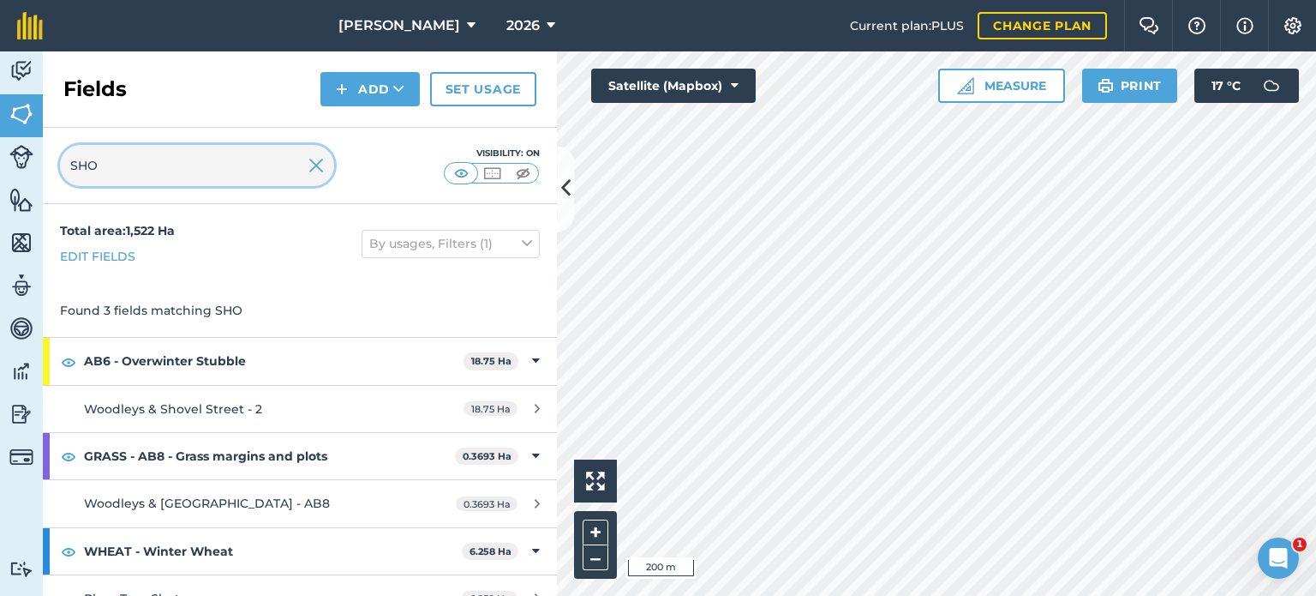
type input "SHO"
click at [313, 168] on img at bounding box center [315, 165] width 15 height 21
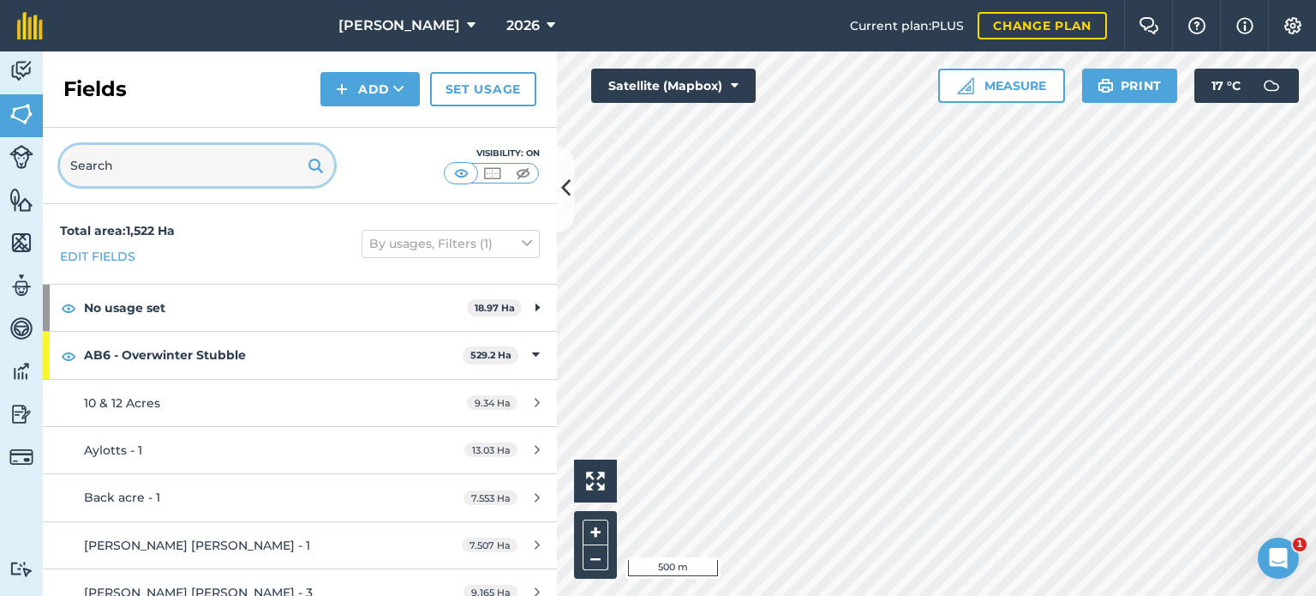
click at [137, 156] on input "text" at bounding box center [197, 165] width 274 height 41
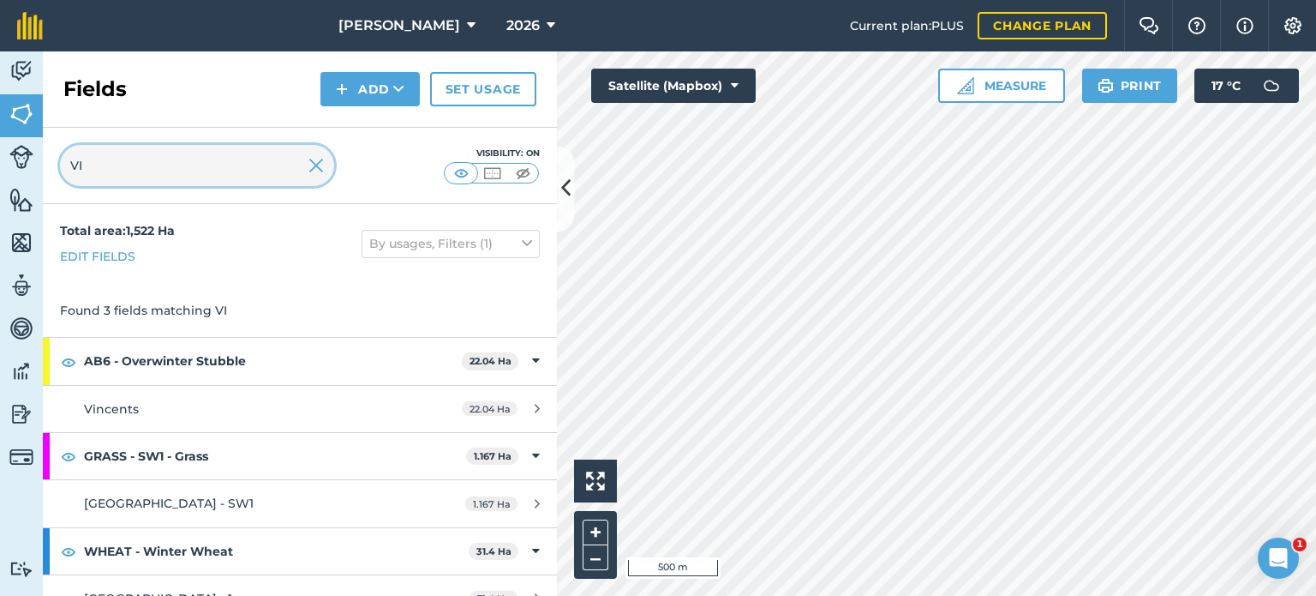
type input "VI"
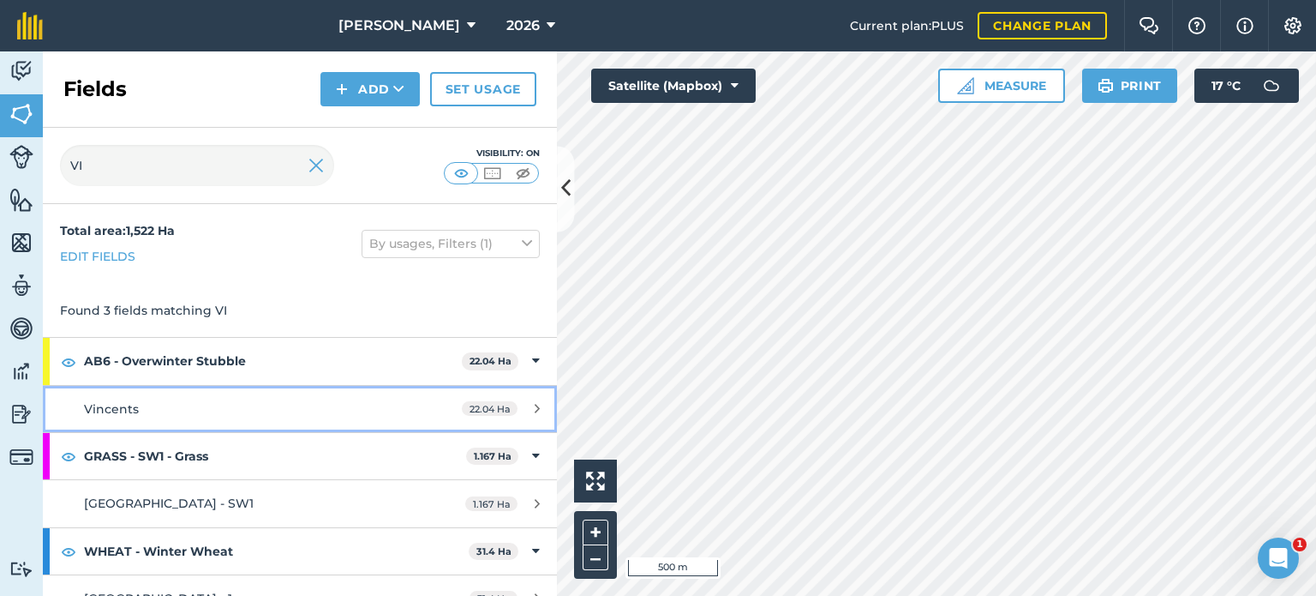
click at [240, 404] on div "Vincents" at bounding box center [245, 408] width 322 height 19
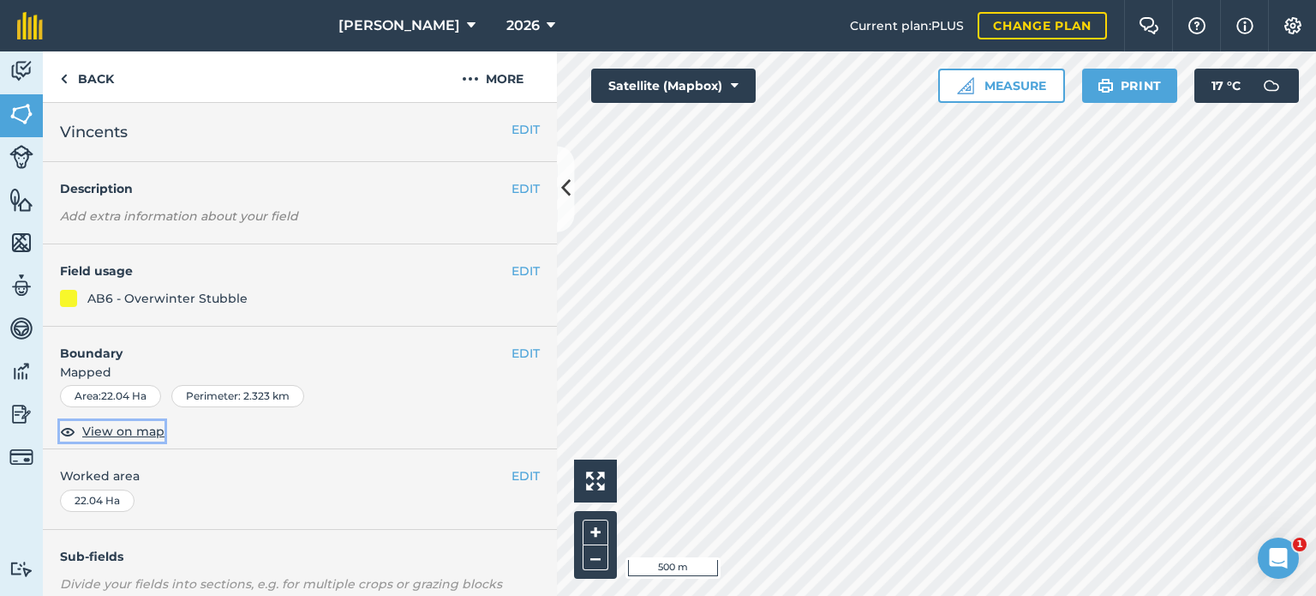
click at [118, 428] on span "View on map" at bounding box center [123, 431] width 82 height 19
click at [82, 71] on link "Back" at bounding box center [87, 76] width 88 height 51
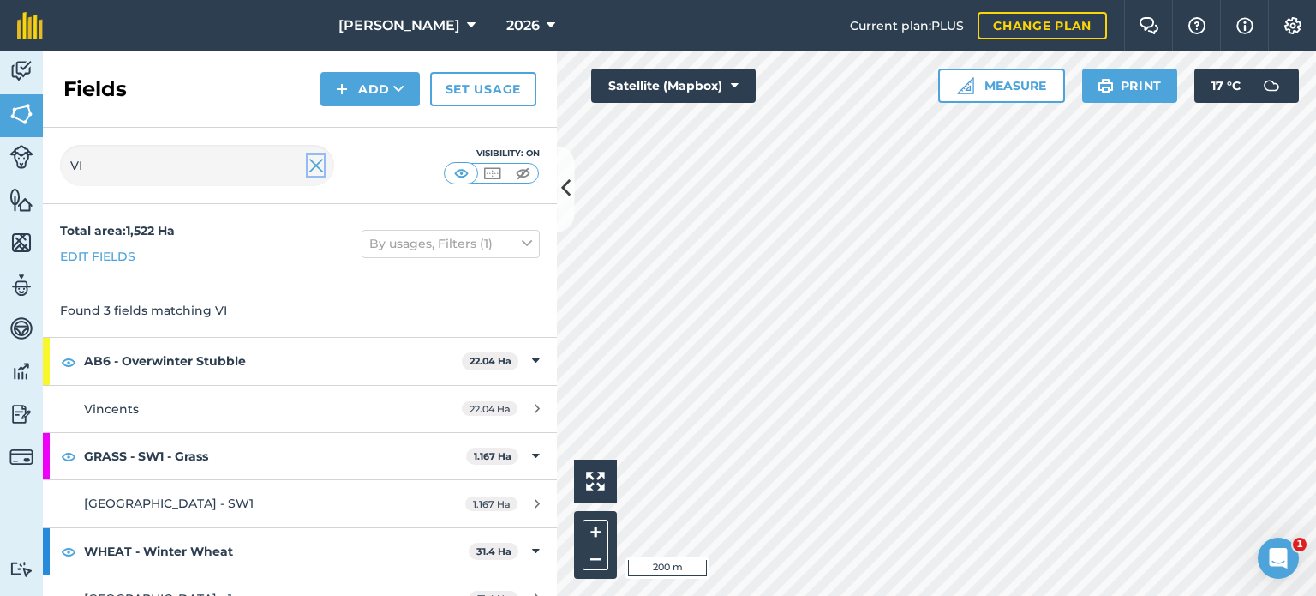
click at [310, 171] on img at bounding box center [315, 165] width 15 height 21
